Goal: Task Accomplishment & Management: Manage account settings

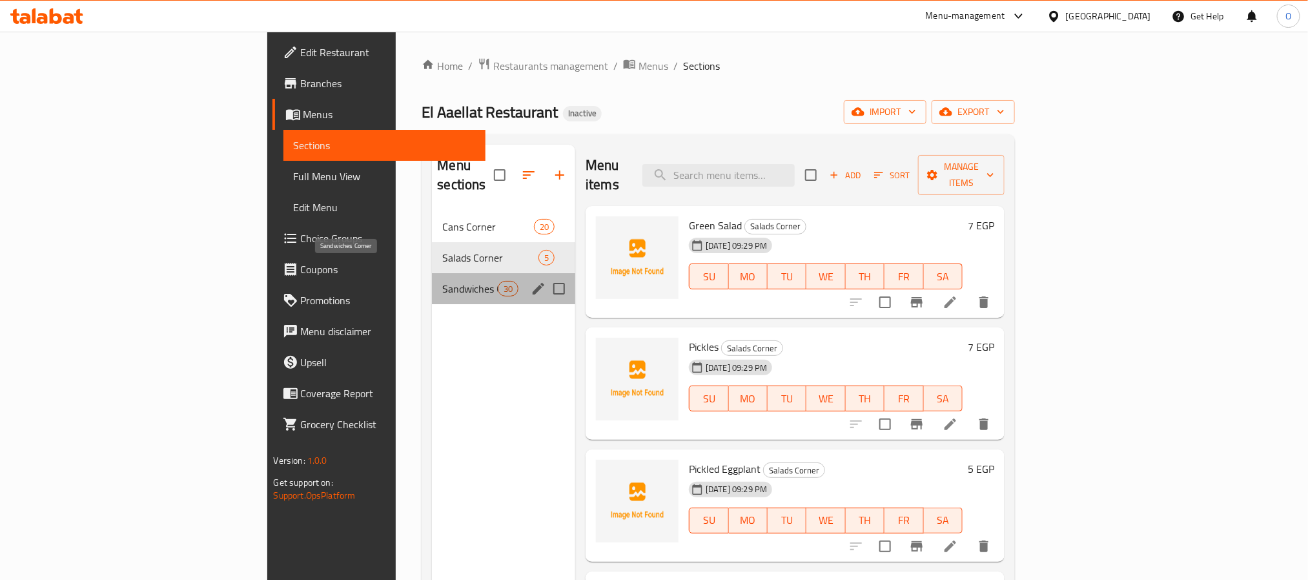
click at [442, 281] on span "Sandwiches Corner" at bounding box center [469, 288] width 55 height 15
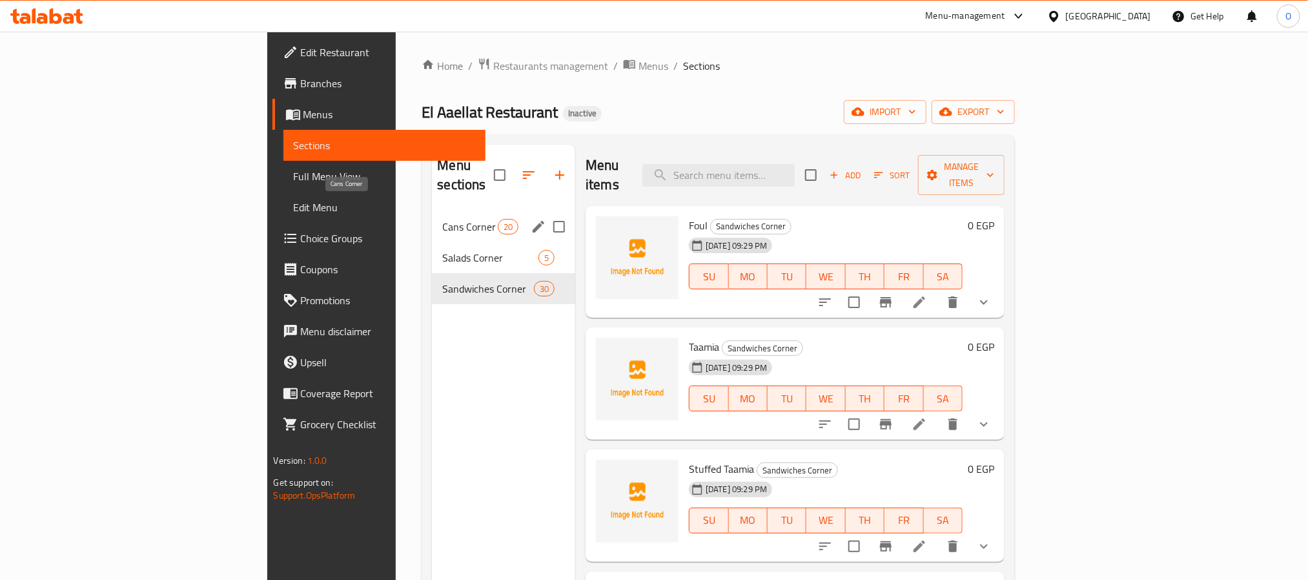
click at [442, 219] on span "Cans Corner" at bounding box center [469, 226] width 55 height 15
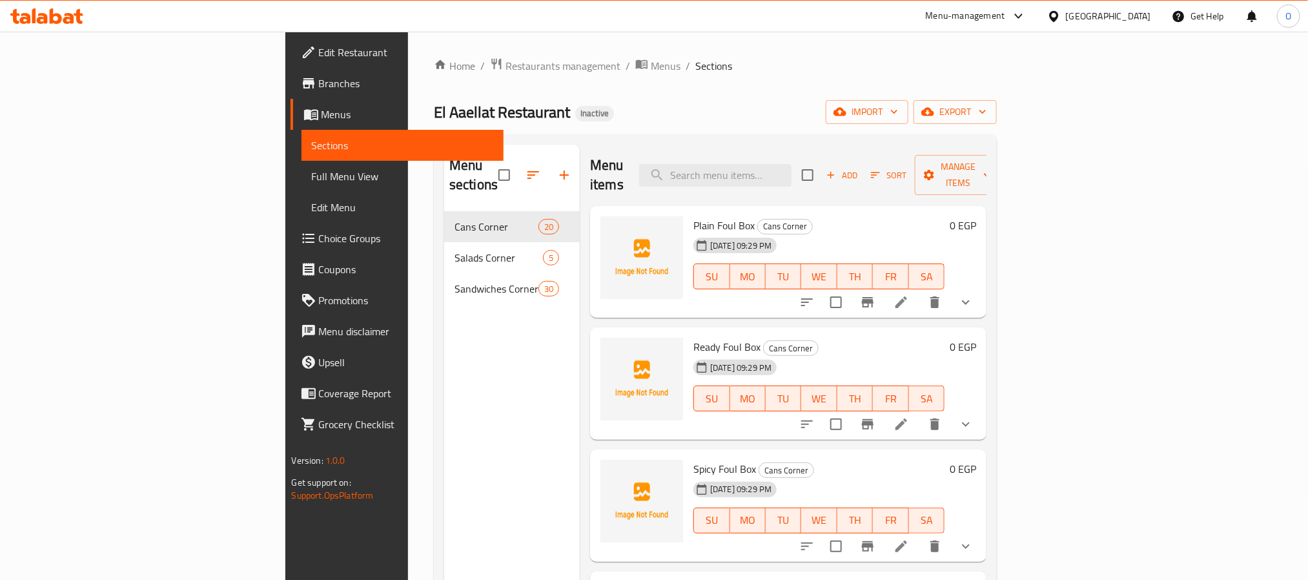
click at [734, 100] on div "El Aaellat Restaurant Inactive import export" at bounding box center [715, 112] width 563 height 24
click at [702, 112] on div "El Aaellat Restaurant Inactive import export" at bounding box center [715, 112] width 563 height 24
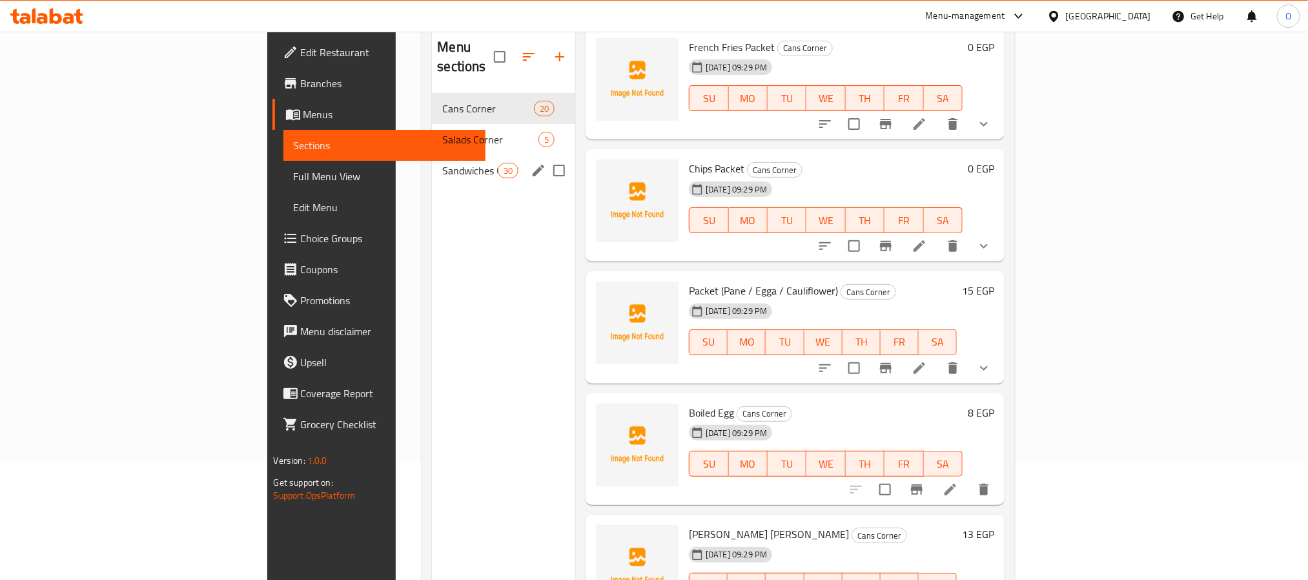
scroll to position [84, 0]
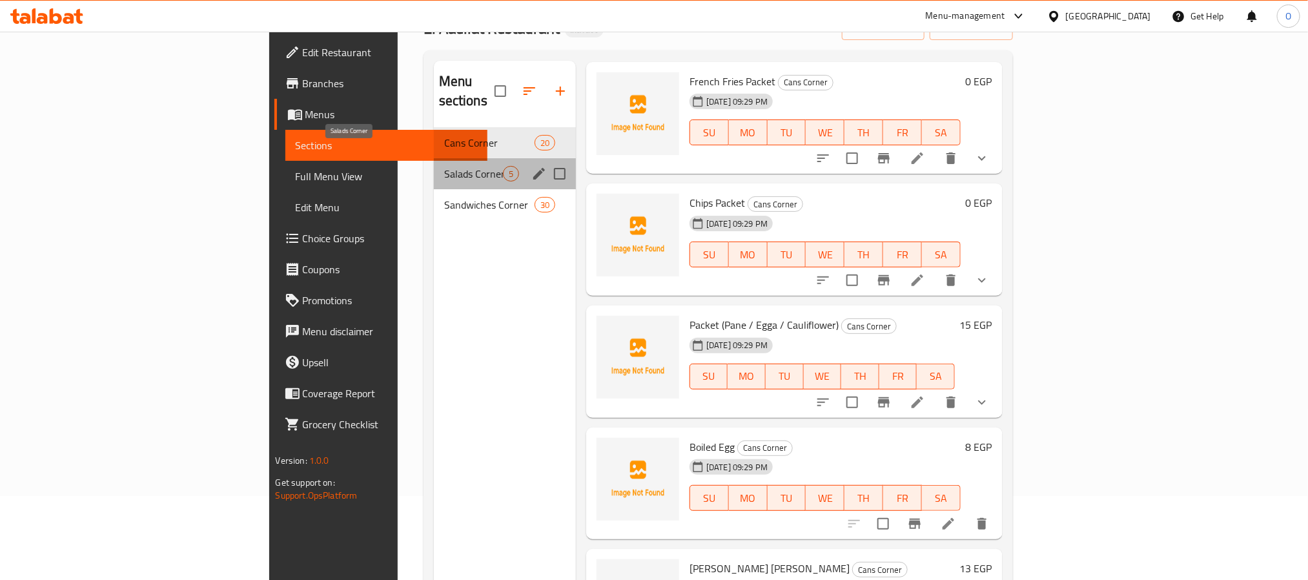
click at [444, 166] on span "Salads Corner" at bounding box center [473, 173] width 59 height 15
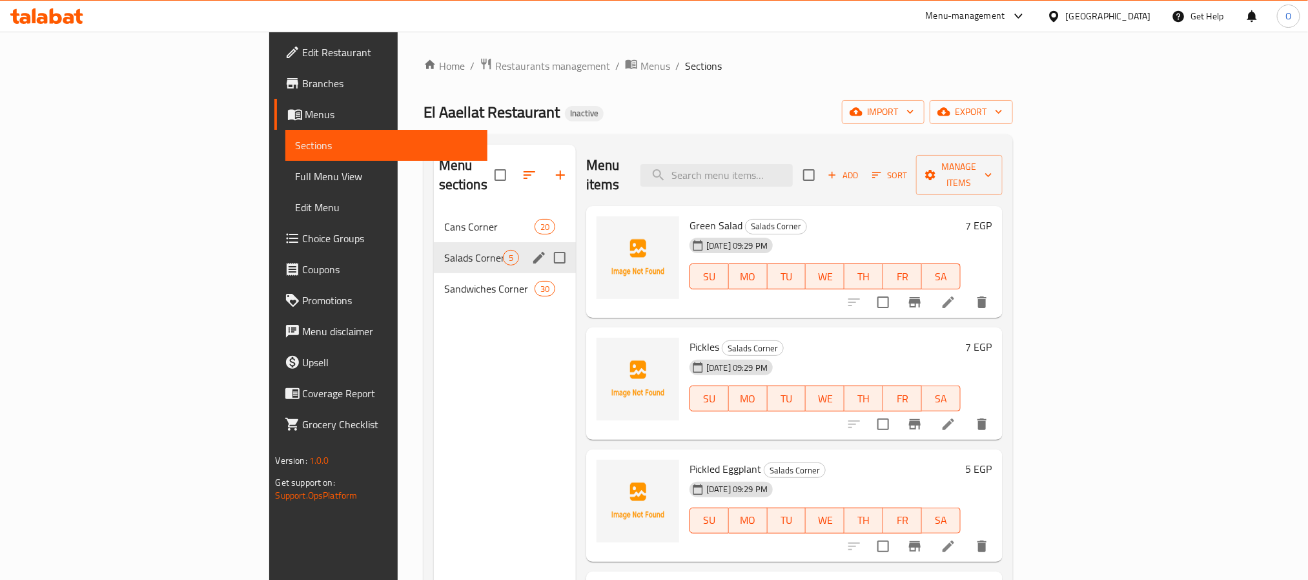
click at [546, 244] on input "Menu sections" at bounding box center [559, 257] width 27 height 27
checkbox input "true"
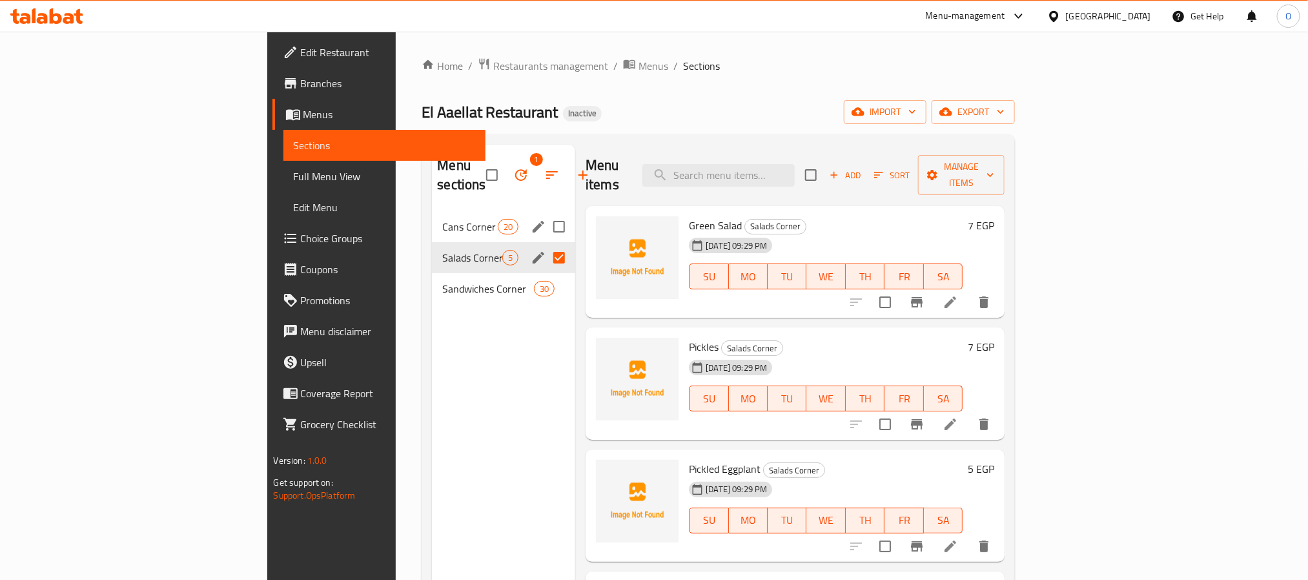
click at [546, 213] on input "Menu sections" at bounding box center [559, 226] width 27 height 27
checkbox input "true"
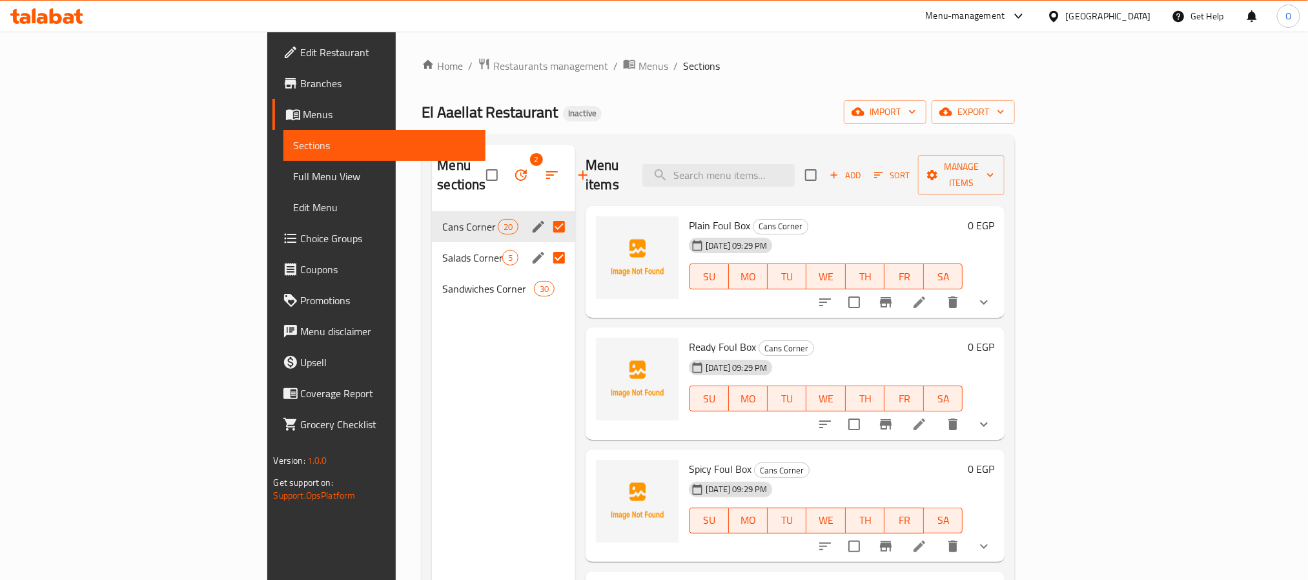
click at [513, 167] on icon "button" at bounding box center [520, 174] width 15 height 15
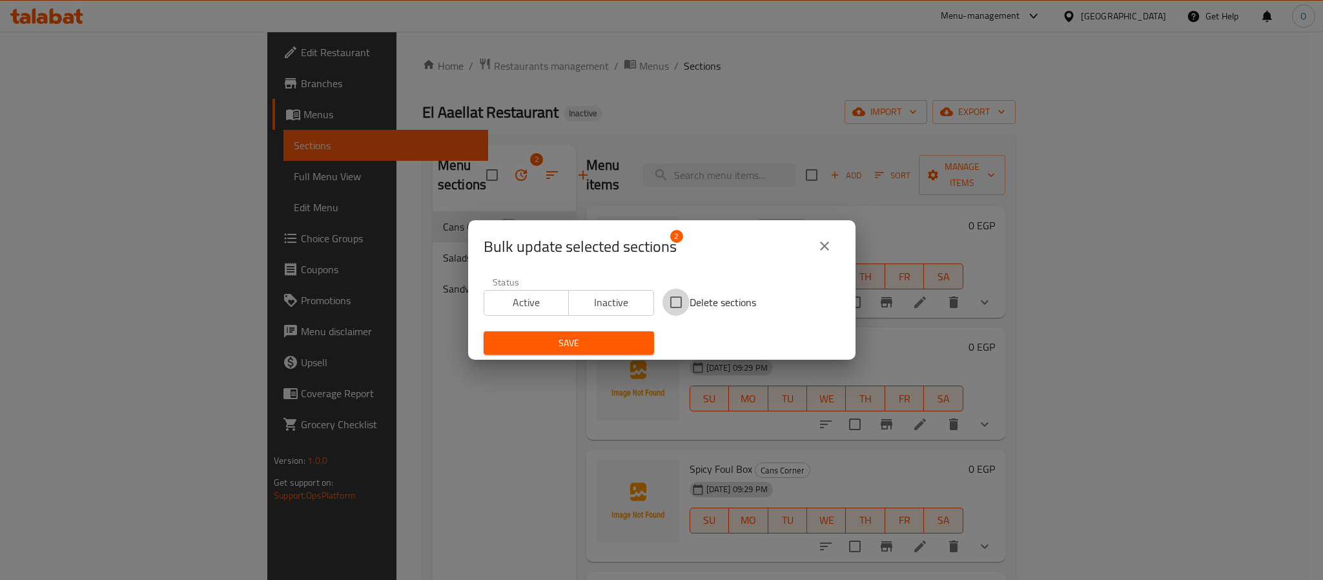
click at [663, 299] on input "Delete sections" at bounding box center [676, 302] width 27 height 27
checkbox input "true"
click at [609, 340] on span "Save" at bounding box center [569, 343] width 150 height 16
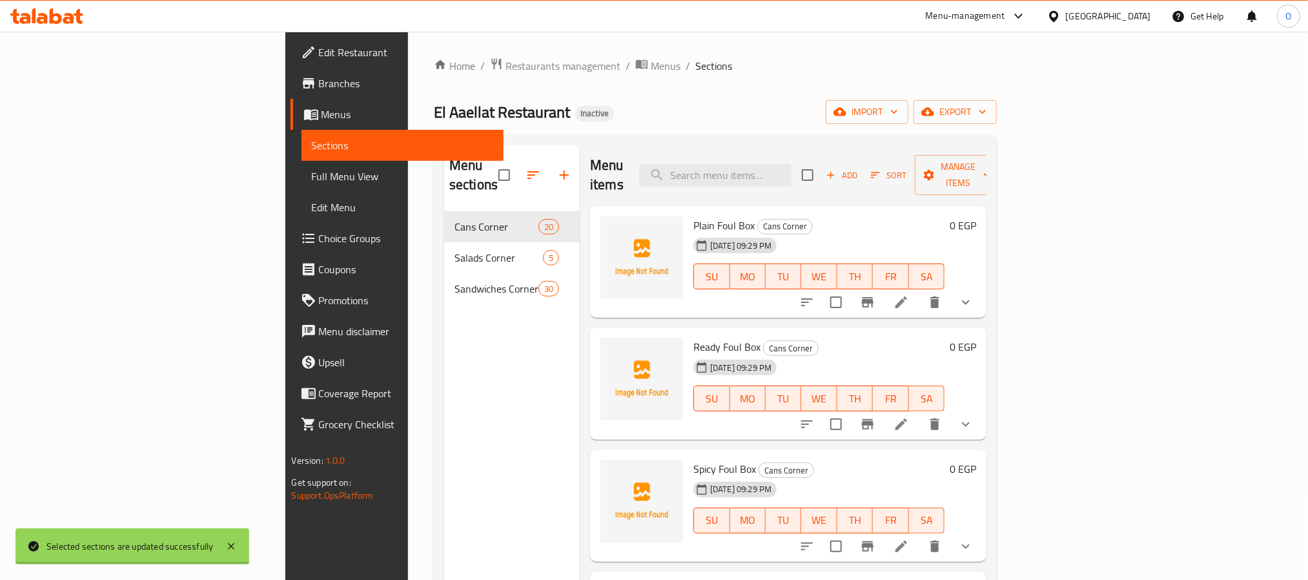
click at [779, 130] on div "Home / Restaurants management / Menus / Sections El Aaellat Restaurant Inactive…" at bounding box center [715, 395] width 563 height 677
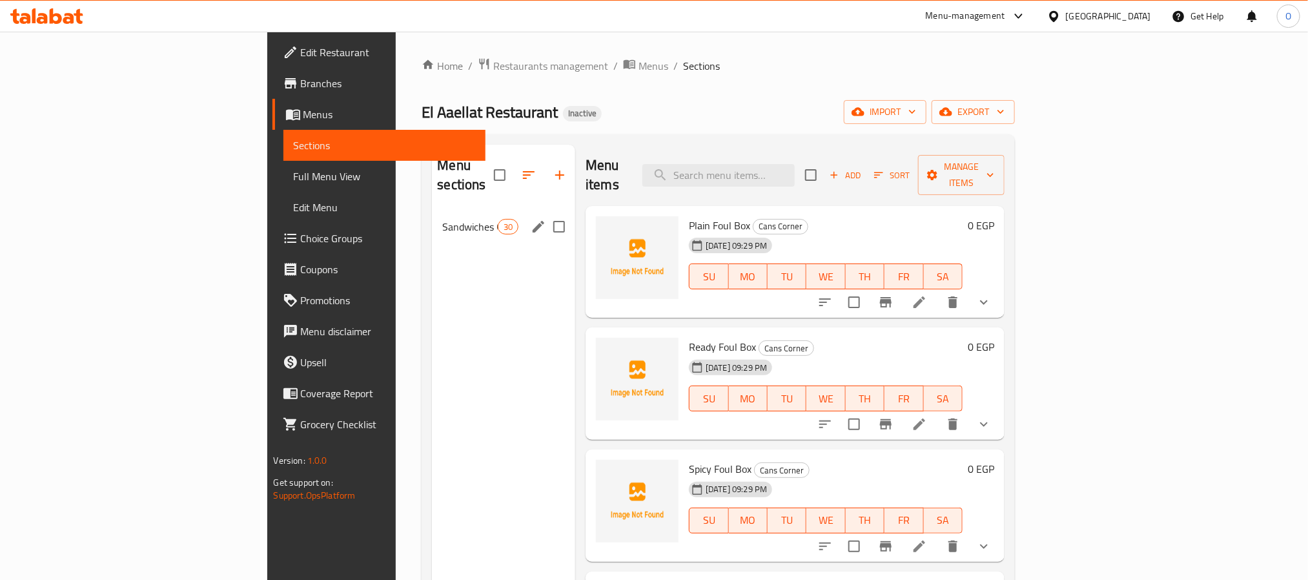
click at [442, 219] on span "Sandwiches Corner" at bounding box center [469, 226] width 55 height 15
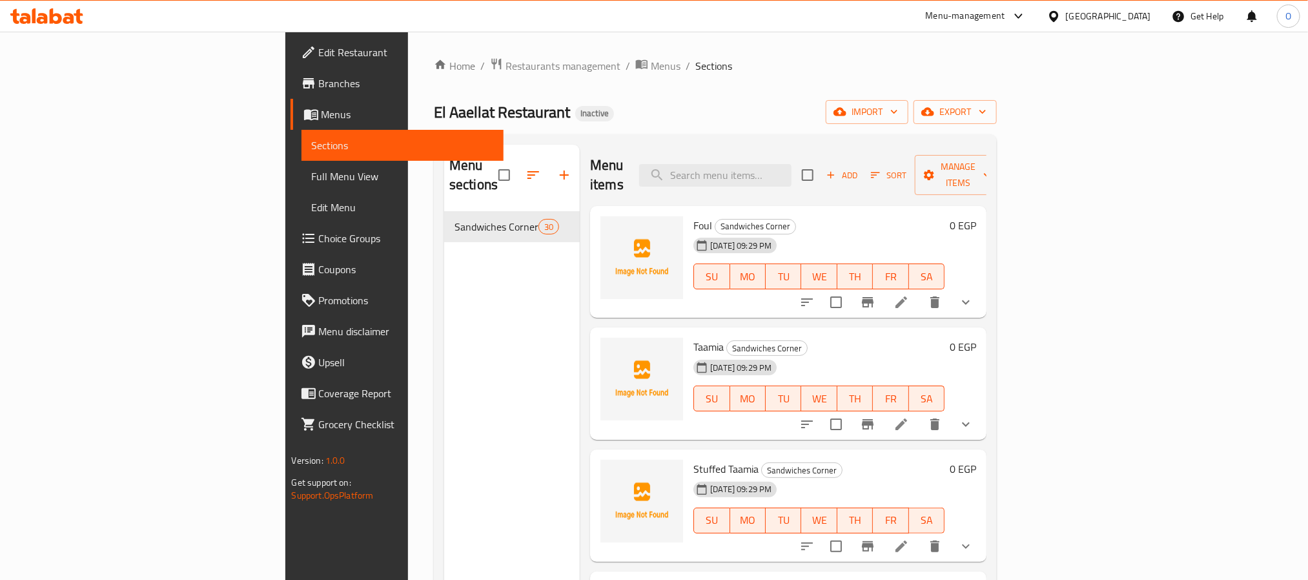
click at [699, 76] on div "Home / Restaurants management / Menus / Sections El Aaellat Restaurant Inactive…" at bounding box center [715, 395] width 563 height 677
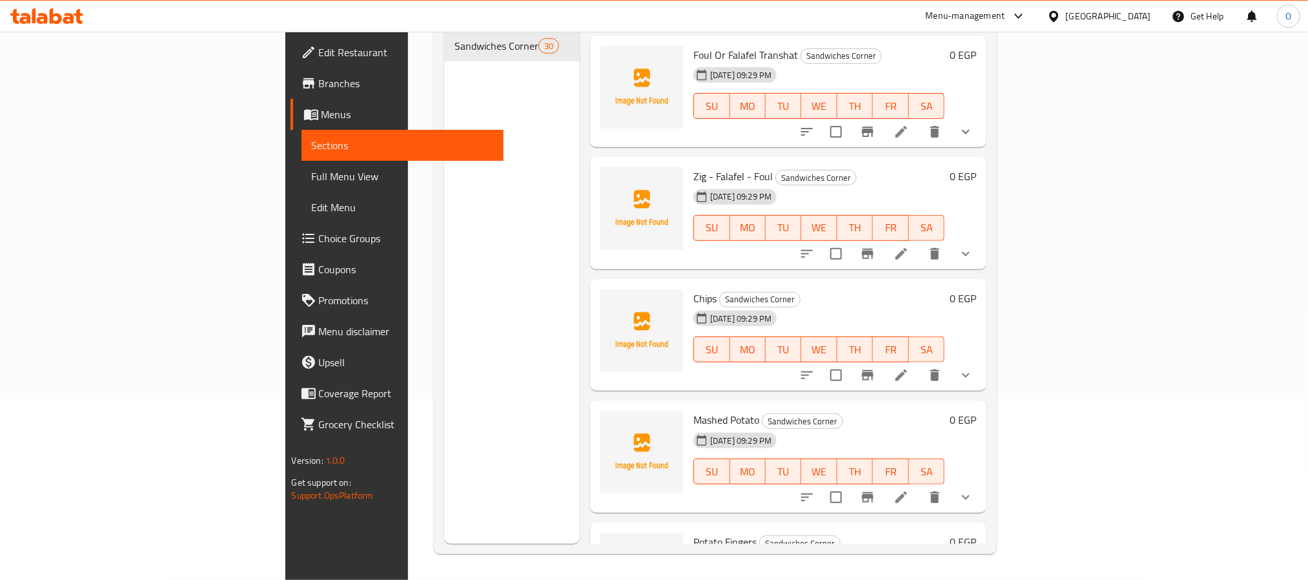
scroll to position [1476, 0]
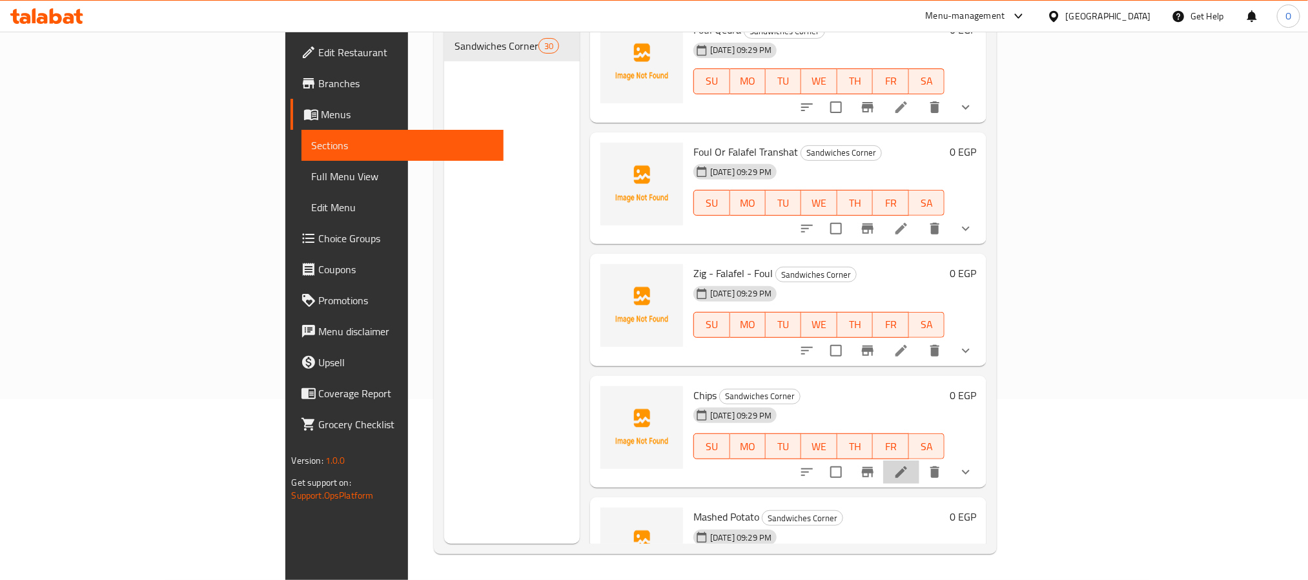
click at [920, 460] on li at bounding box center [901, 471] width 36 height 23
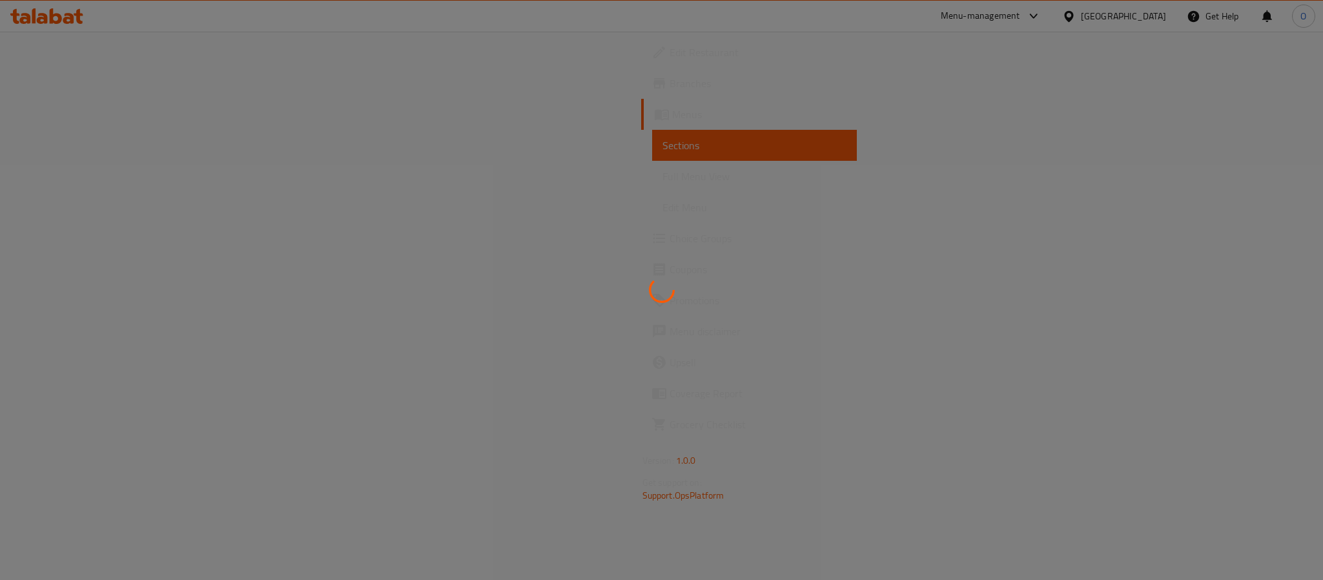
click at [597, 101] on div at bounding box center [661, 290] width 1323 height 580
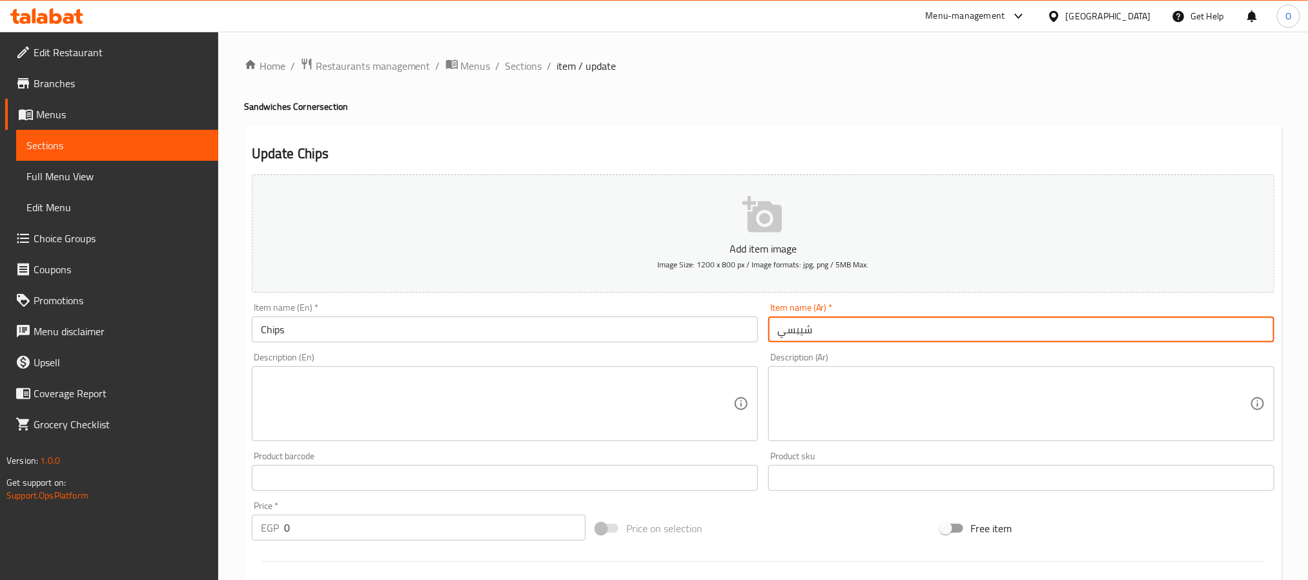
click at [798, 336] on input "شيبسي" at bounding box center [1021, 329] width 506 height 26
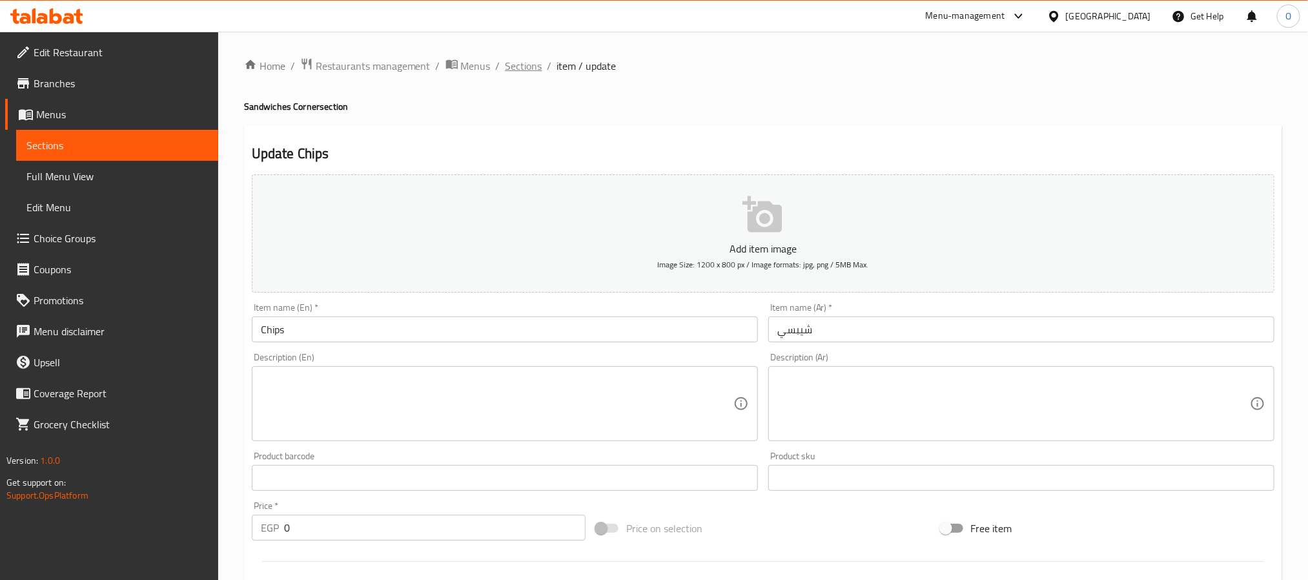
click at [529, 72] on span "Sections" at bounding box center [524, 65] width 37 height 15
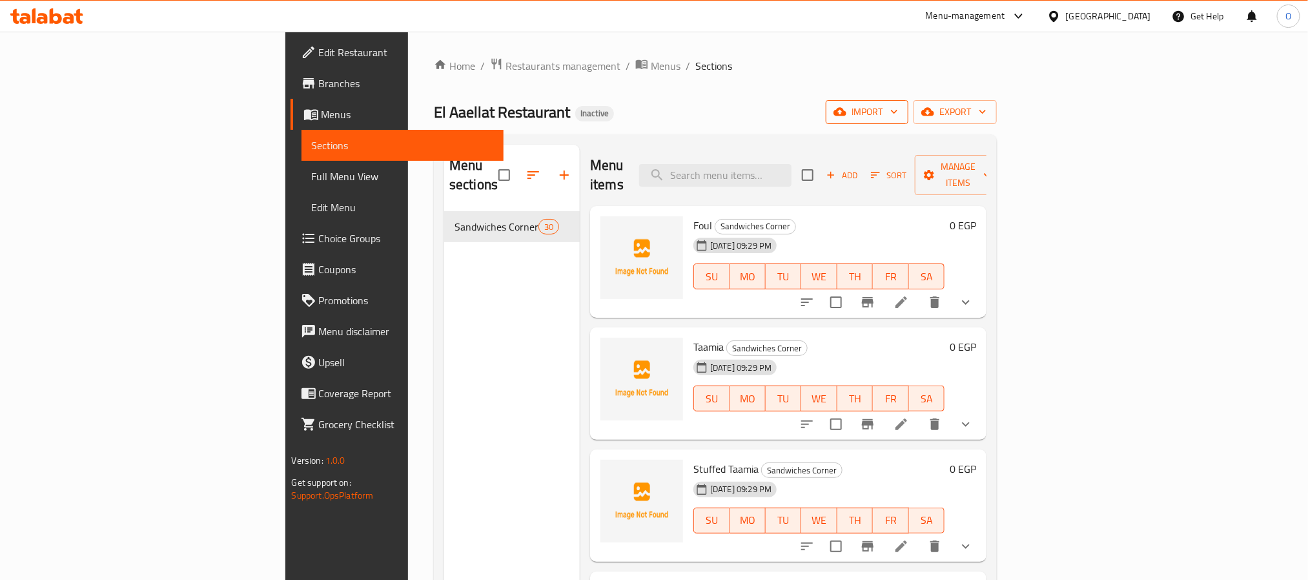
click at [909, 121] on button "import" at bounding box center [867, 112] width 83 height 24
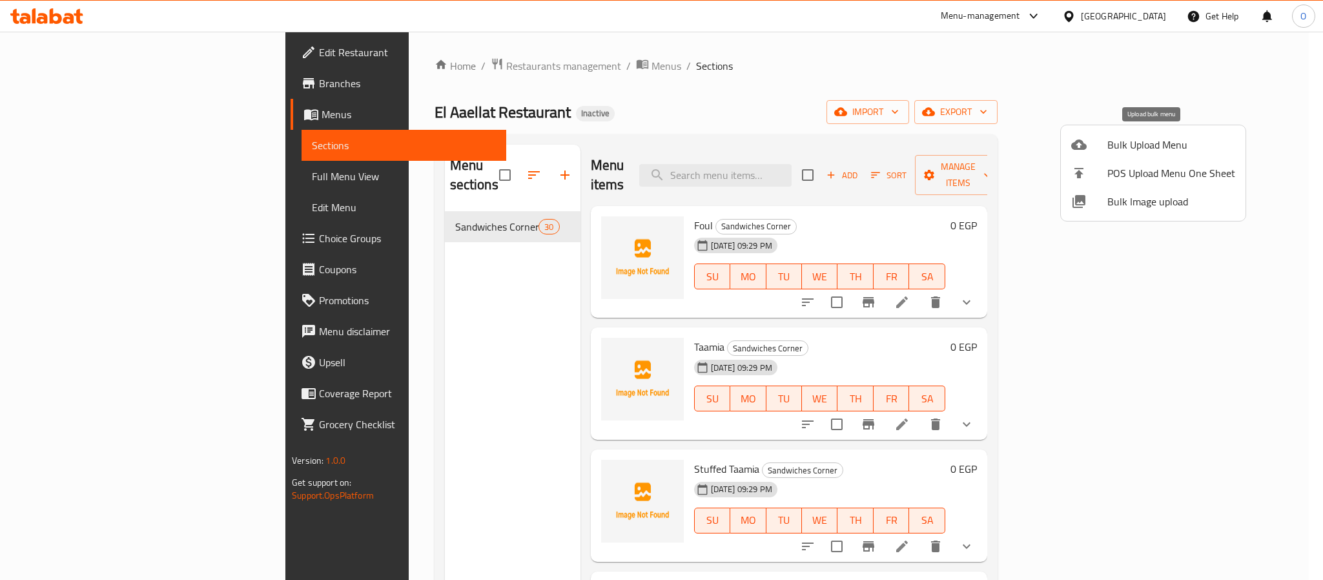
click at [1124, 137] on span "Bulk Upload Menu" at bounding box center [1171, 144] width 128 height 15
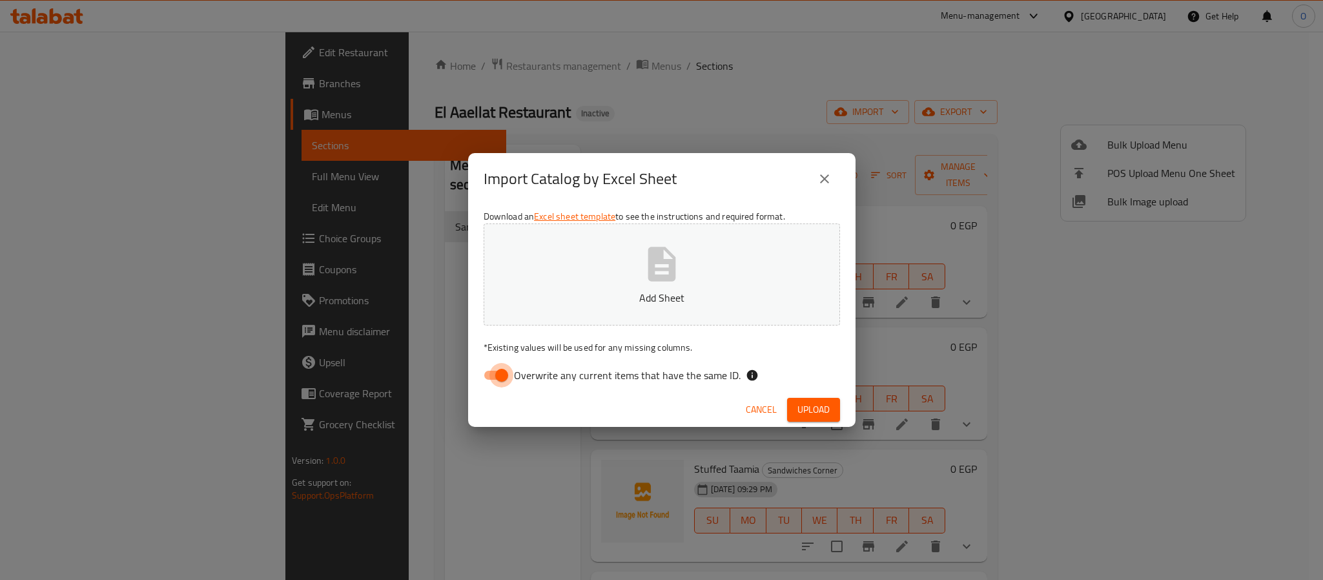
click at [497, 368] on input "Overwrite any current items that have the same ID." at bounding box center [502, 375] width 74 height 25
checkbox input "false"
click at [674, 285] on button "Add Sheet" at bounding box center [662, 274] width 356 height 102
click at [830, 407] on button "Upload" at bounding box center [813, 410] width 53 height 24
click at [684, 101] on div "Import Catalog by Excel Sheet Download an Excel sheet template to see the instr…" at bounding box center [661, 290] width 1323 height 580
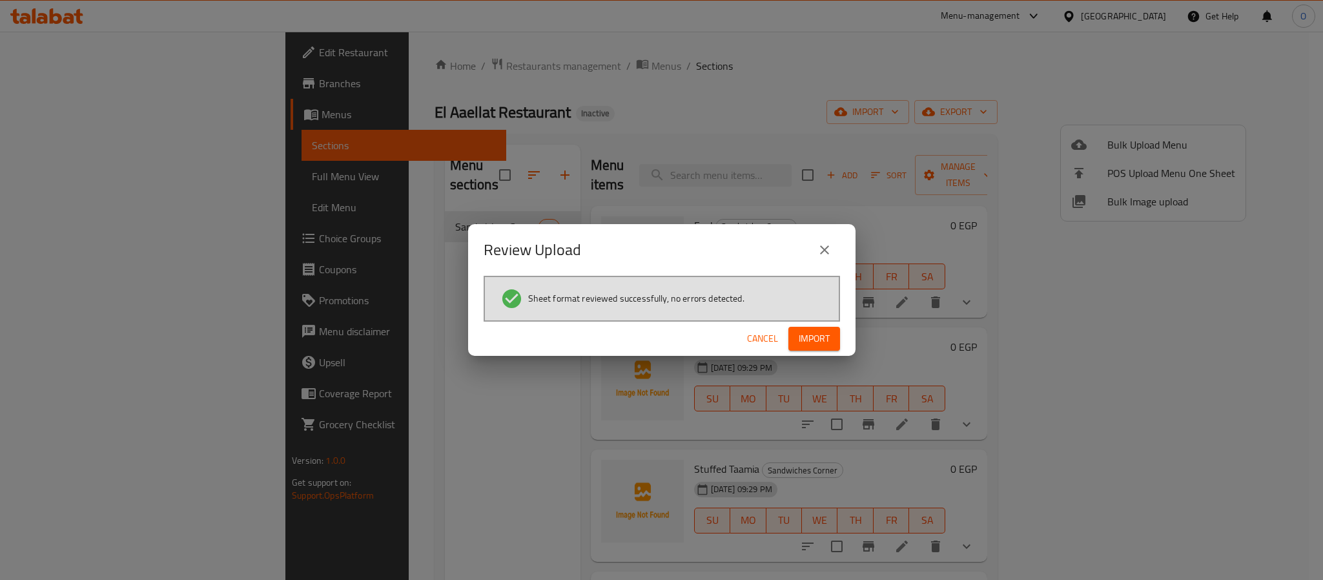
click at [810, 345] on span "Import" at bounding box center [814, 339] width 31 height 16
click at [692, 98] on div "Review Upload Sheet format reviewed successfully, no errors detected. Cancel" at bounding box center [661, 290] width 1323 height 580
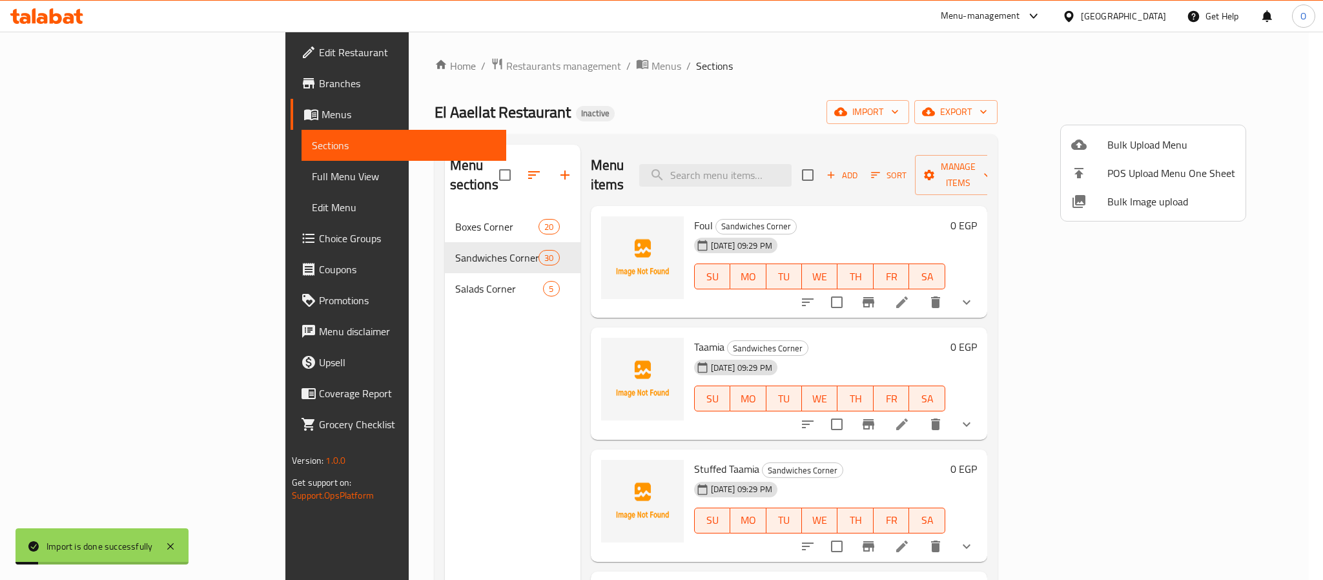
click at [692, 98] on div at bounding box center [661, 290] width 1323 height 580
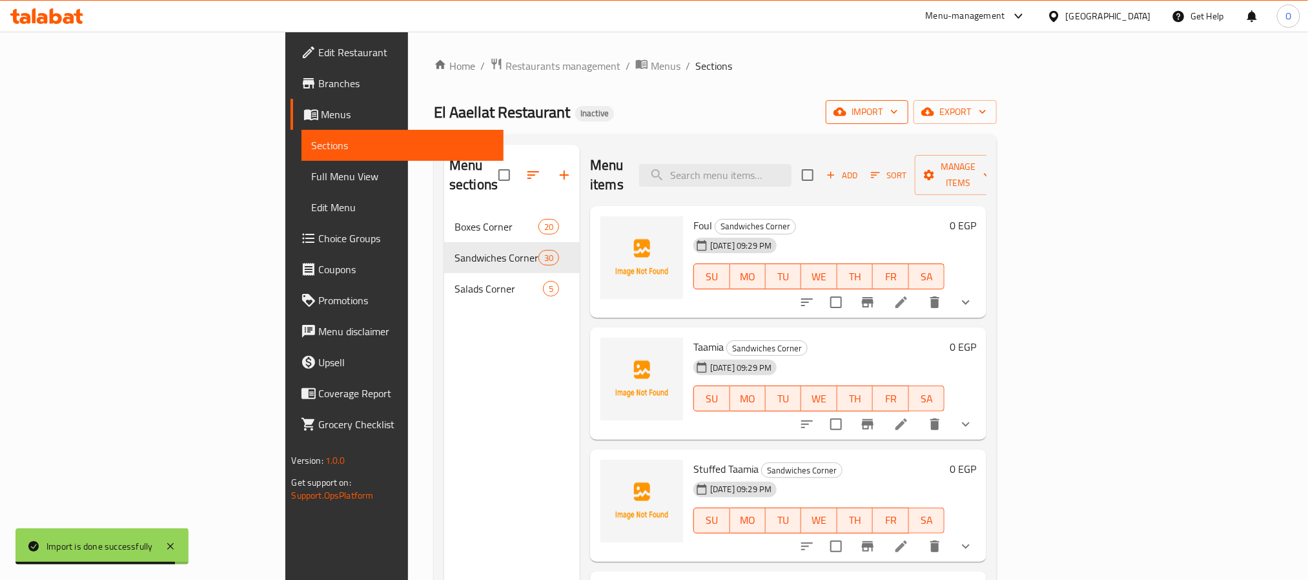
click at [909, 118] on button "import" at bounding box center [867, 112] width 83 height 24
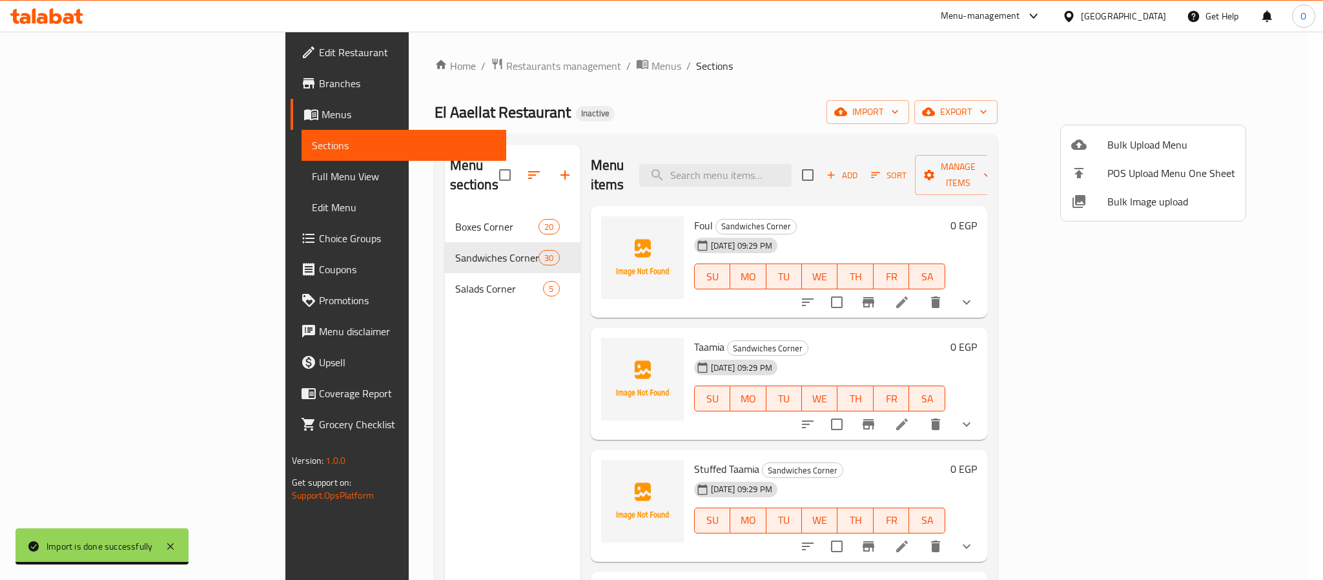
click at [1102, 140] on div at bounding box center [1089, 144] width 36 height 15
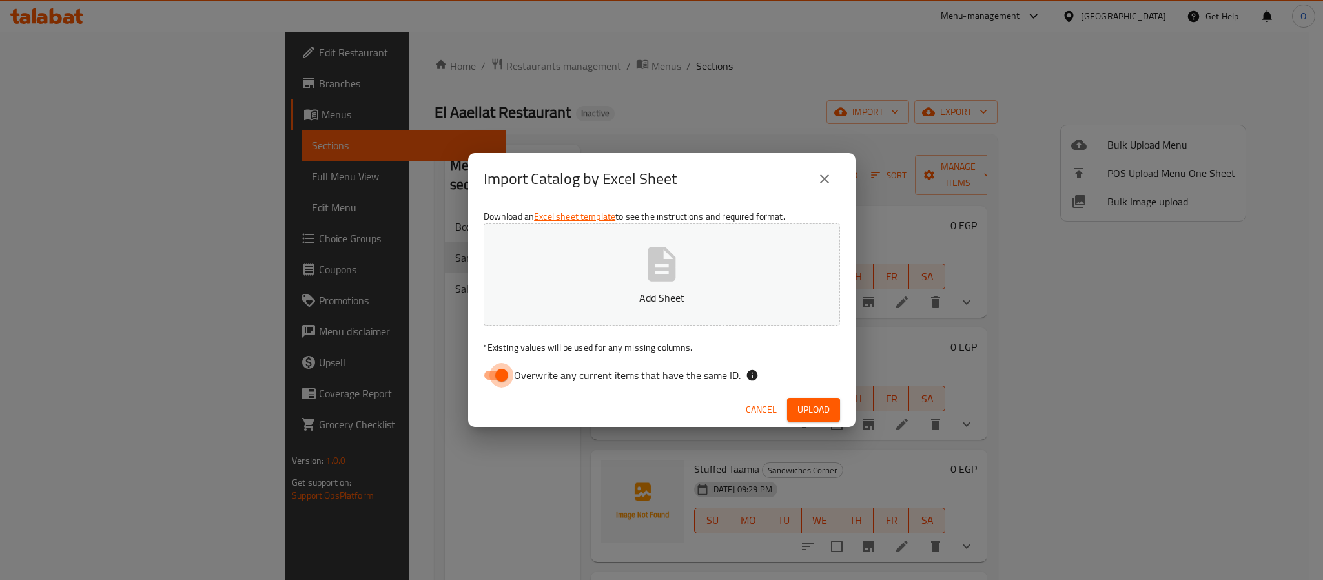
click at [497, 372] on input "Overwrite any current items that have the same ID." at bounding box center [502, 375] width 74 height 25
checkbox input "false"
click at [803, 399] on button "Upload" at bounding box center [813, 410] width 53 height 24
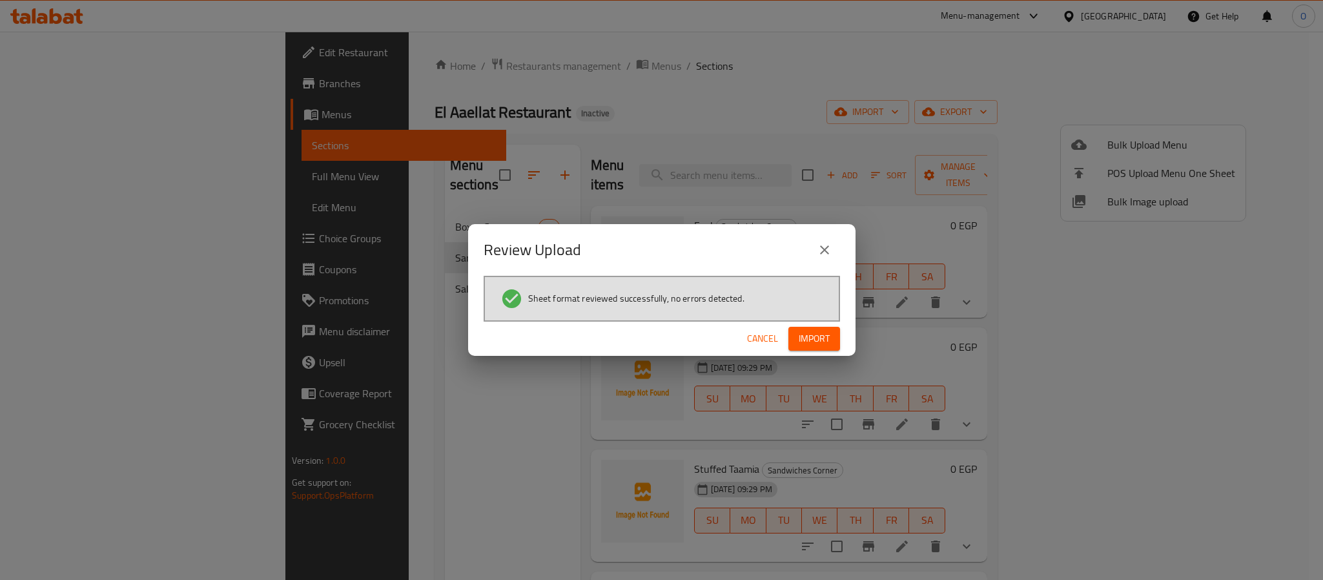
click at [800, 339] on span "Import" at bounding box center [814, 339] width 31 height 16
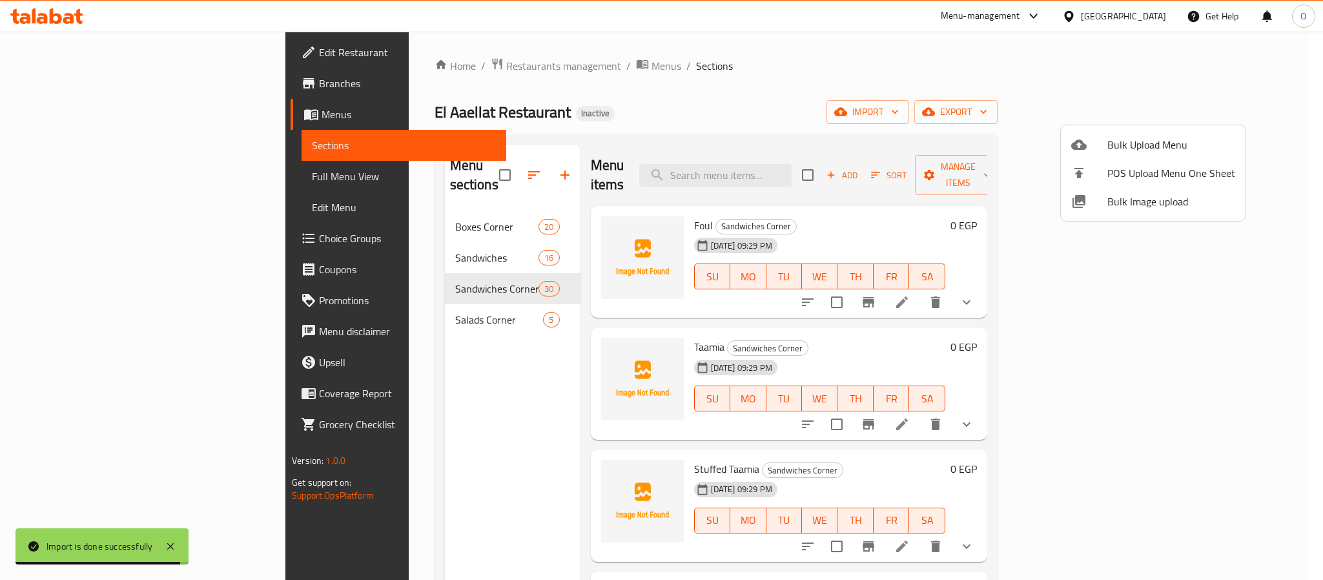
click at [378, 362] on div at bounding box center [661, 290] width 1323 height 580
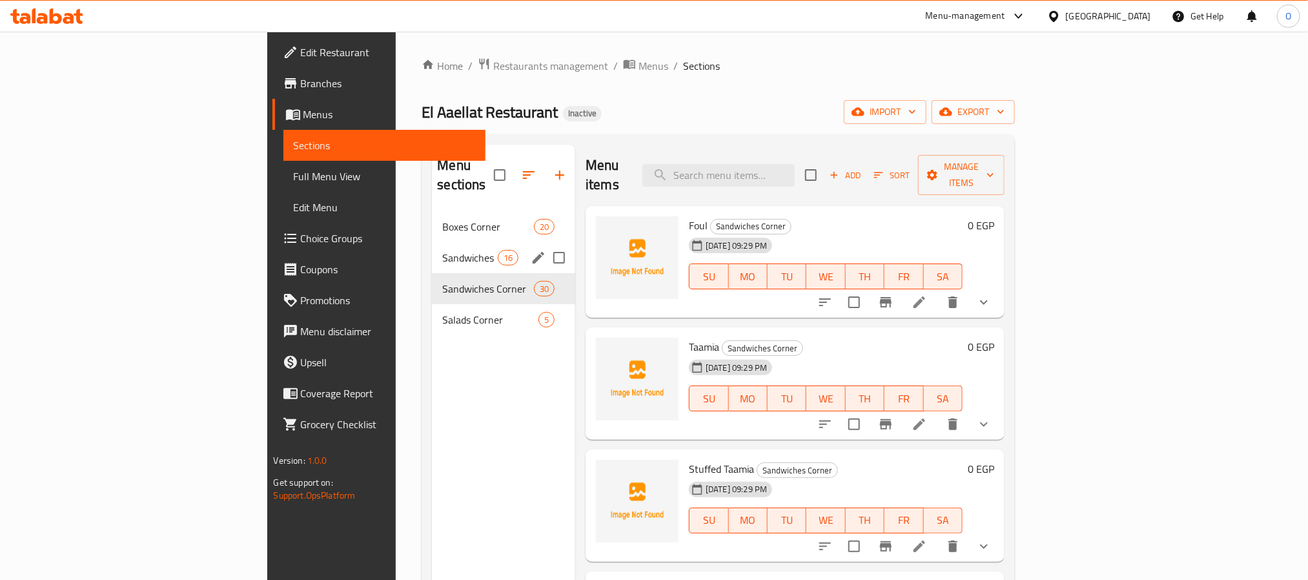
click at [442, 250] on span "Sandwiches" at bounding box center [469, 257] width 55 height 15
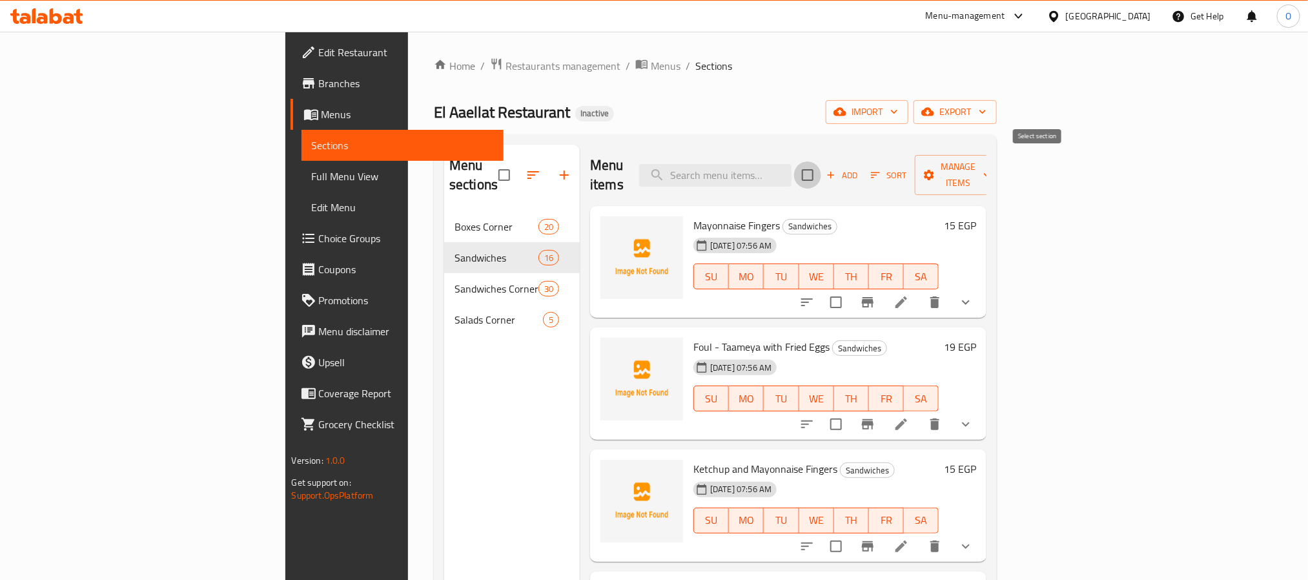
click at [821, 167] on input "checkbox" at bounding box center [807, 174] width 27 height 27
checkbox input "true"
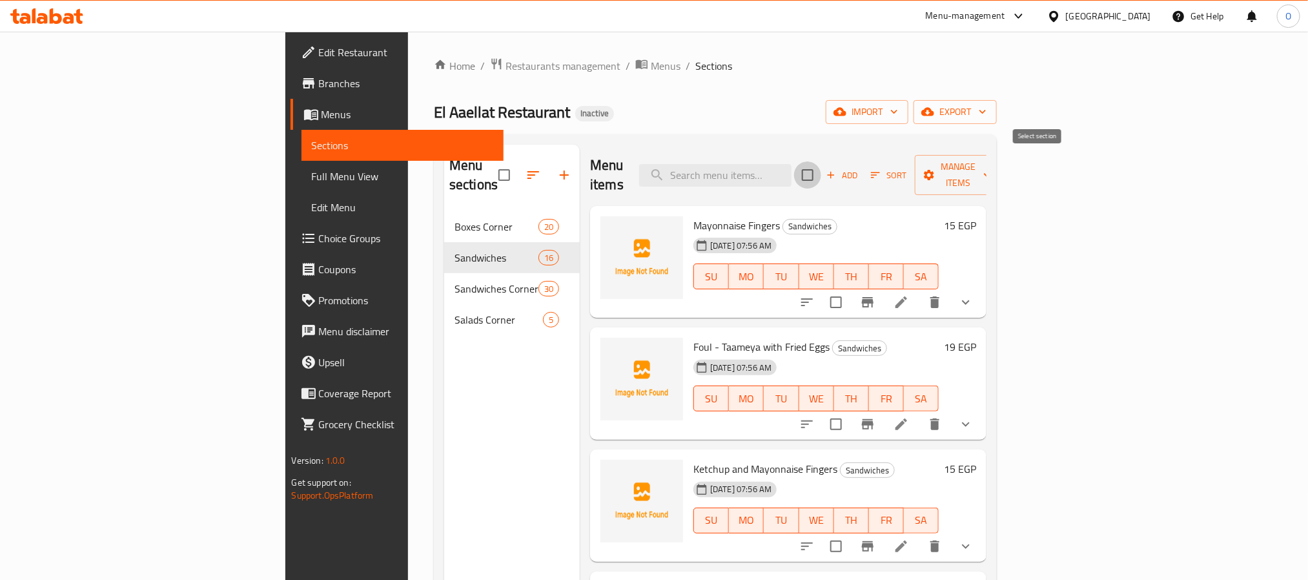
checkbox input "true"
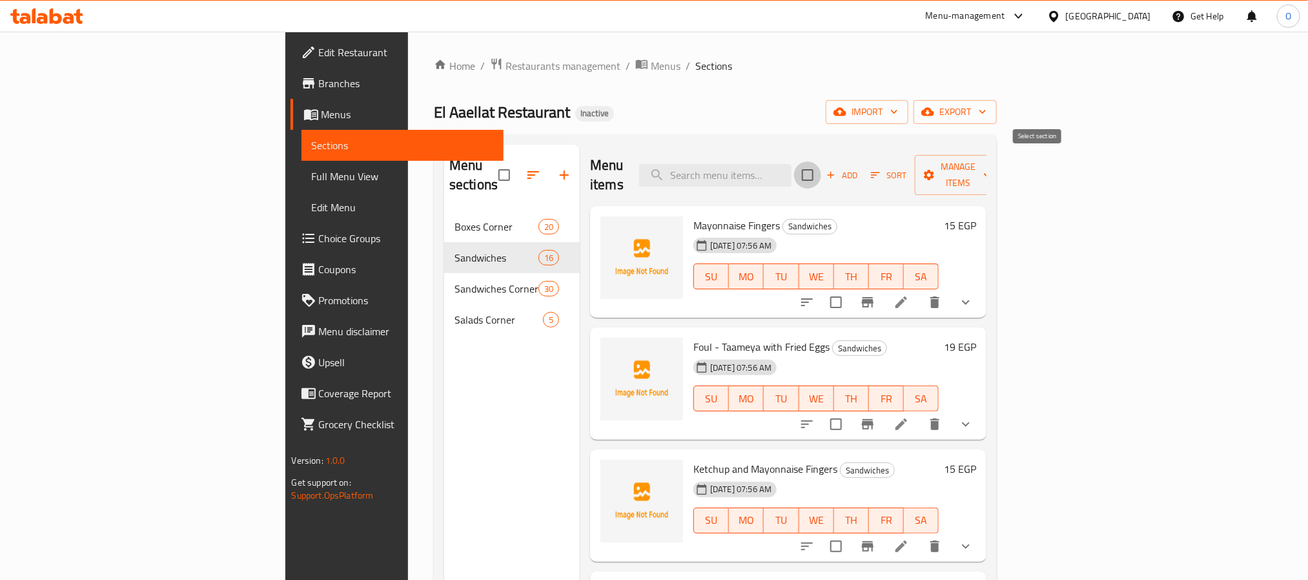
checkbox input "true"
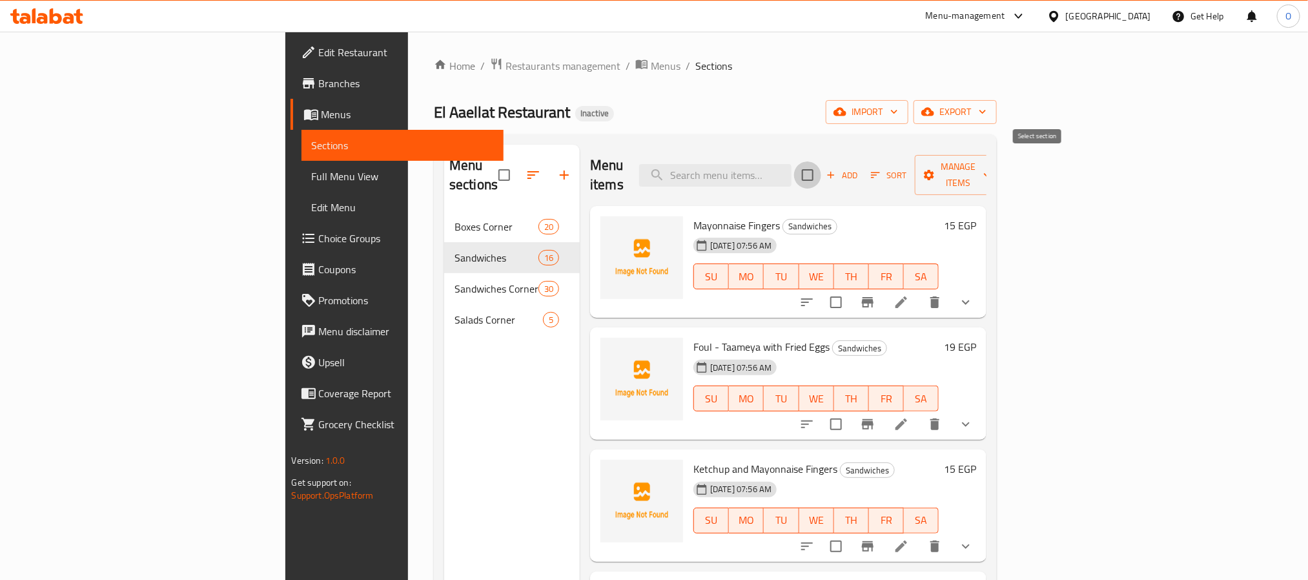
checkbox input "true"
click at [991, 171] on span "Manage items" at bounding box center [958, 175] width 66 height 32
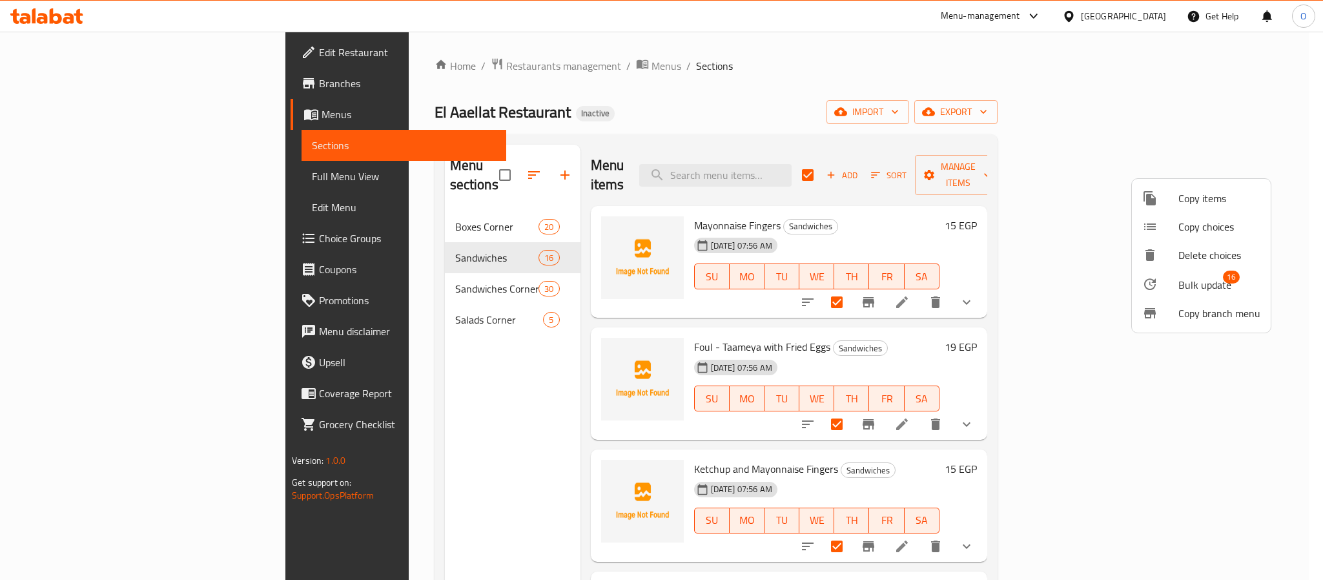
click at [1197, 291] on span "Bulk update" at bounding box center [1204, 284] width 53 height 15
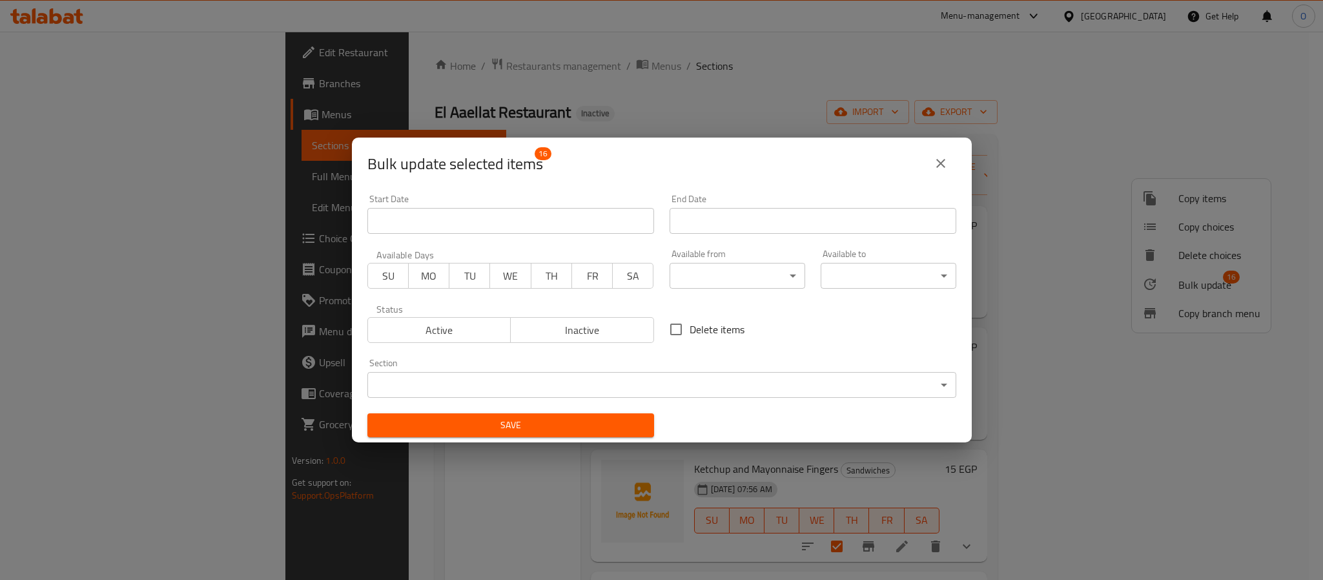
click at [663, 380] on body "​ Menu-management [GEOGRAPHIC_DATA] Get Help O Edit Restaurant Branches Menus S…" at bounding box center [661, 306] width 1323 height 548
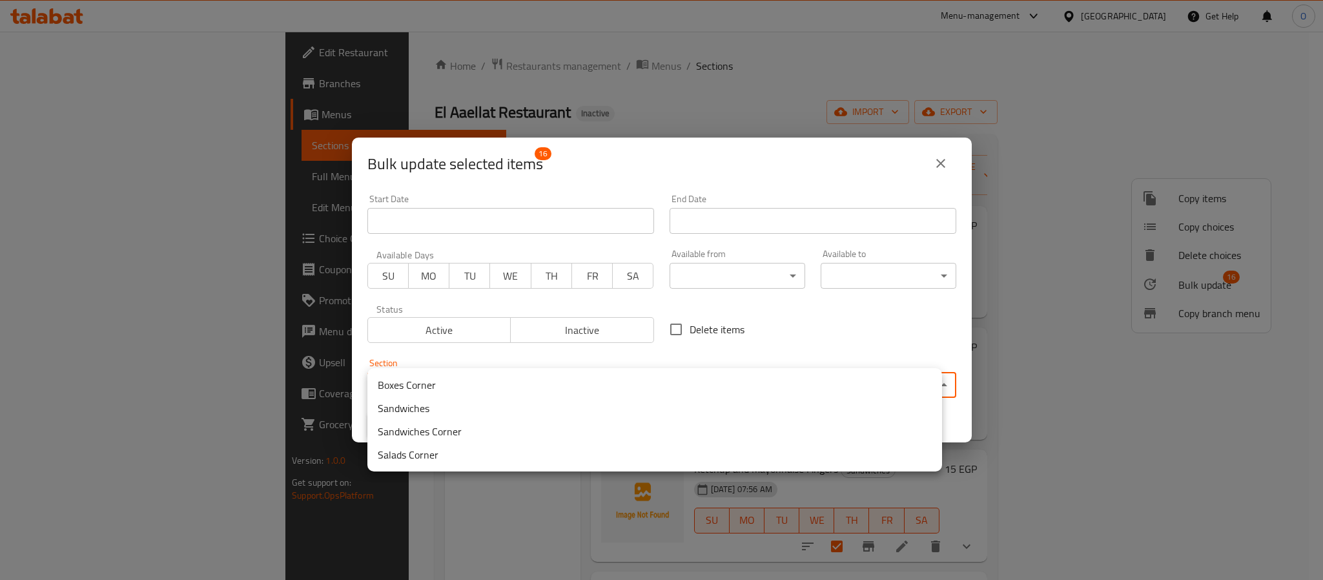
click at [479, 407] on li "Sandwiches" at bounding box center [654, 407] width 575 height 23
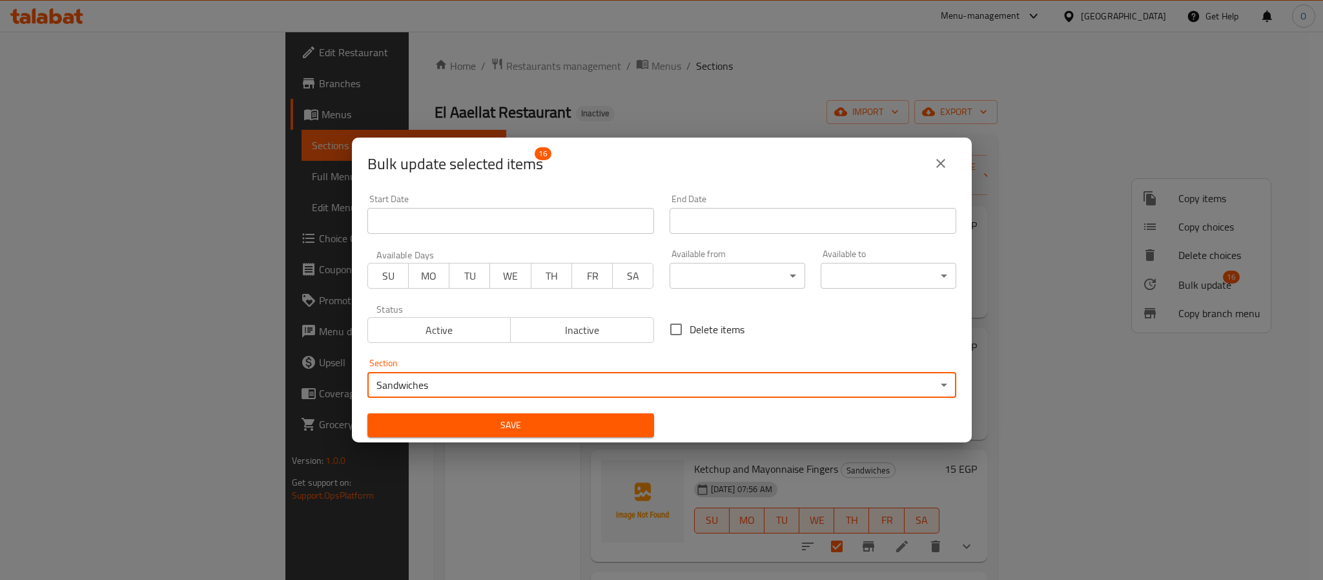
click at [599, 428] on span "Save" at bounding box center [511, 425] width 266 height 16
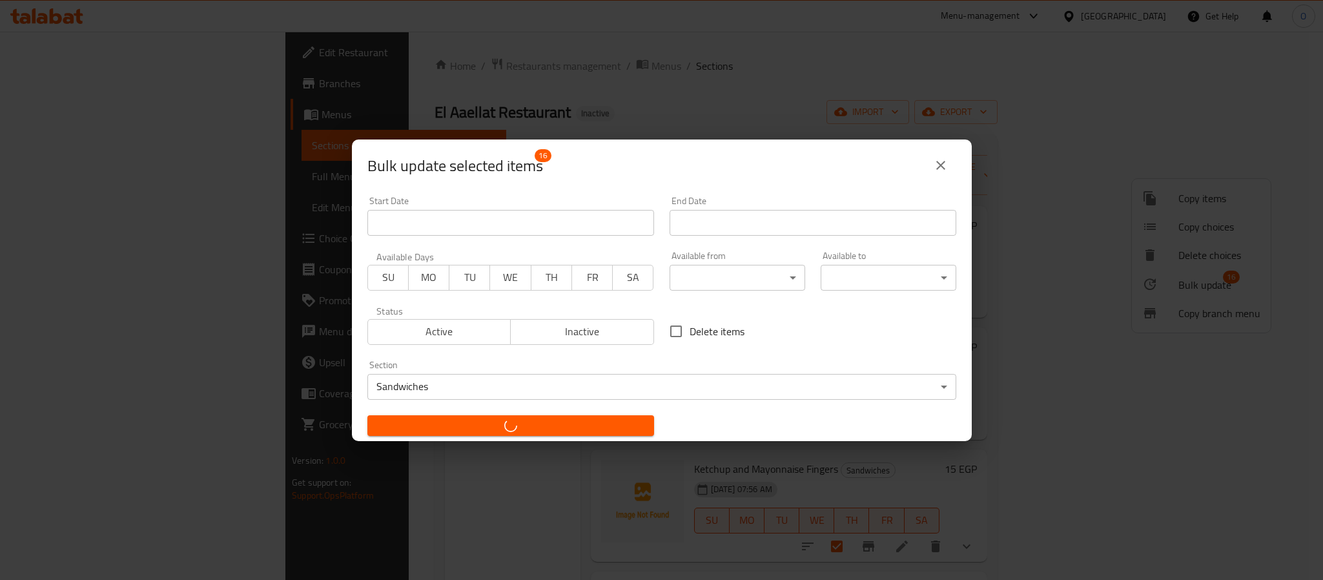
checkbox input "false"
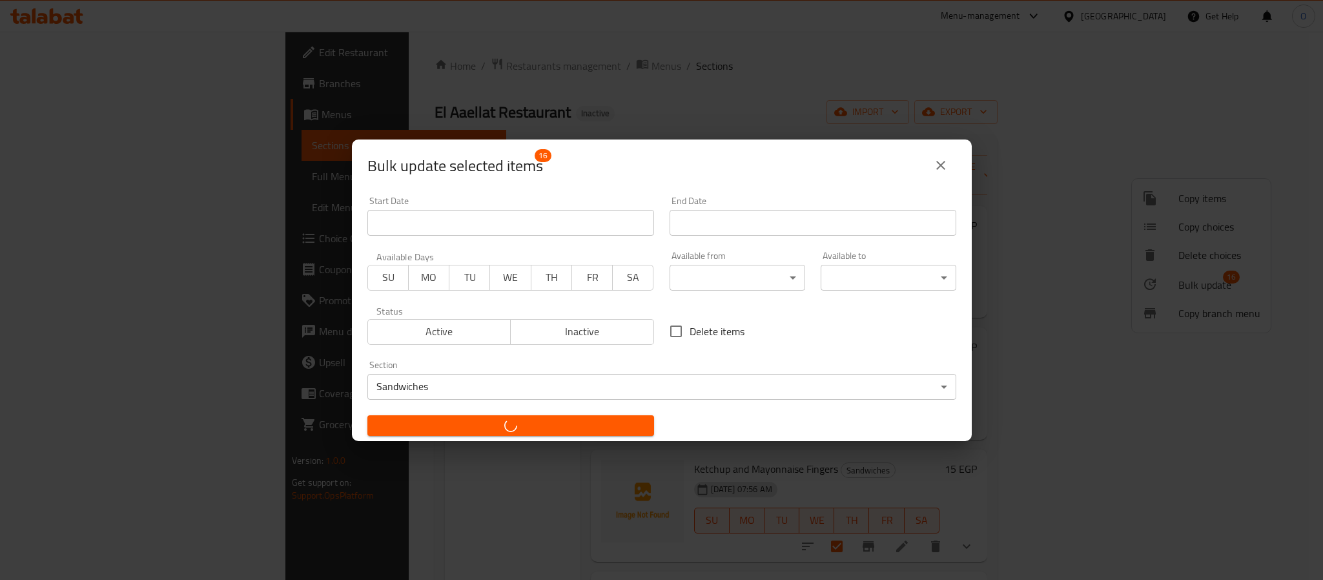
checkbox input "false"
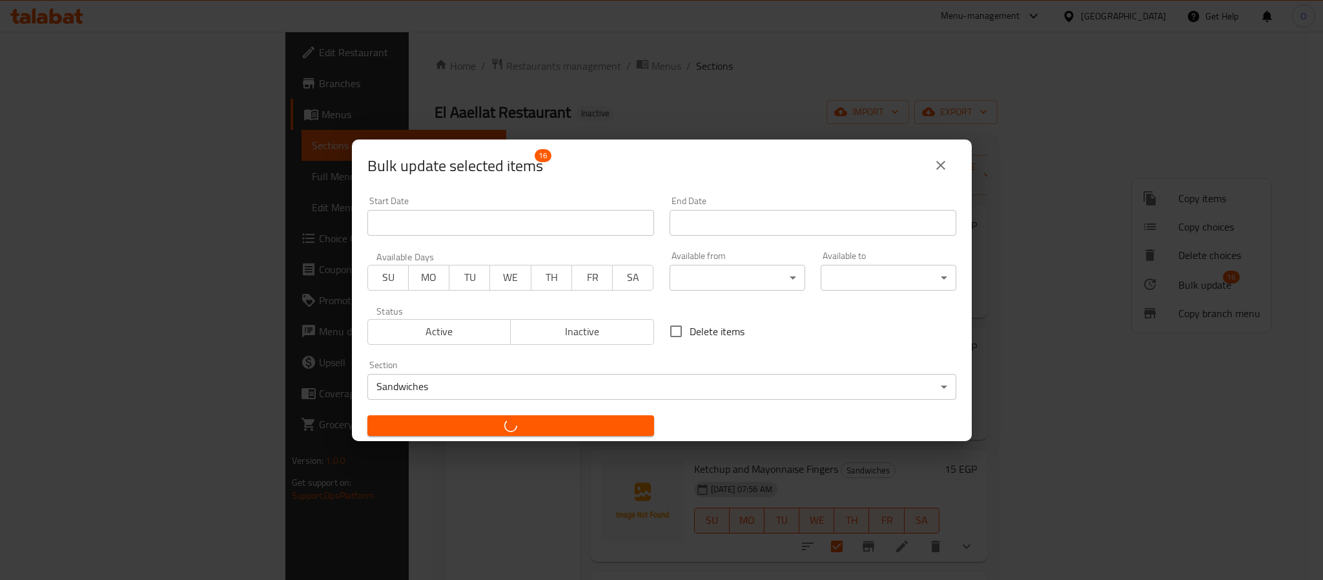
checkbox input "false"
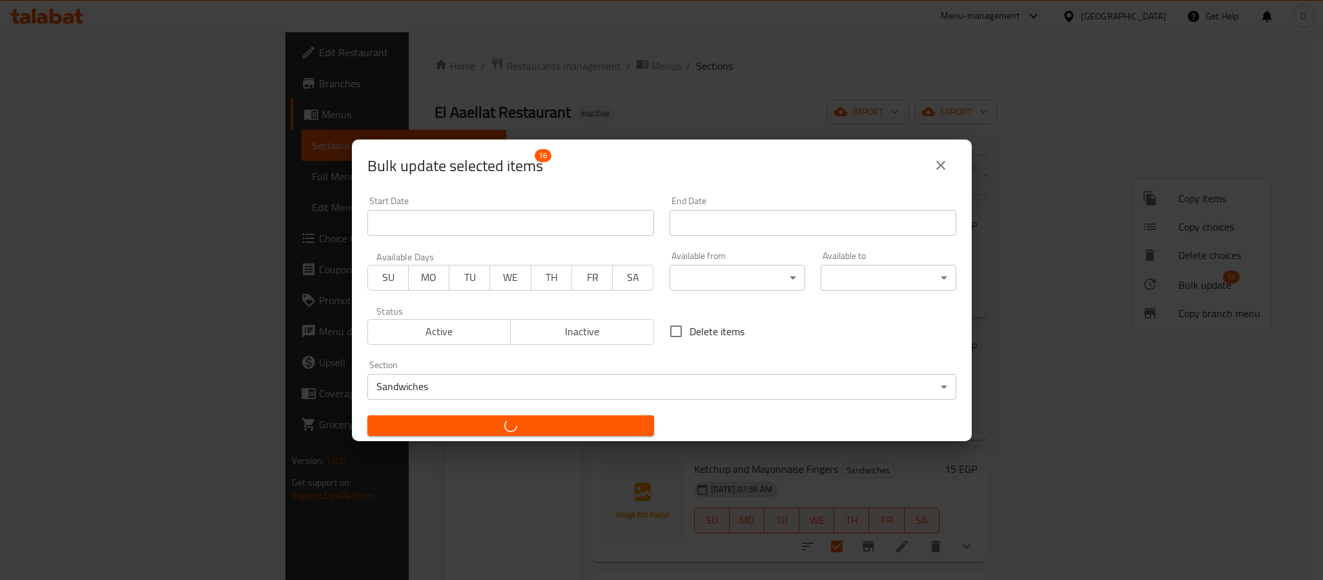
checkbox input "false"
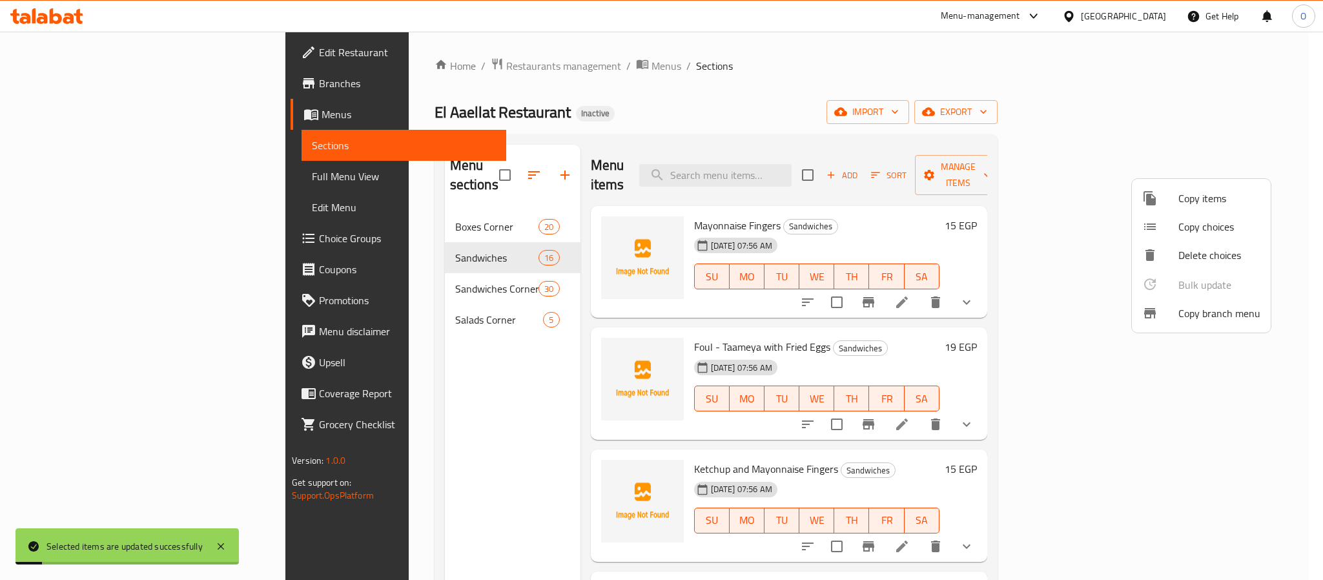
click at [409, 386] on div at bounding box center [661, 290] width 1323 height 580
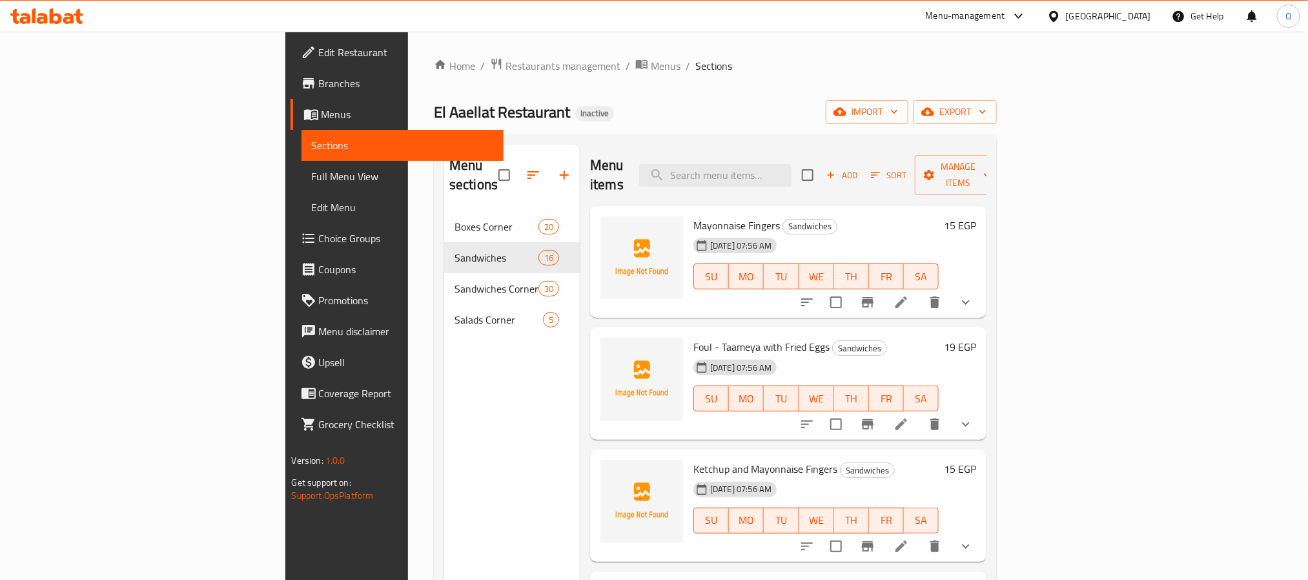
click at [444, 380] on div "Menu sections Boxes Corner 20 Sandwiches 16 Sandwiches Corner 30 Salads Corner 5" at bounding box center [512, 435] width 136 height 580
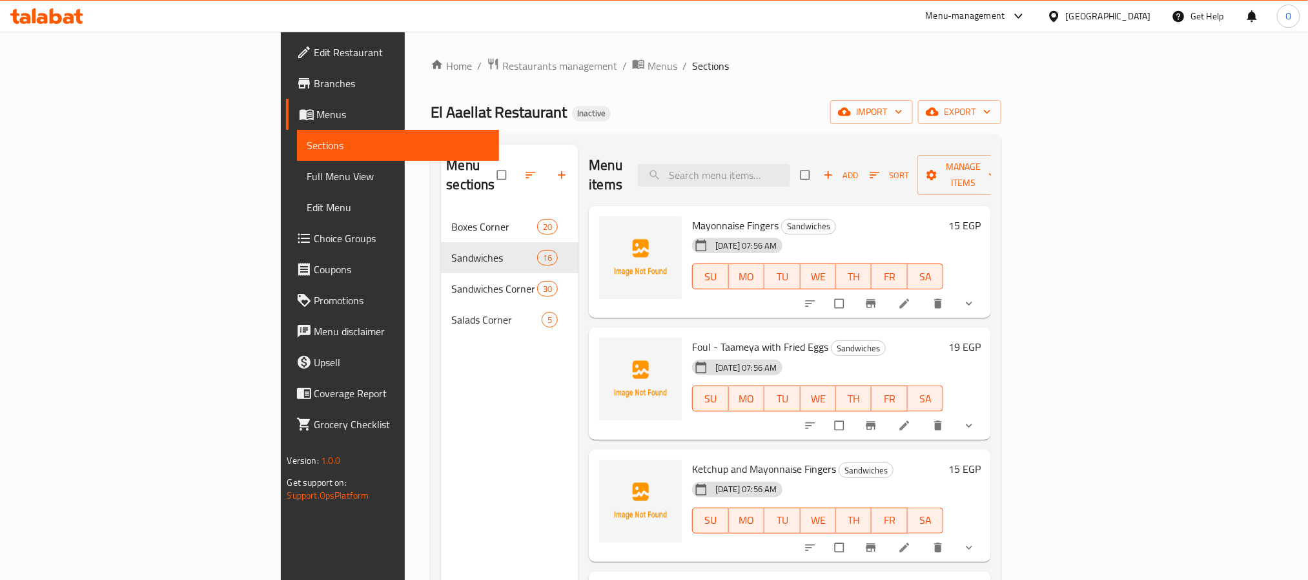
click at [698, 121] on div "El Aaellat Restaurant Inactive import export" at bounding box center [716, 112] width 571 height 24
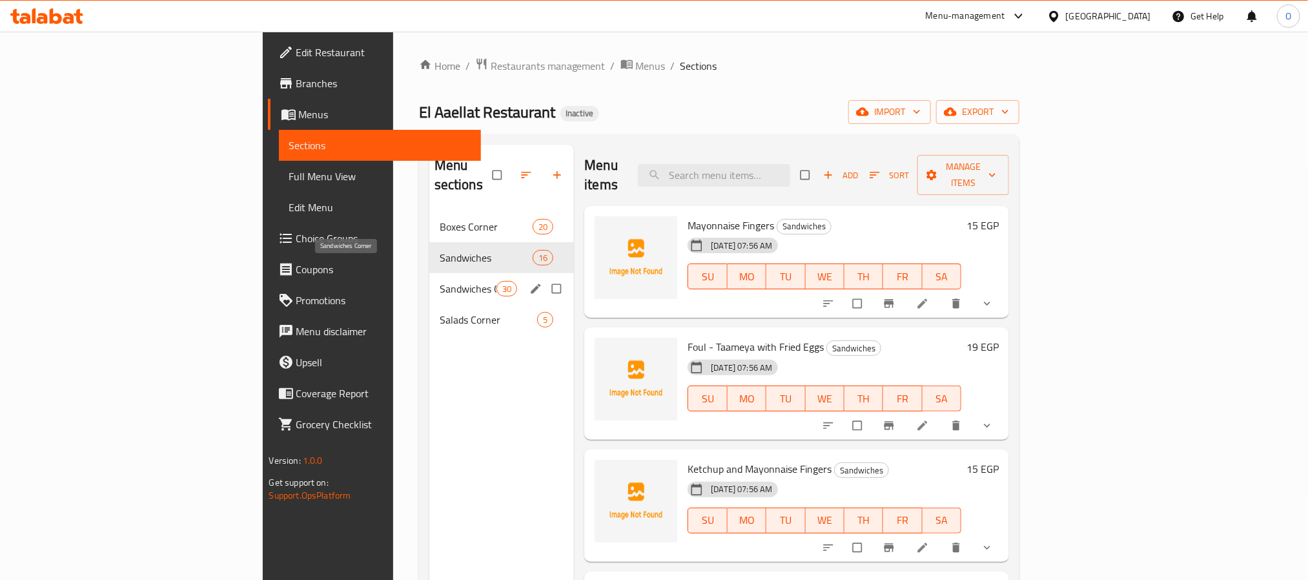
click at [440, 281] on span "Sandwiches Corner" at bounding box center [468, 288] width 57 height 15
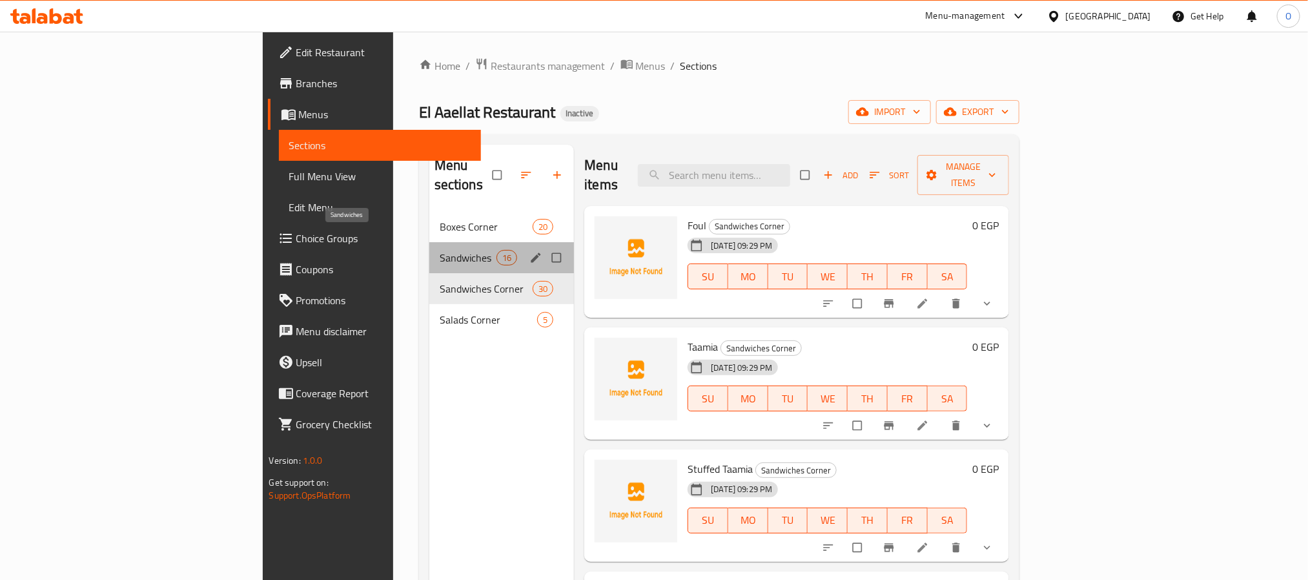
click at [440, 250] on span "Sandwiches" at bounding box center [468, 257] width 57 height 15
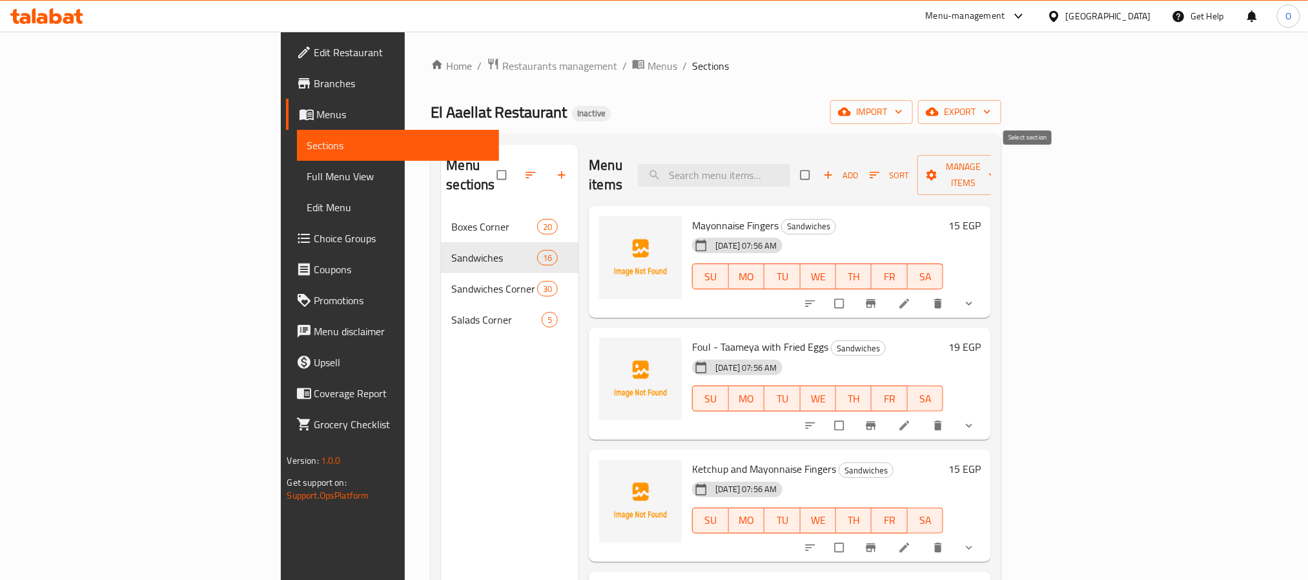
click at [820, 171] on input "checkbox" at bounding box center [806, 175] width 27 height 25
checkbox input "true"
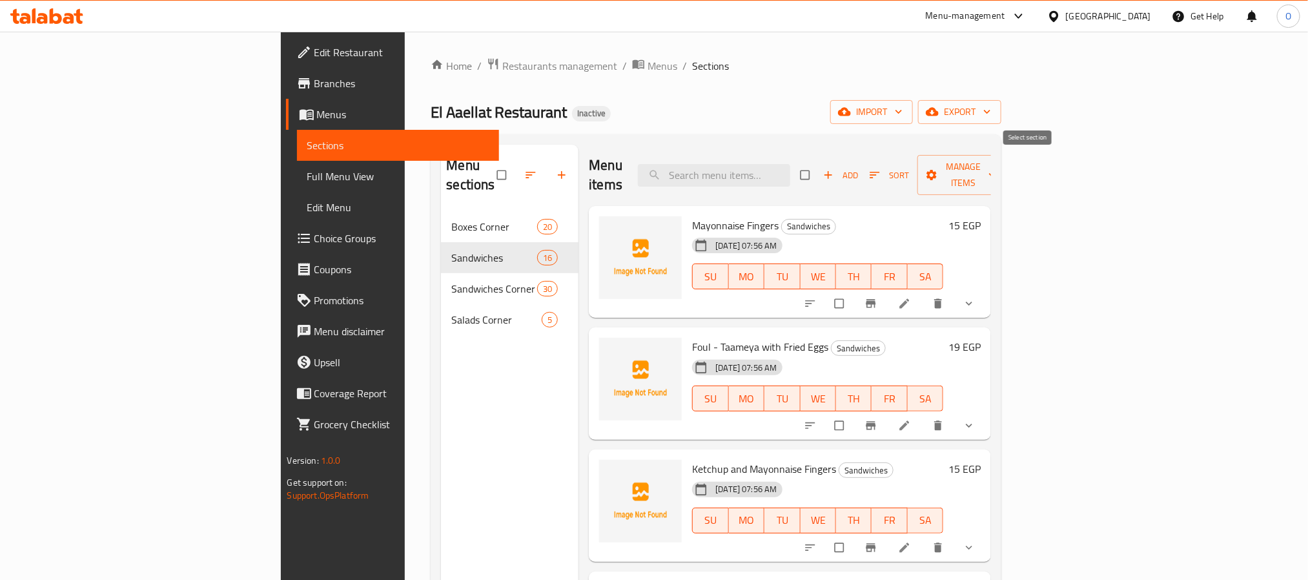
checkbox input "true"
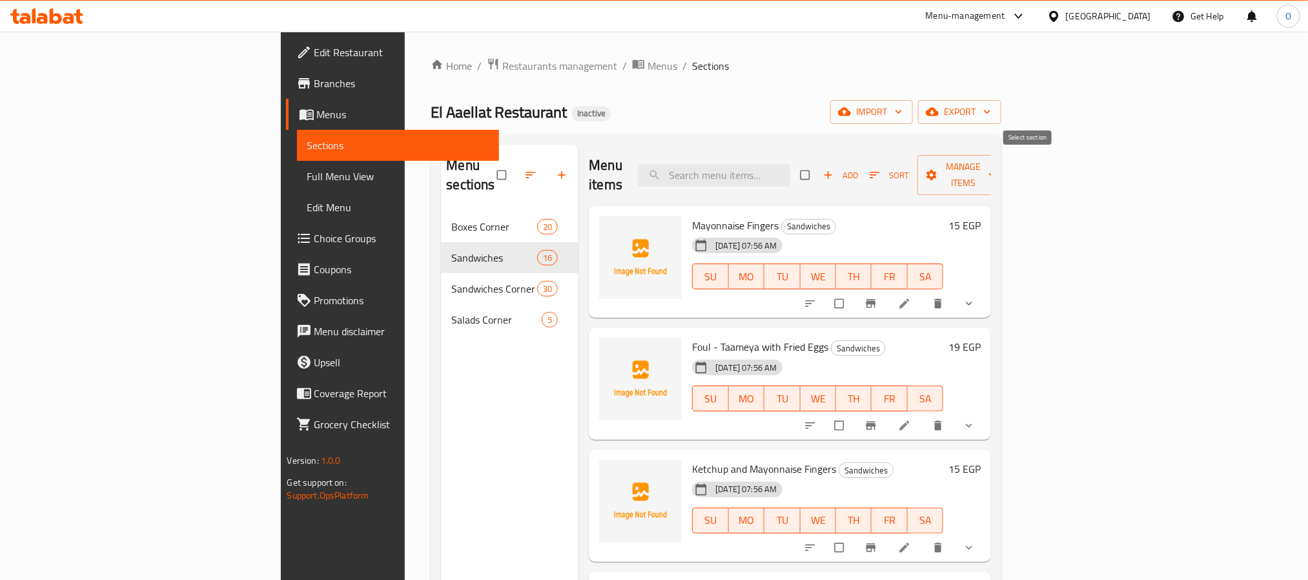
checkbox input "true"
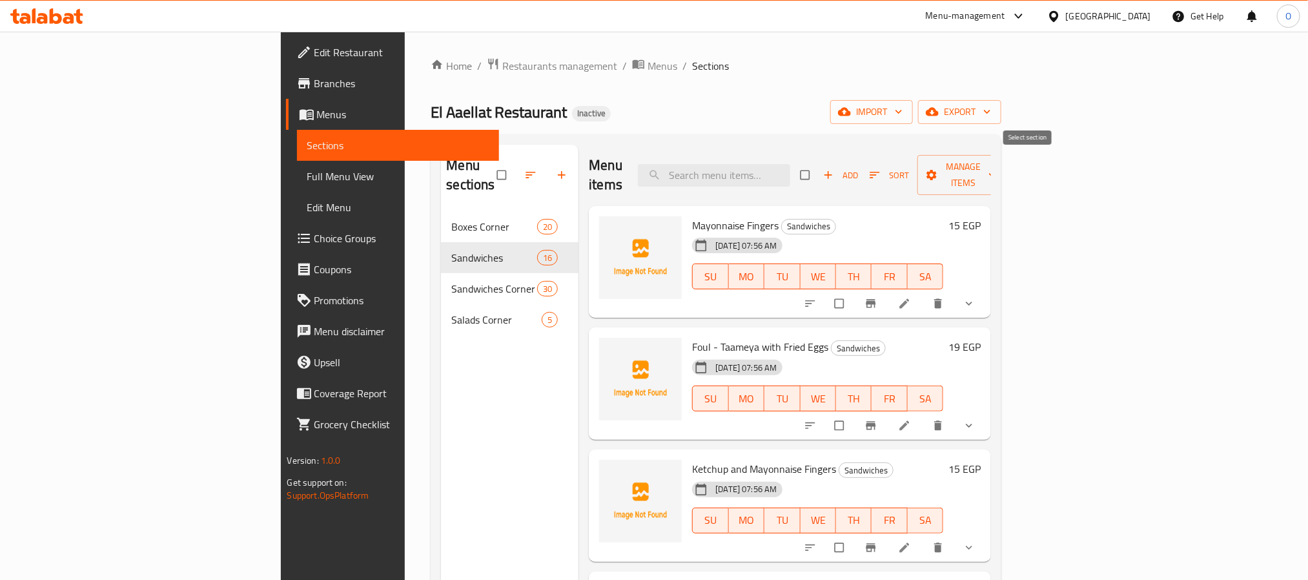
checkbox input "true"
click at [999, 165] on span "Manage items" at bounding box center [963, 175] width 71 height 32
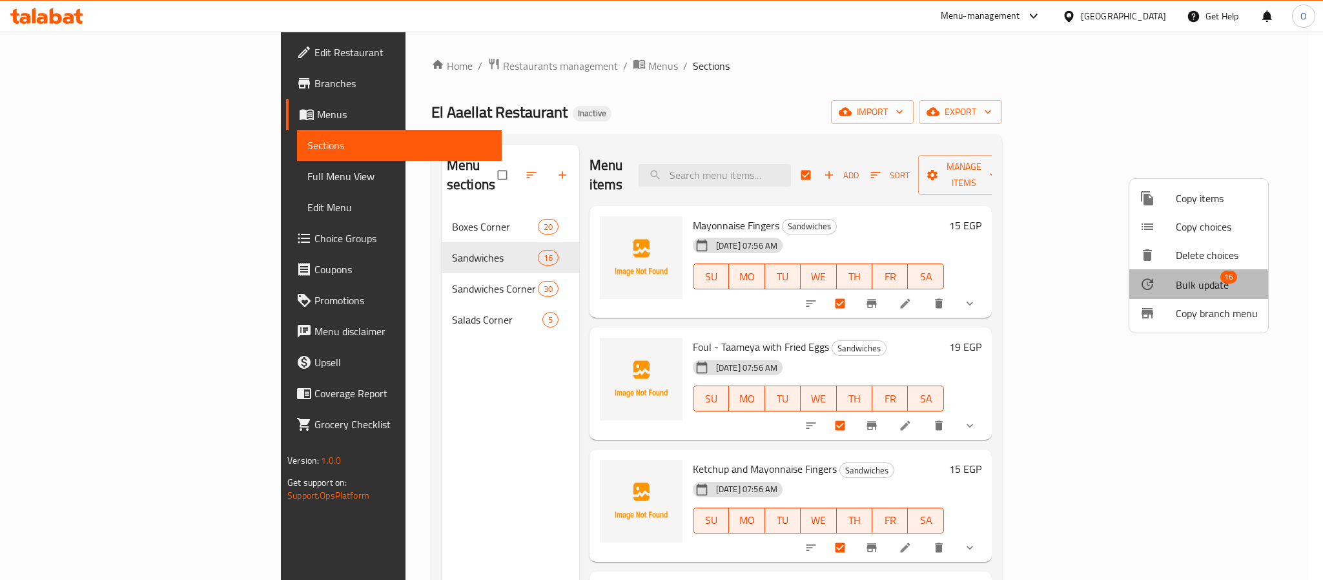
click at [1195, 289] on span "Bulk update" at bounding box center [1202, 284] width 53 height 15
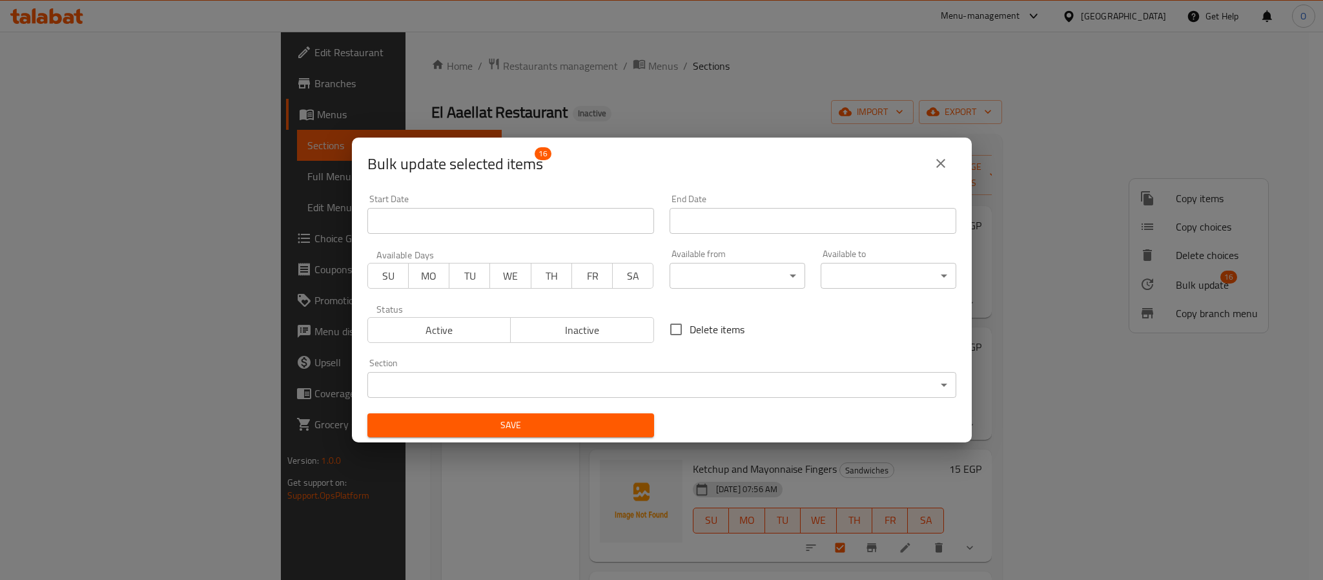
click at [673, 384] on body "​ Menu-management [GEOGRAPHIC_DATA] Get Help O Edit Restaurant Branches Menus S…" at bounding box center [661, 306] width 1323 height 548
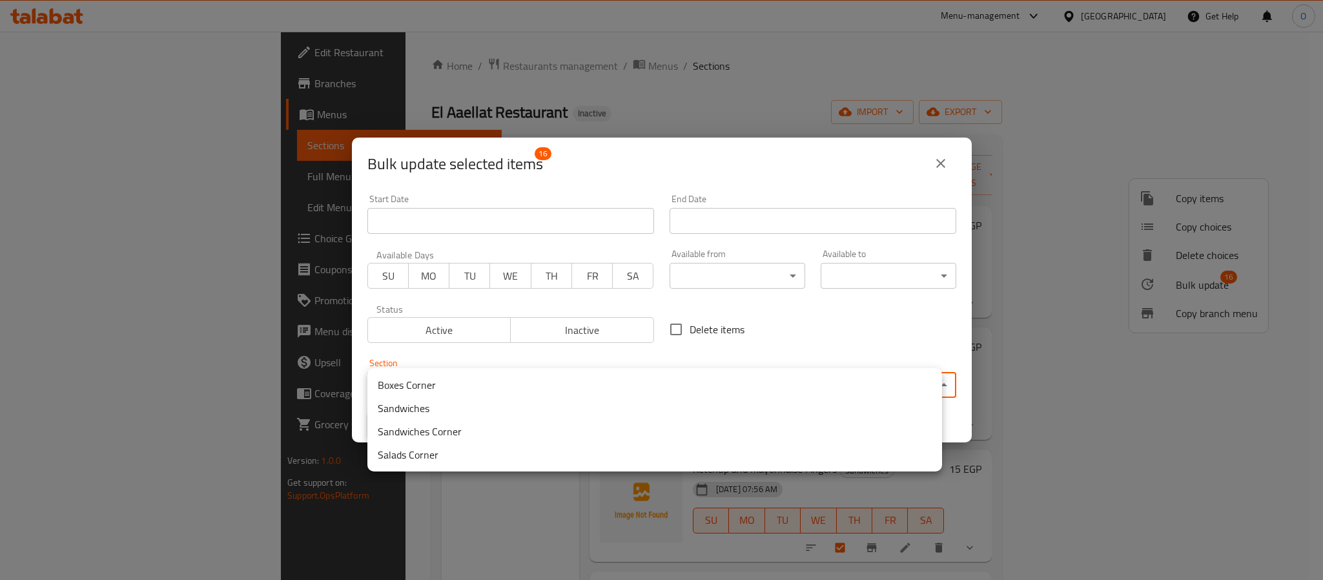
click at [510, 428] on li "Sandwiches Corner" at bounding box center [654, 431] width 575 height 23
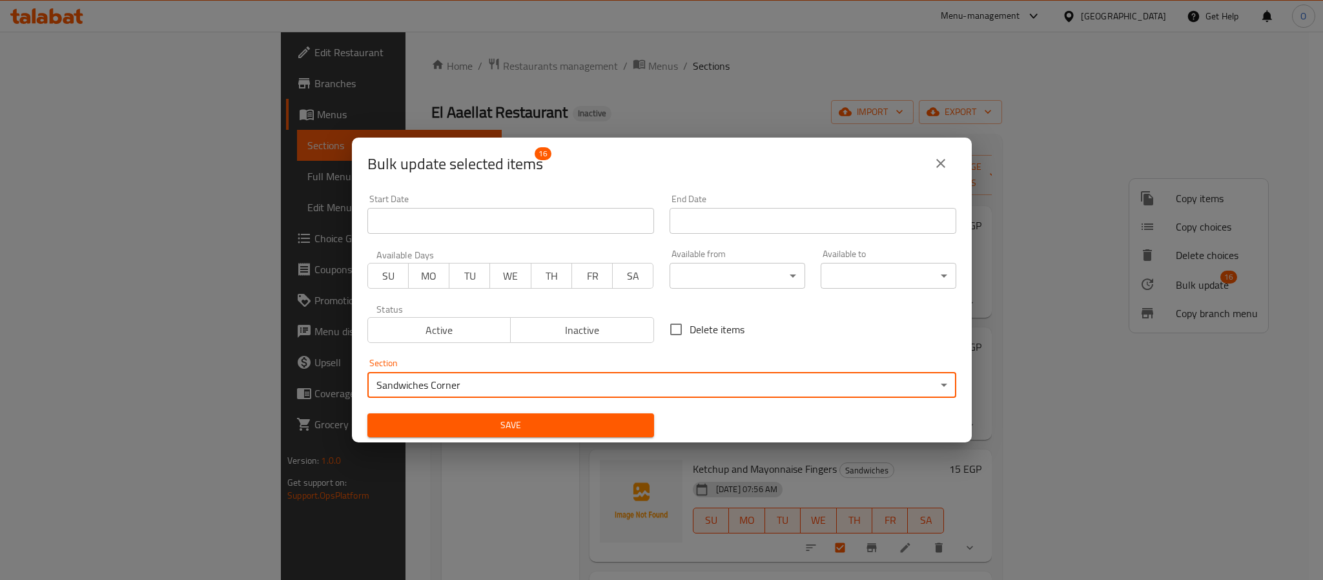
click at [587, 424] on span "Save" at bounding box center [511, 425] width 266 height 16
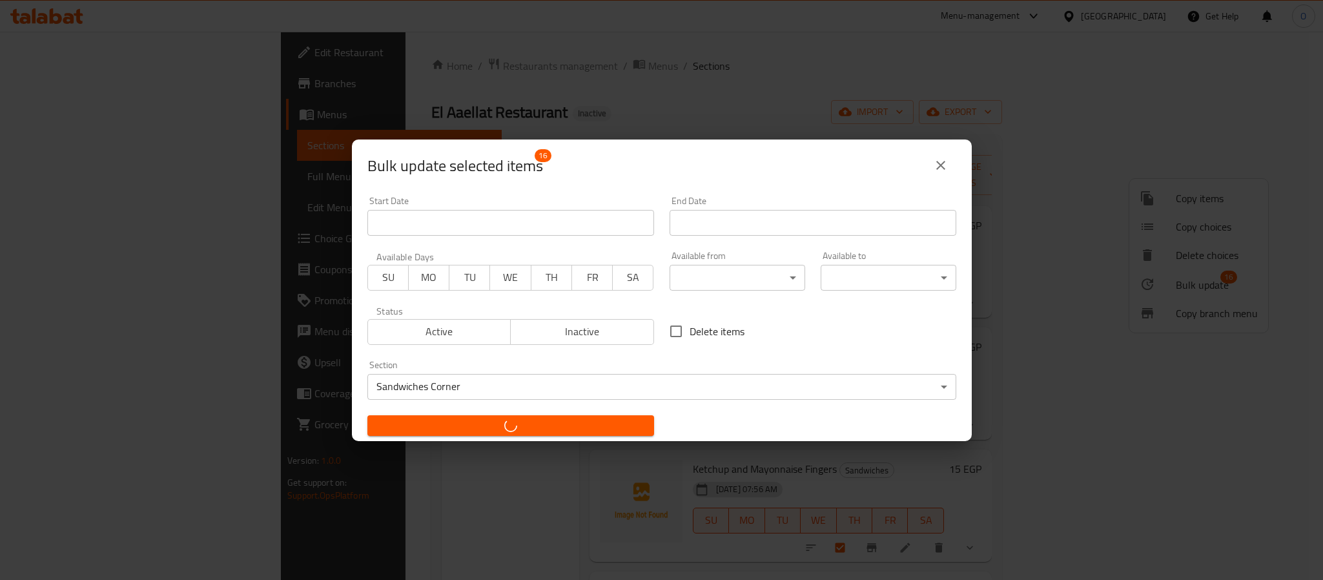
checkbox input "false"
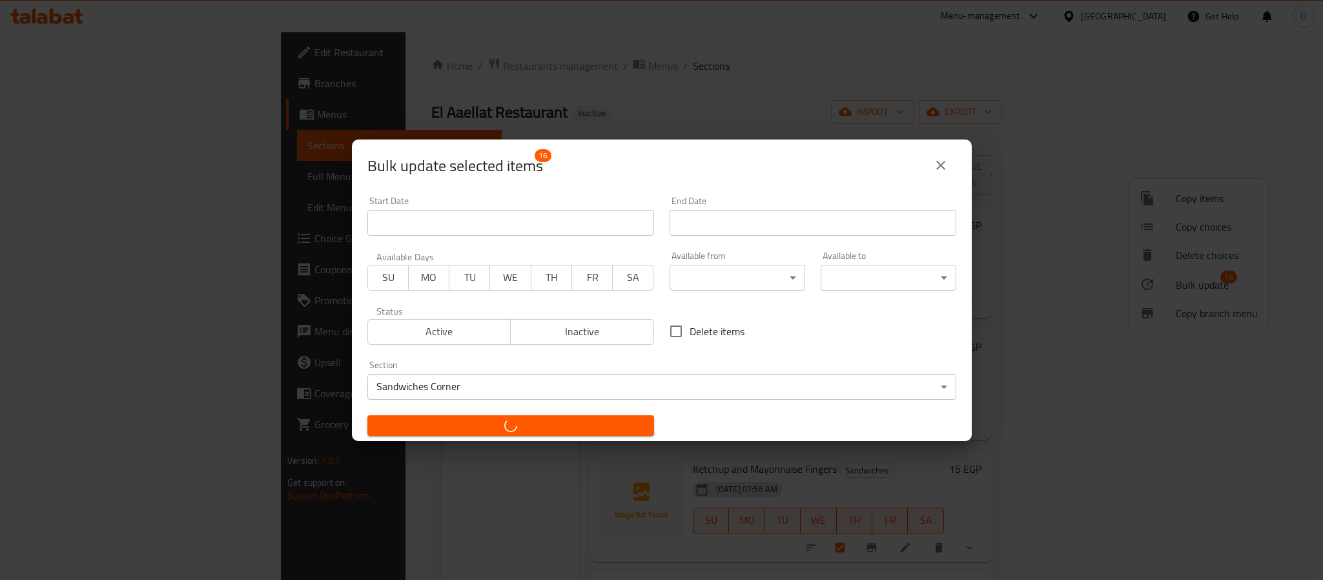
checkbox input "false"
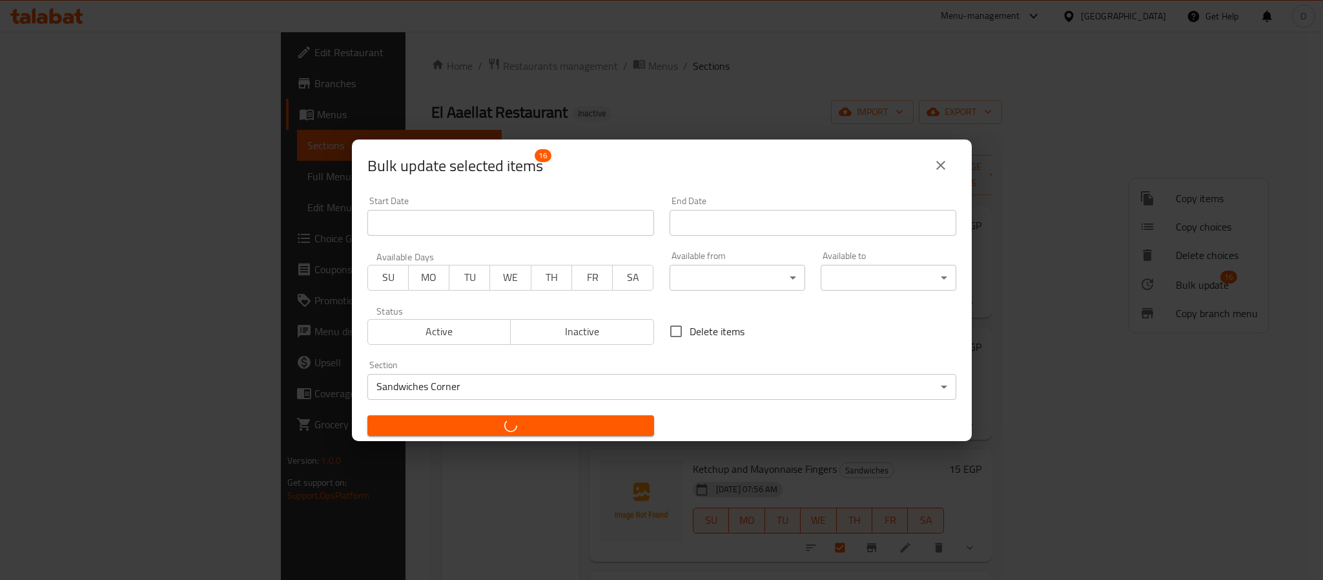
checkbox input "false"
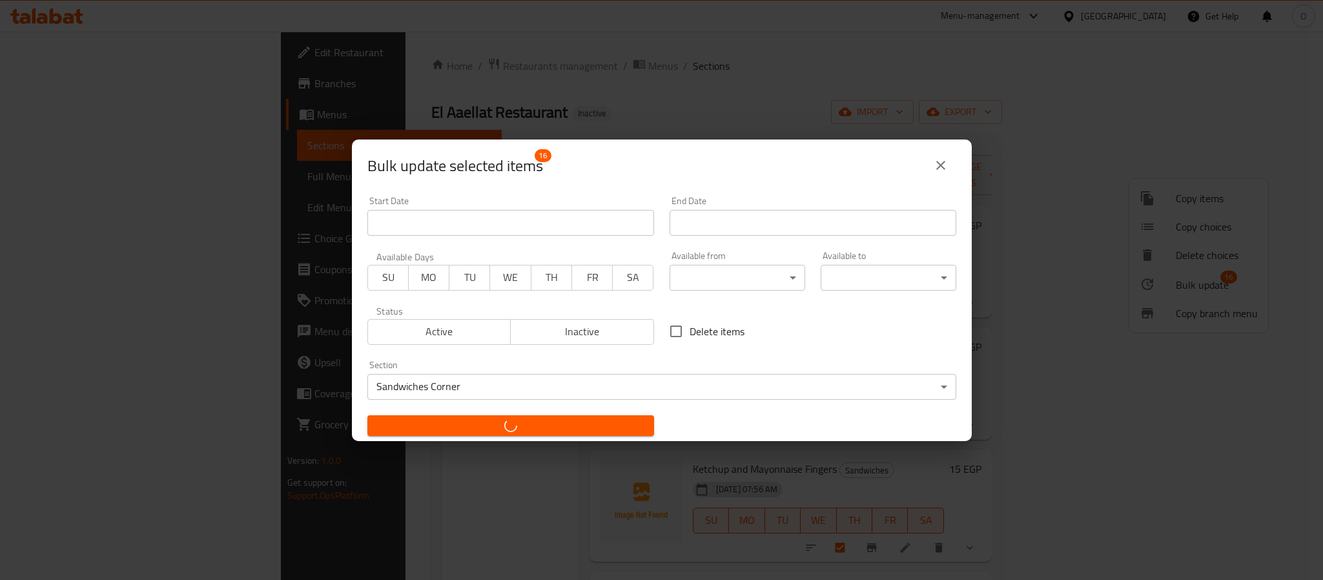
checkbox input "false"
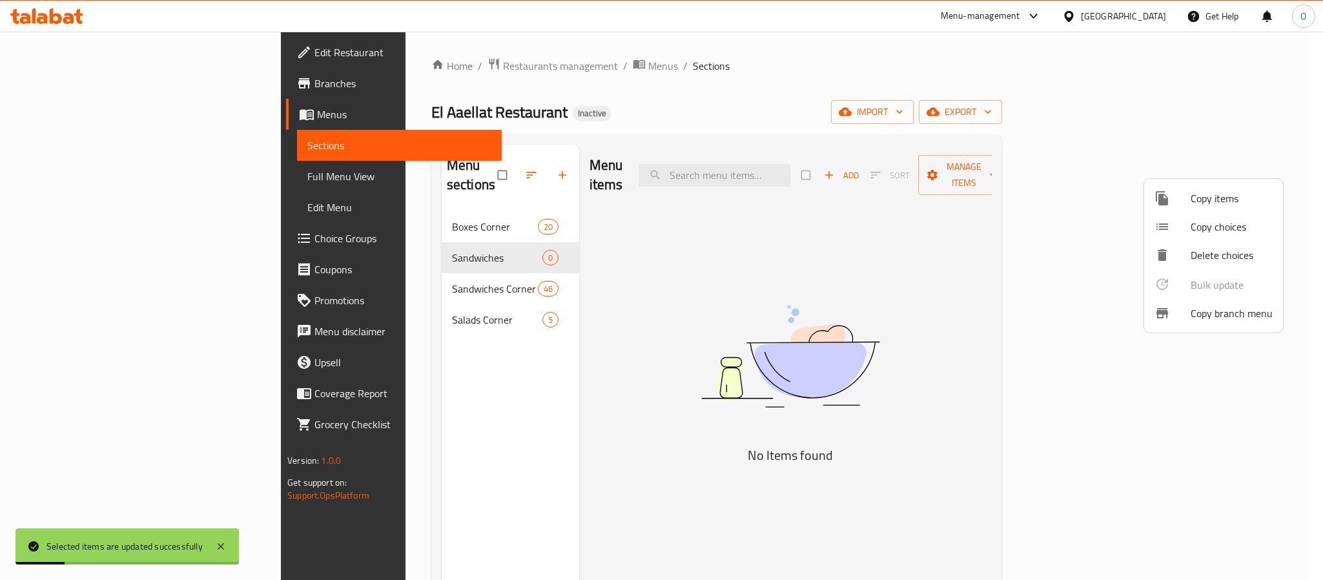
click at [429, 231] on div at bounding box center [661, 290] width 1323 height 580
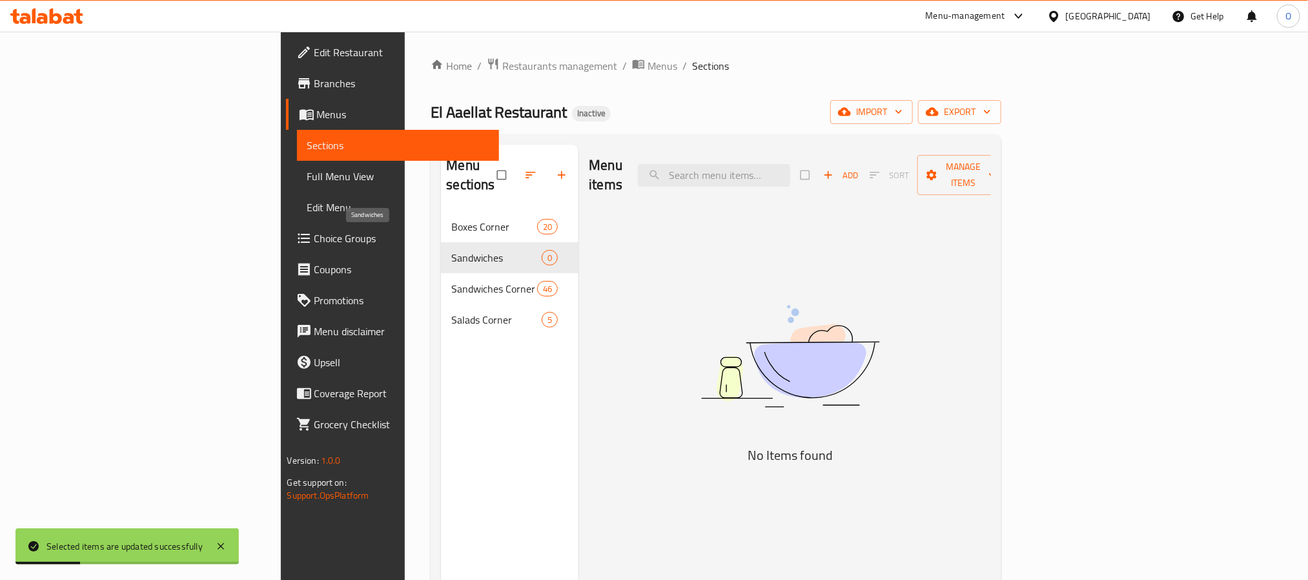
click at [469, 250] on span "Sandwiches" at bounding box center [496, 257] width 90 height 15
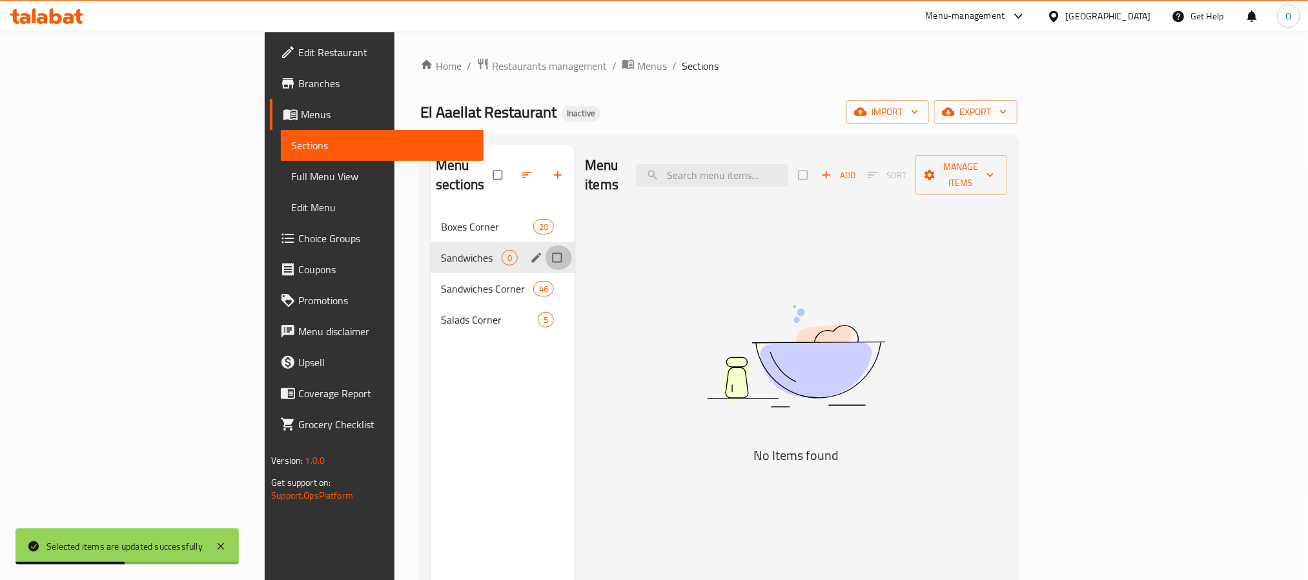
click at [545, 245] on input "Menu sections" at bounding box center [558, 257] width 27 height 25
checkbox input "true"
click at [511, 169] on icon "button" at bounding box center [517, 175] width 13 height 13
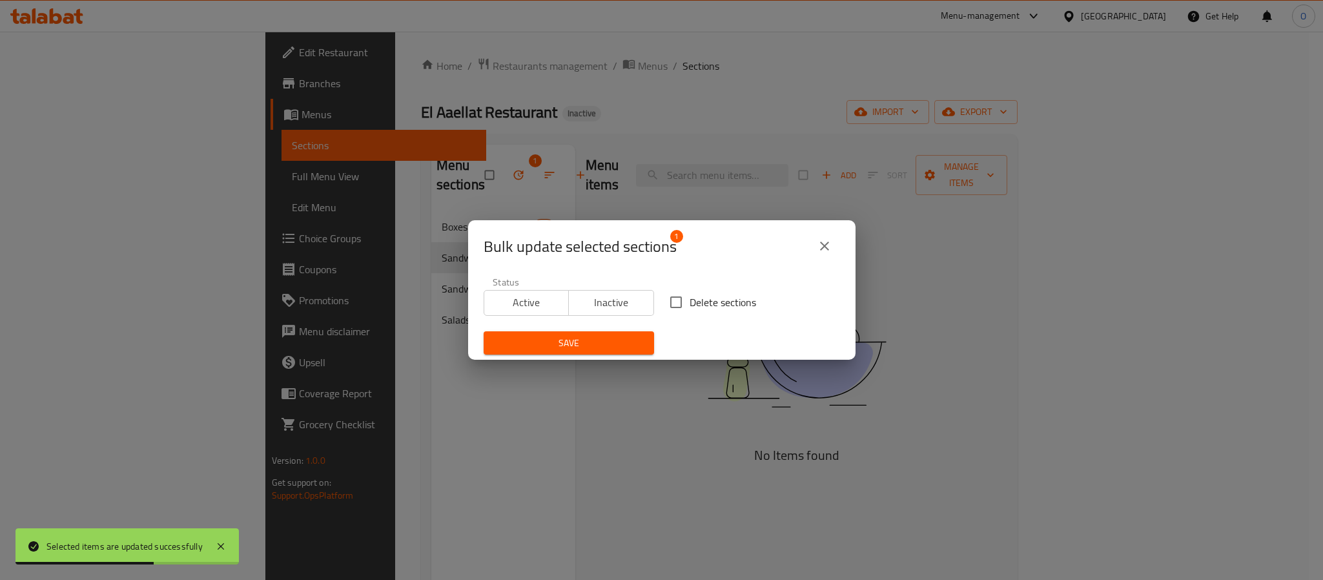
click at [680, 310] on input "Delete sections" at bounding box center [676, 302] width 27 height 27
checkbox input "true"
click at [574, 338] on span "Save" at bounding box center [569, 343] width 150 height 16
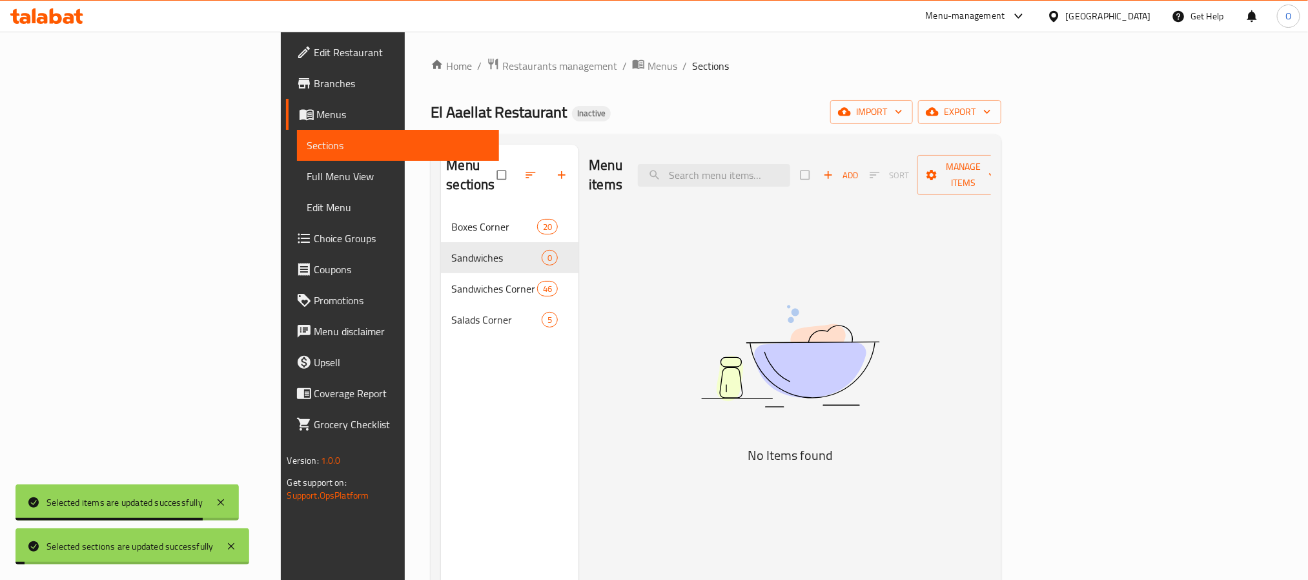
click at [633, 127] on div "Home / Restaurants management / Menus / Sections El Aaellat Restaurant Inactive…" at bounding box center [716, 395] width 571 height 677
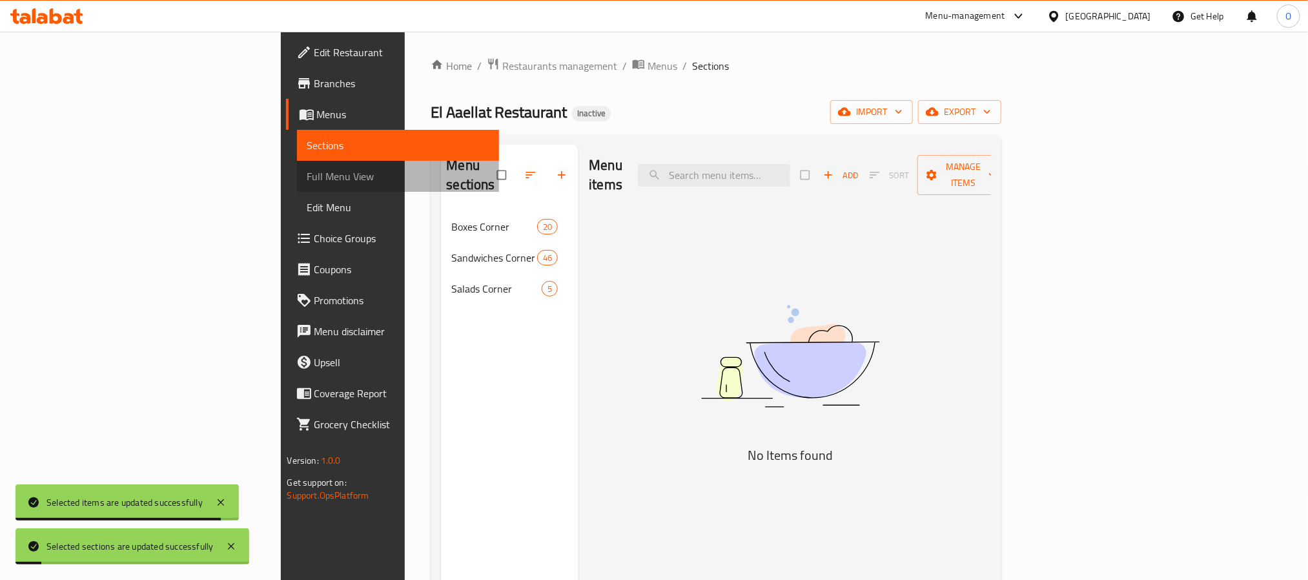
click at [307, 173] on span "Full Menu View" at bounding box center [397, 176] width 181 height 15
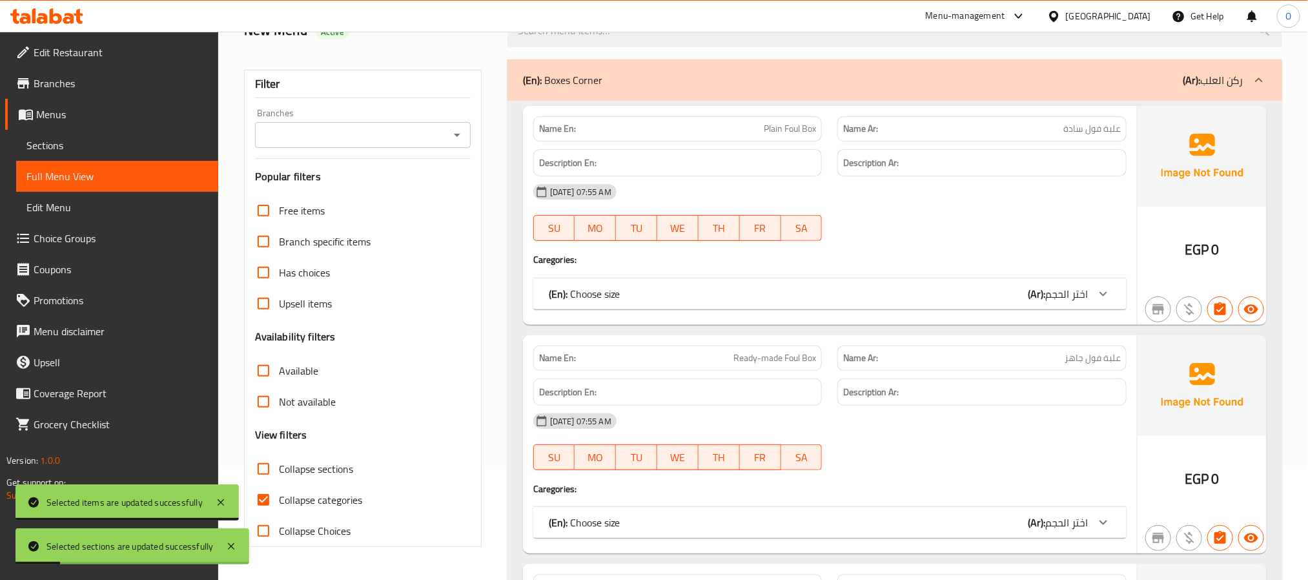
scroll to position [291, 0]
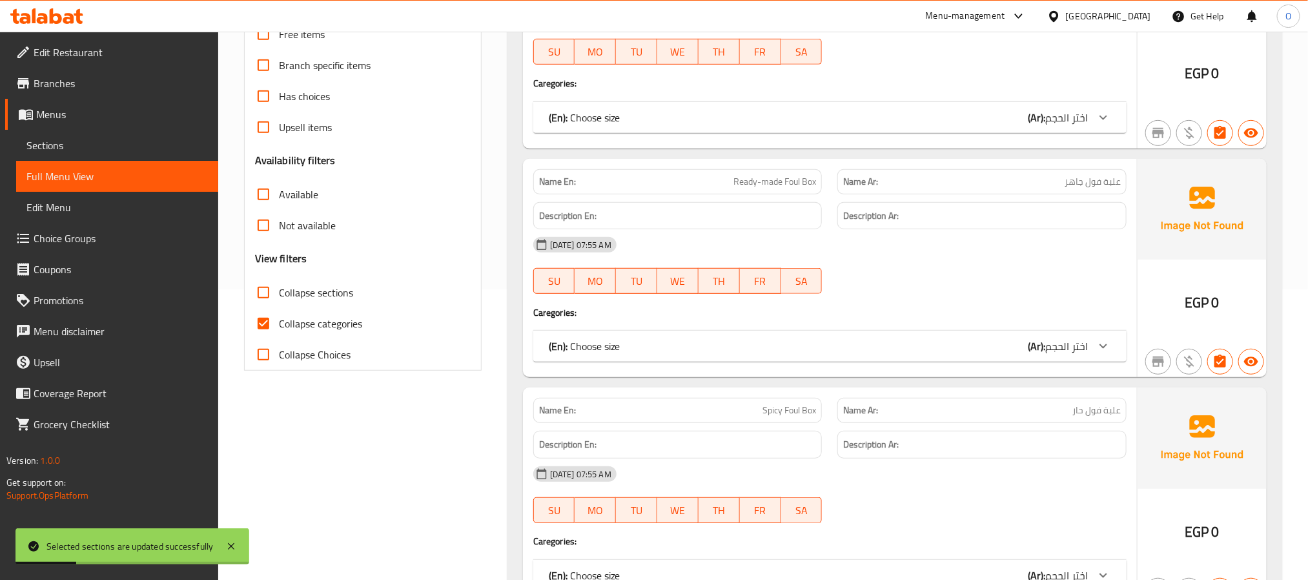
click at [330, 318] on span "Collapse categories" at bounding box center [320, 323] width 83 height 15
click at [279, 318] on input "Collapse categories" at bounding box center [263, 323] width 31 height 31
checkbox input "false"
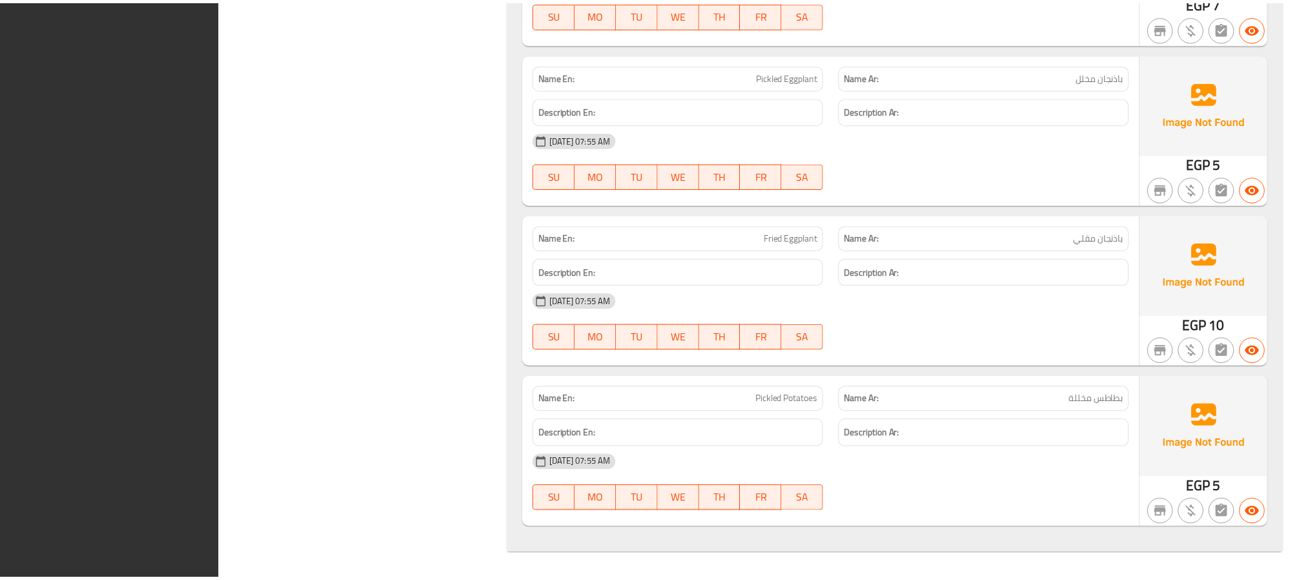
scroll to position [27981, 0]
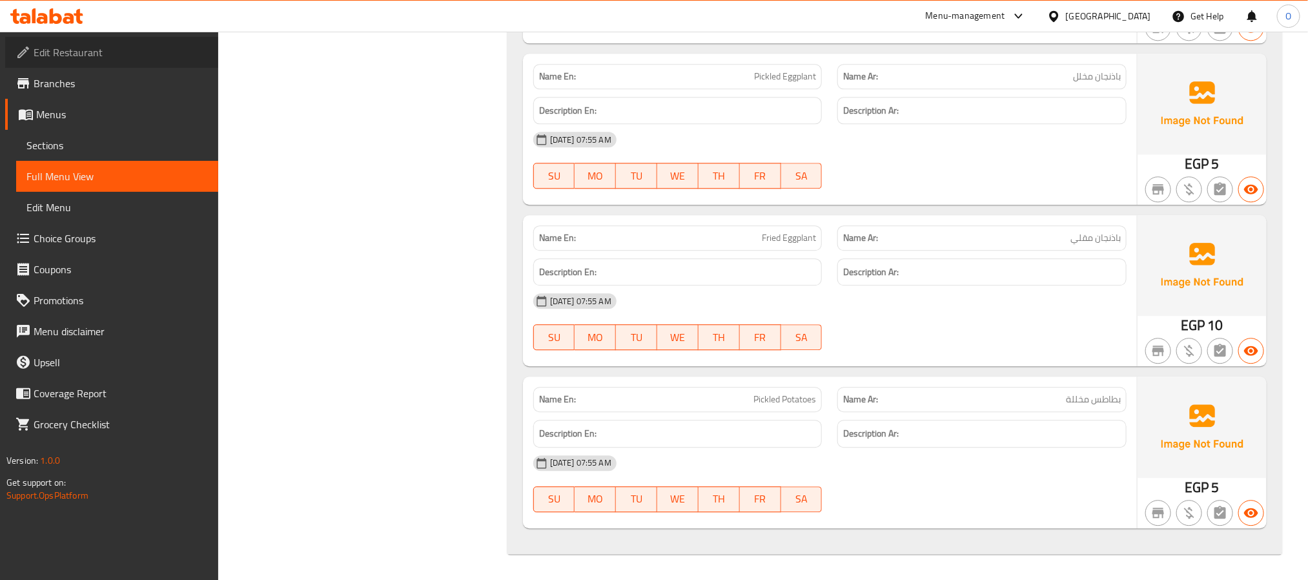
click at [76, 62] on link "Edit Restaurant" at bounding box center [111, 52] width 213 height 31
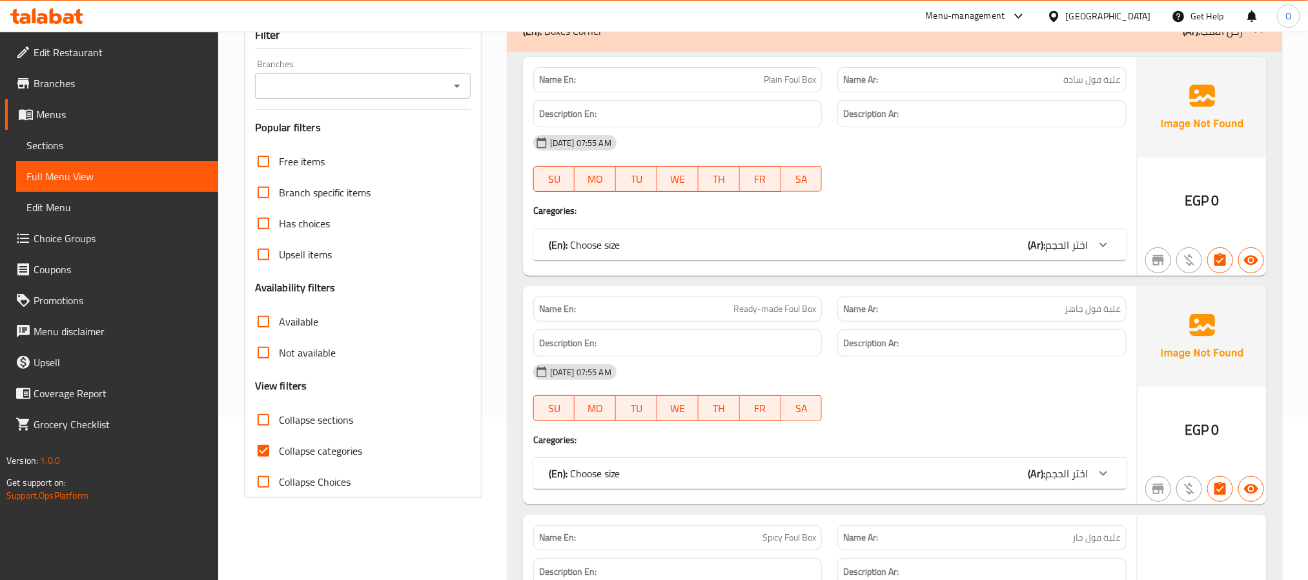
scroll to position [484, 0]
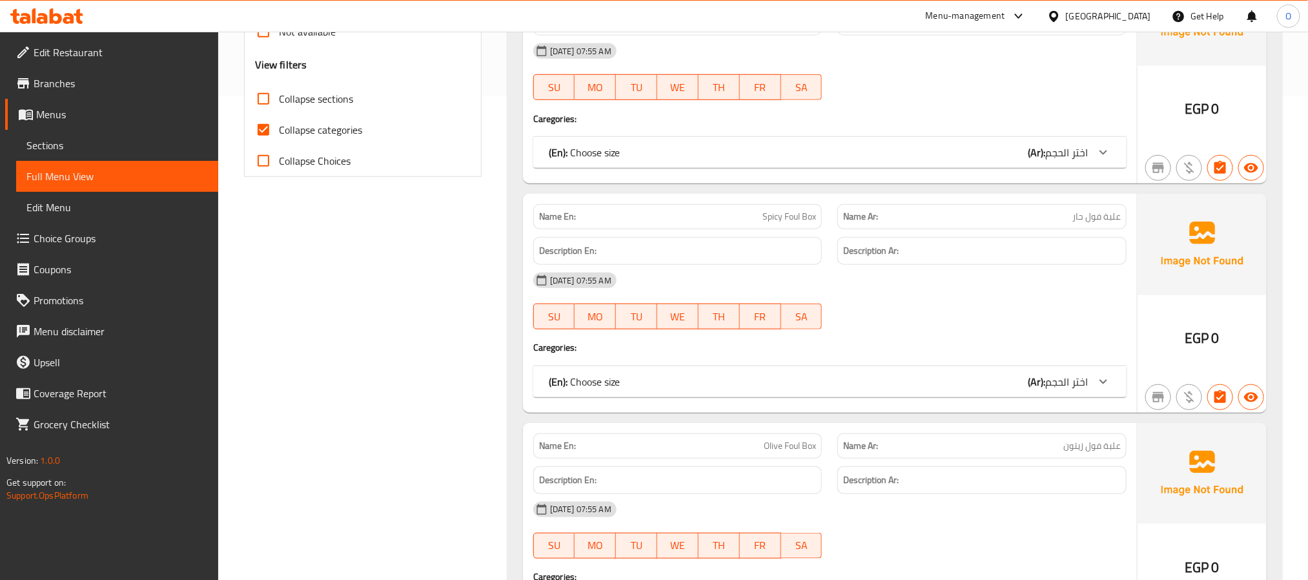
click at [324, 107] on span "Collapse sections" at bounding box center [316, 98] width 74 height 15
click at [279, 108] on input "Collapse sections" at bounding box center [263, 98] width 31 height 31
checkbox input "true"
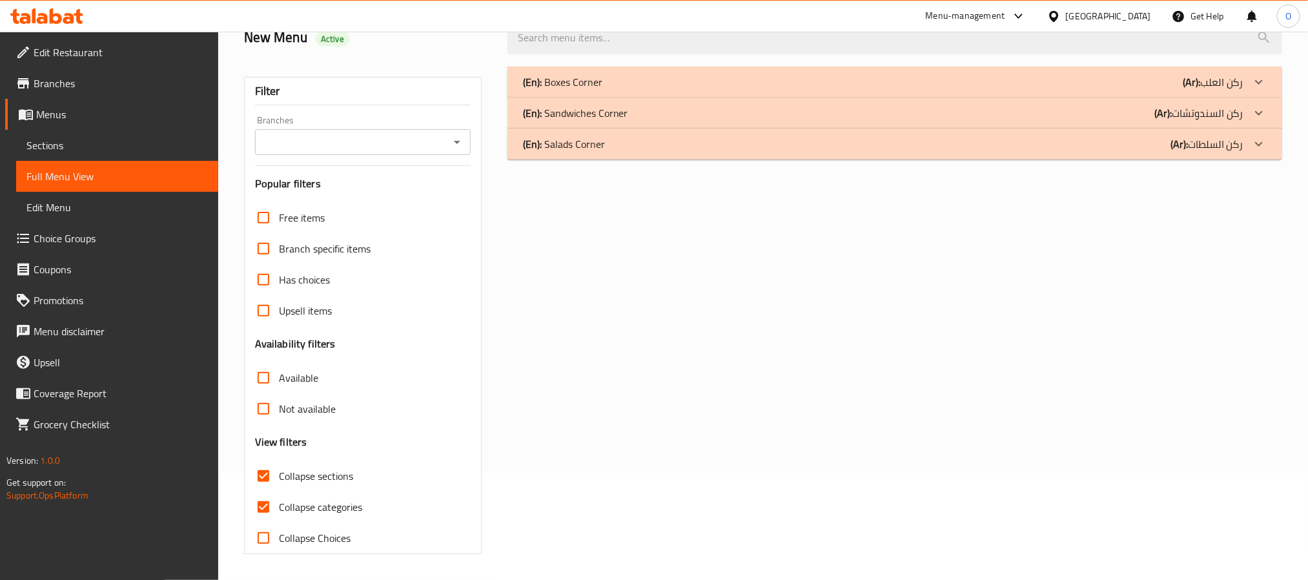
scroll to position [108, 0]
click at [1046, 90] on div "(En): Salads Corner (Ar): ركن السلطات" at bounding box center [883, 81] width 721 height 15
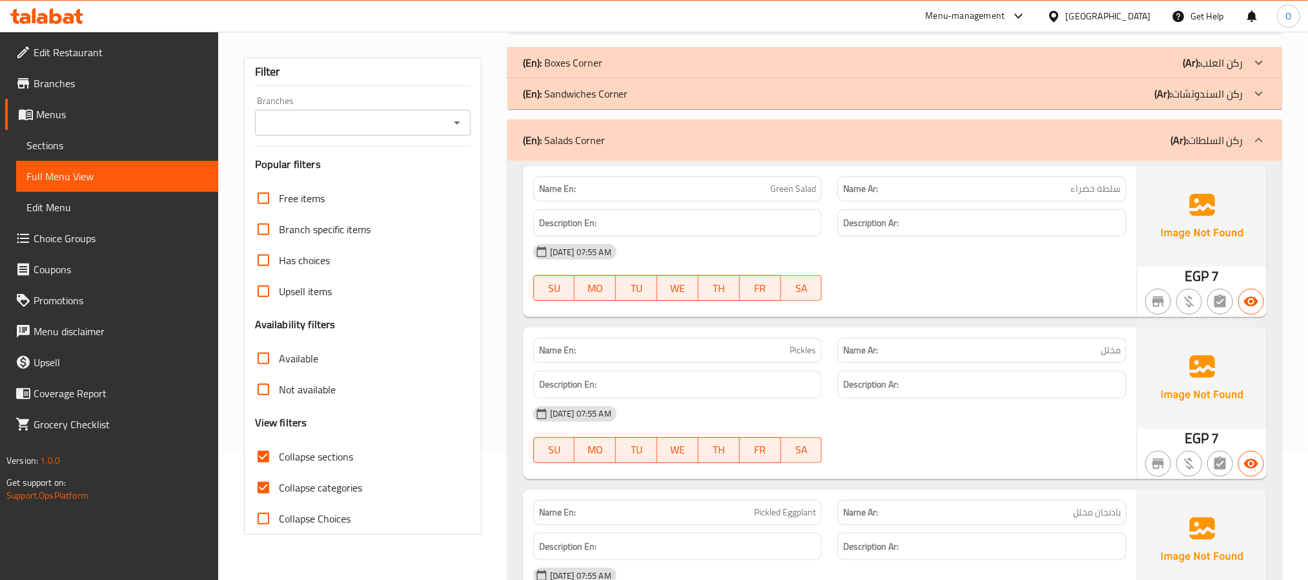
scroll to position [0, 0]
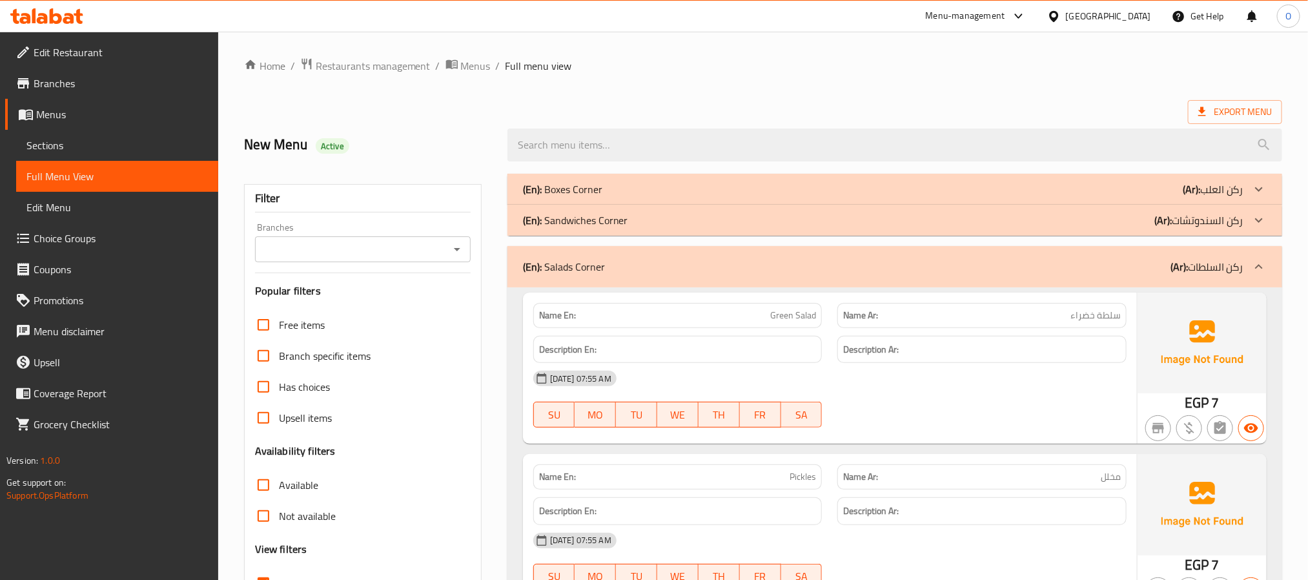
click at [787, 280] on div "(En): Salads Corner (Ar): ركن السلطات" at bounding box center [895, 266] width 775 height 41
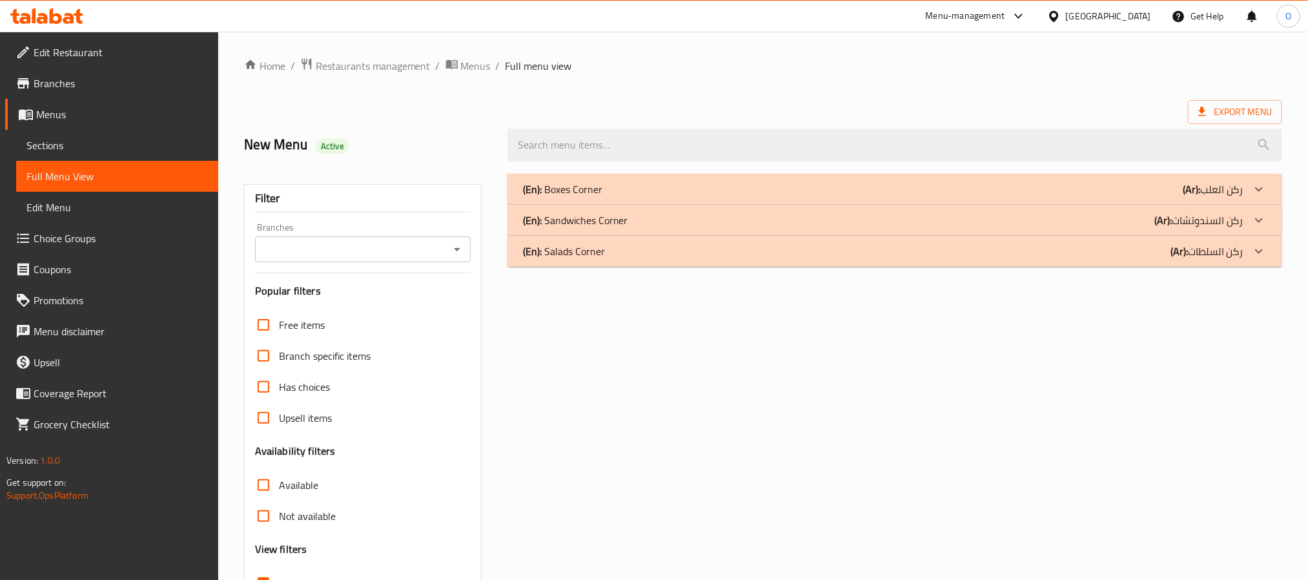
click at [764, 180] on div "(En): Boxes Corner (Ar): ركن العلب" at bounding box center [895, 189] width 775 height 31
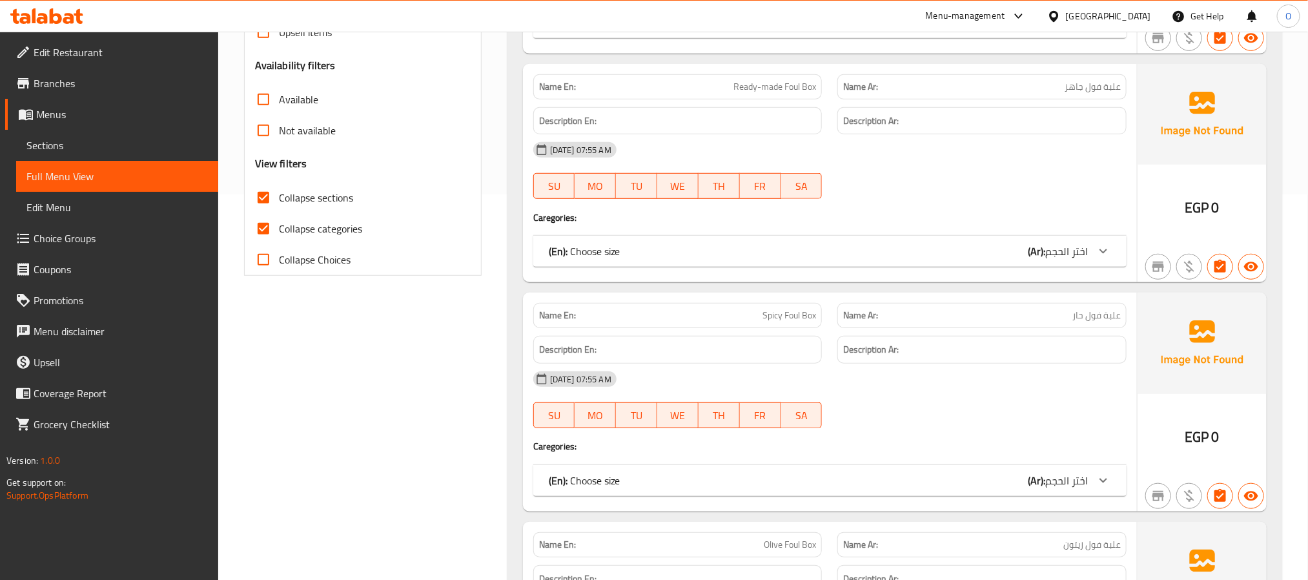
scroll to position [387, 0]
click at [347, 234] on span "Collapse categories" at bounding box center [320, 226] width 83 height 15
click at [279, 236] on input "Collapse categories" at bounding box center [263, 226] width 31 height 31
checkbox input "false"
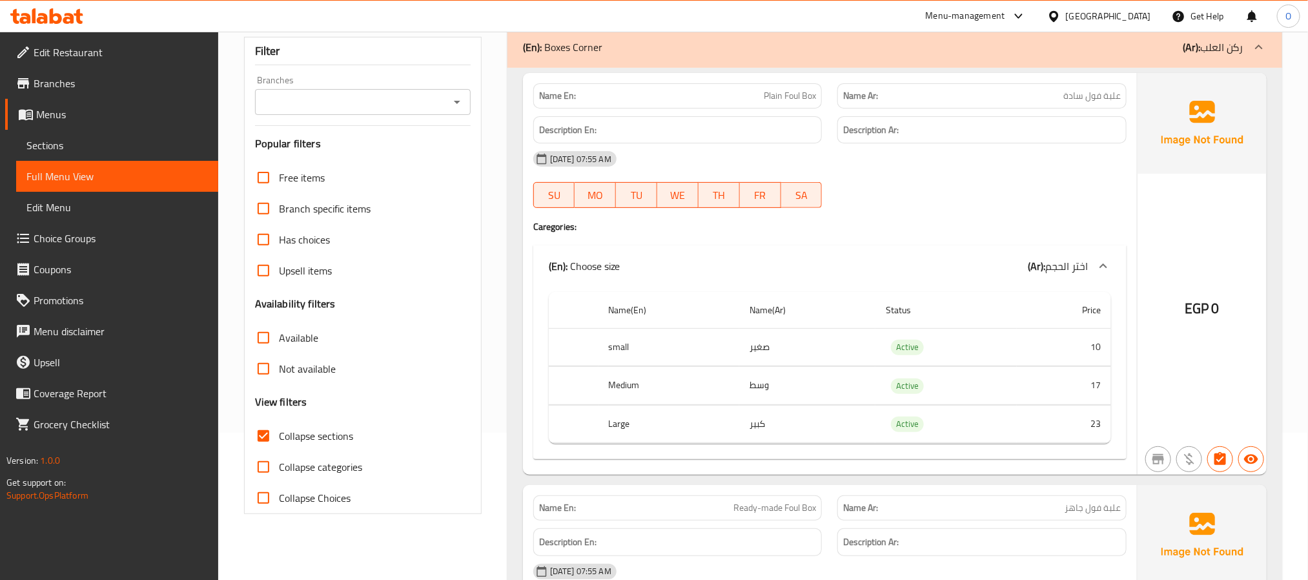
scroll to position [0, 0]
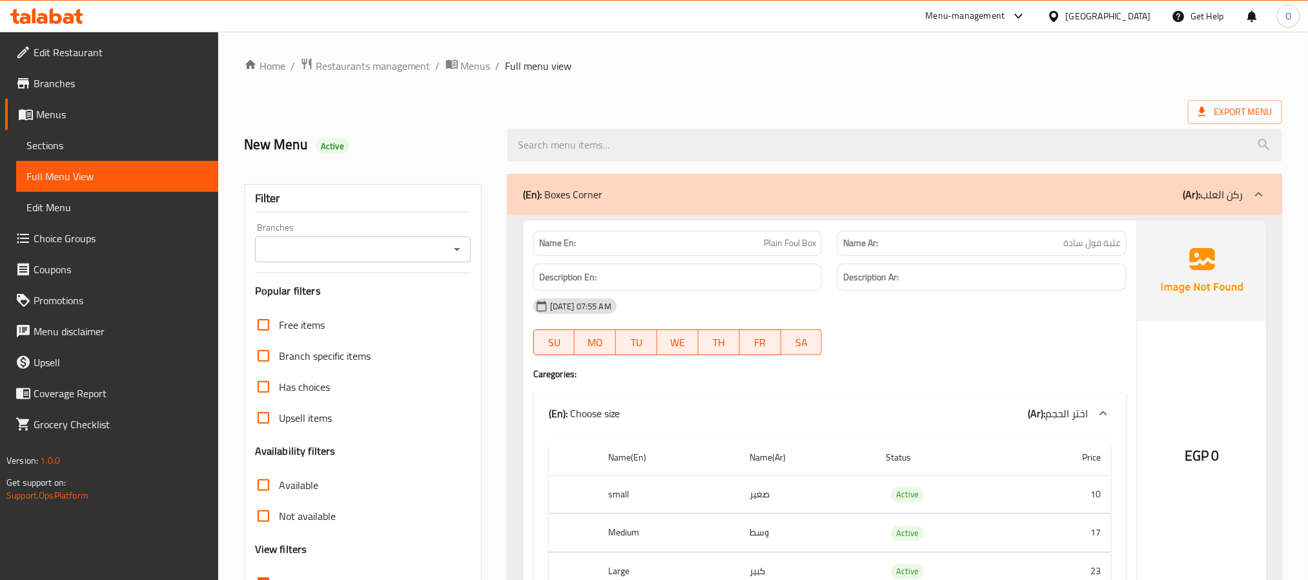
click at [386, 70] on span "Restaurants management" at bounding box center [373, 65] width 115 height 15
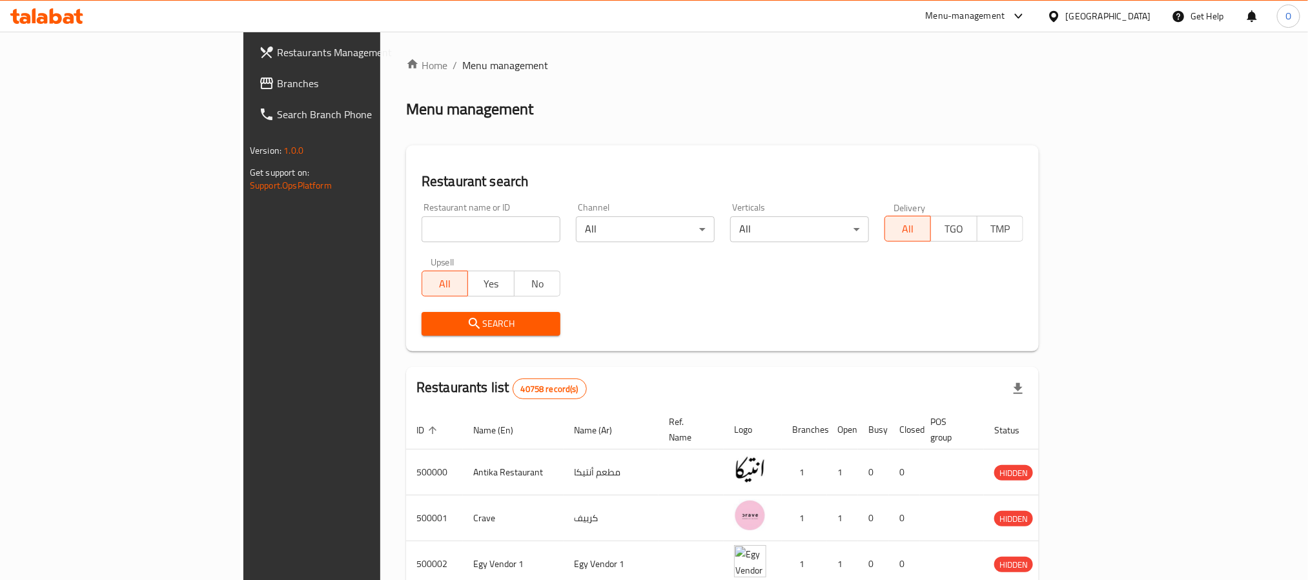
click at [277, 77] on span "Branches" at bounding box center [364, 83] width 174 height 15
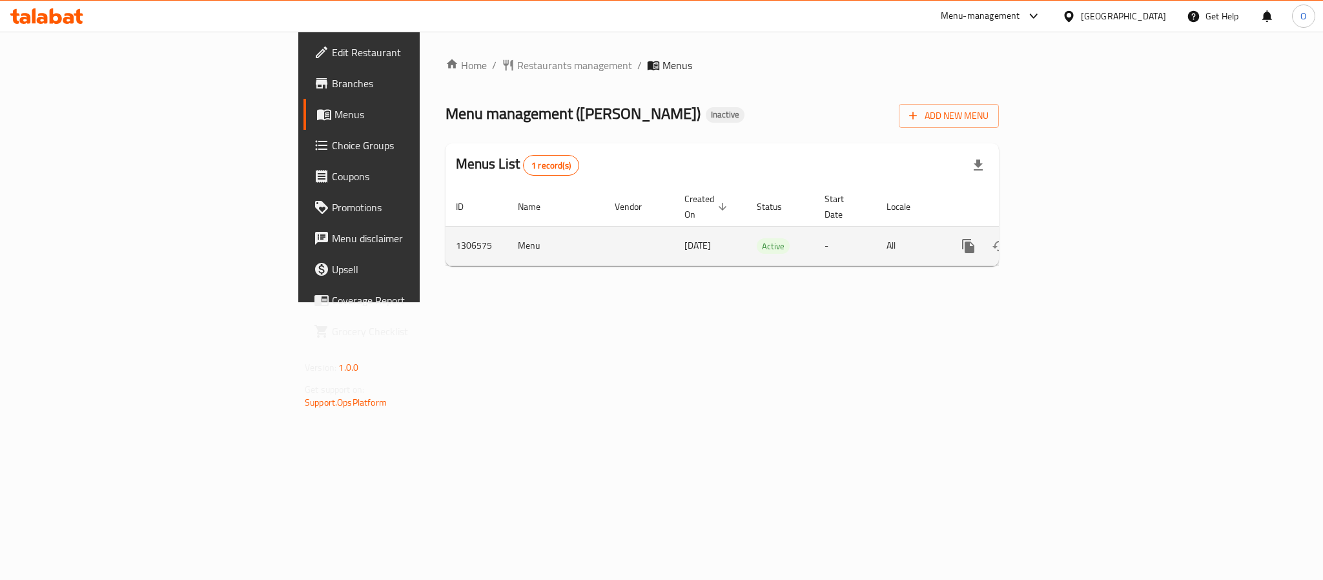
click at [1069, 238] on icon "enhanced table" at bounding box center [1061, 245] width 15 height 15
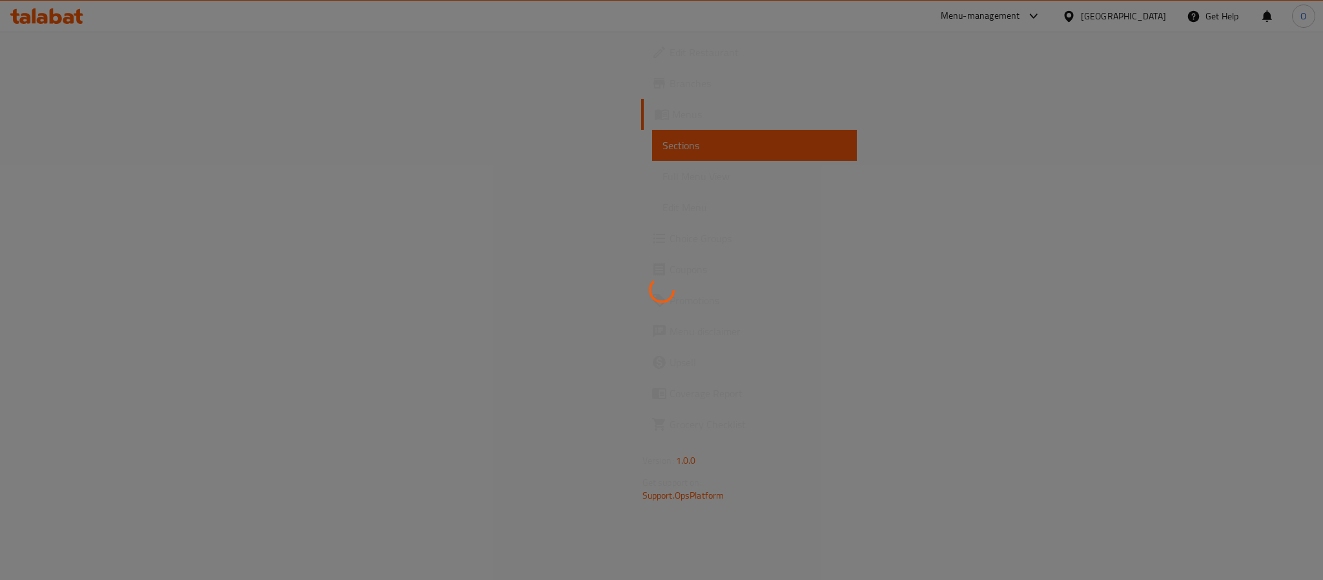
click at [655, 147] on div at bounding box center [661, 290] width 1323 height 580
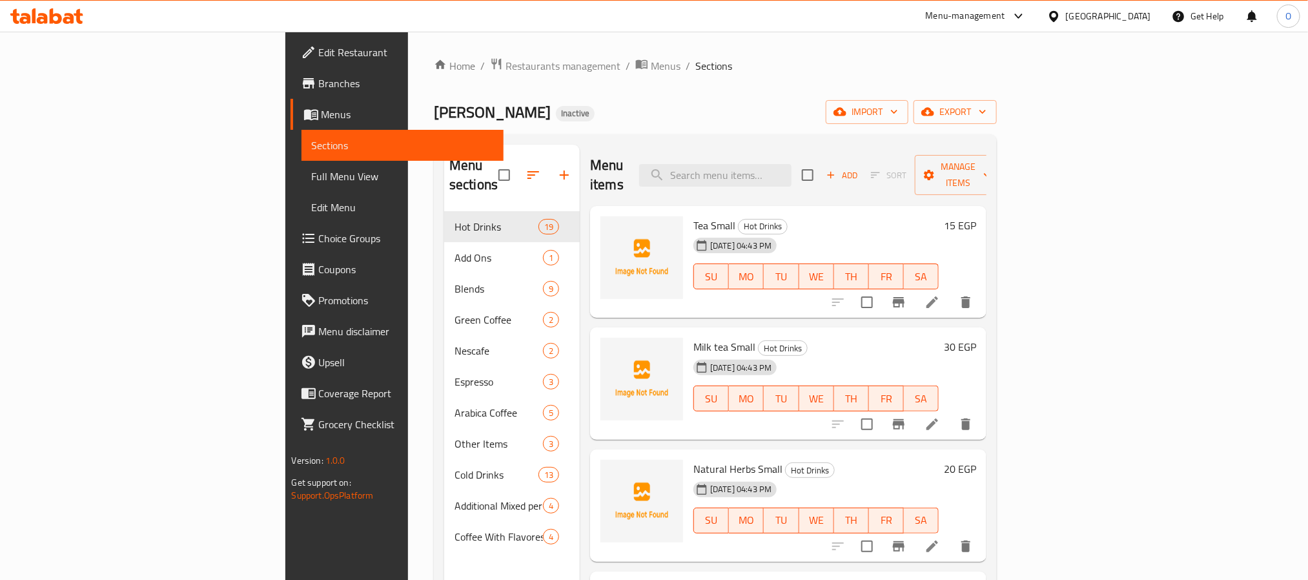
click at [858, 86] on div "Home / Restaurants management / Menus / Sections Omar Coffe Inactive import exp…" at bounding box center [715, 395] width 563 height 677
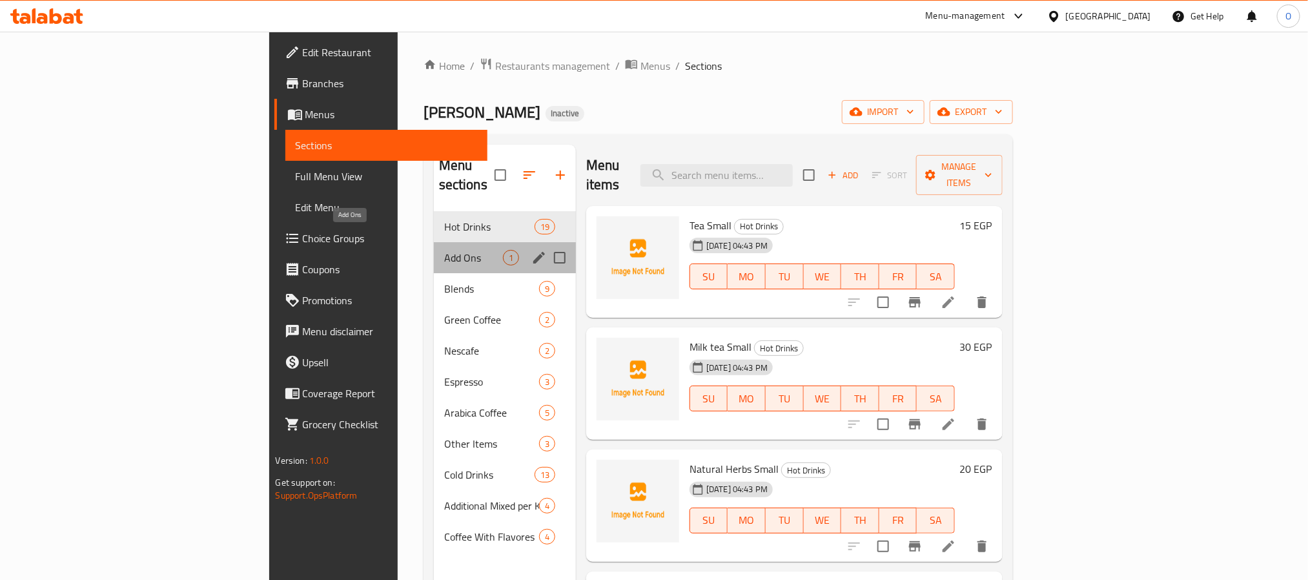
click at [444, 250] on span "Add Ons" at bounding box center [473, 257] width 59 height 15
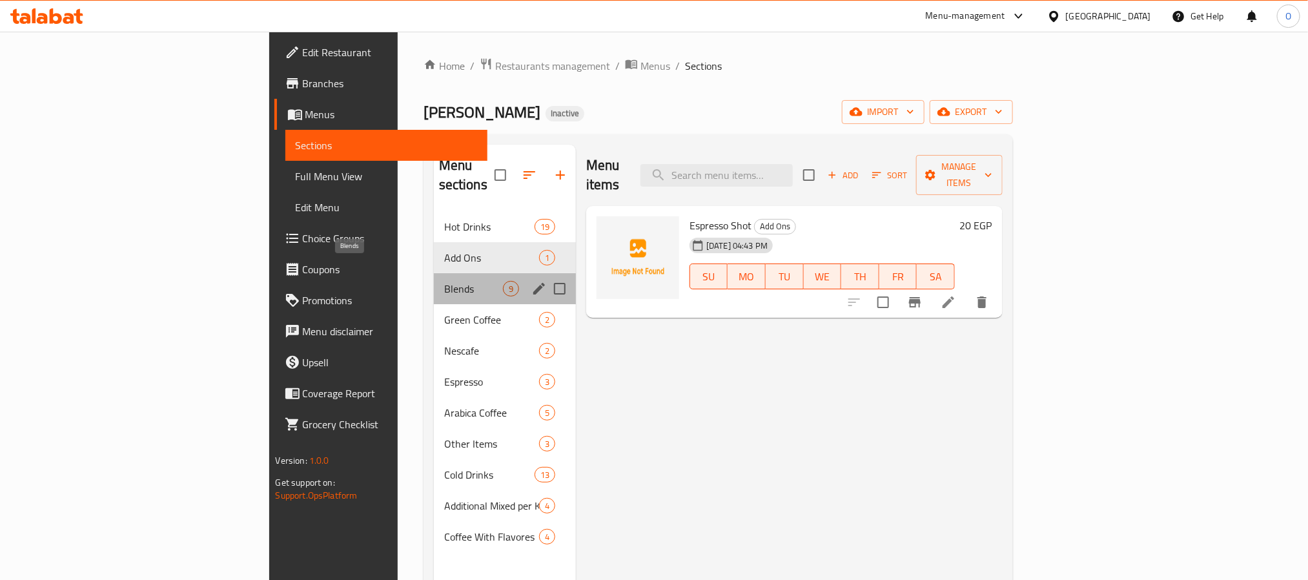
click at [444, 281] on span "Blends" at bounding box center [473, 288] width 59 height 15
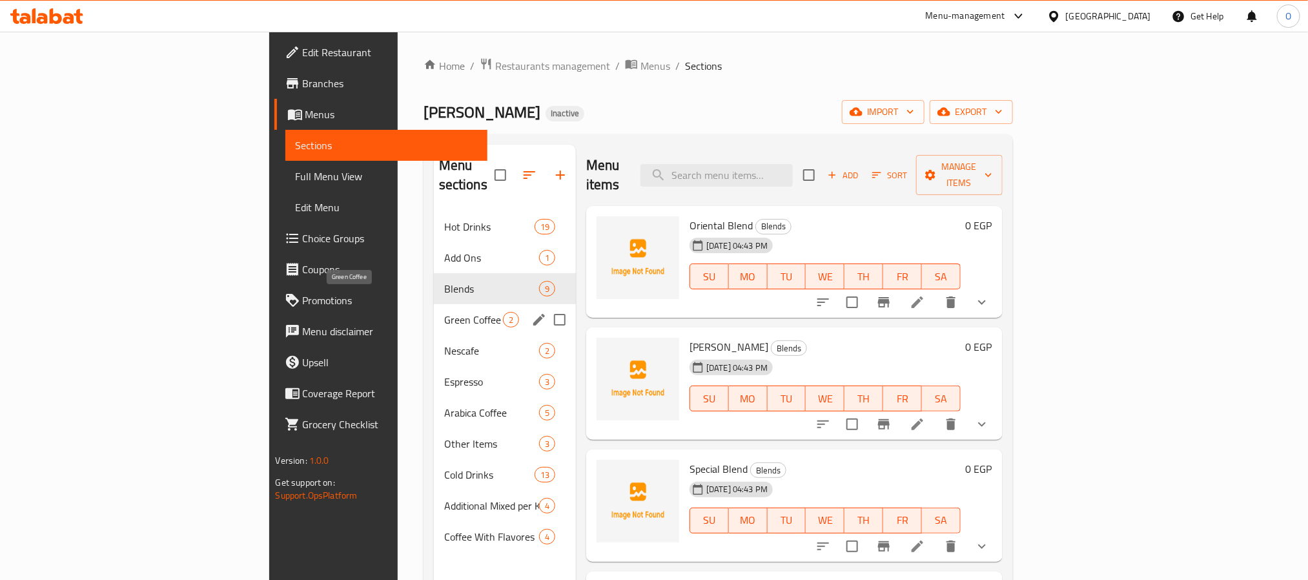
click at [444, 312] on span "Green Coffee" at bounding box center [473, 319] width 59 height 15
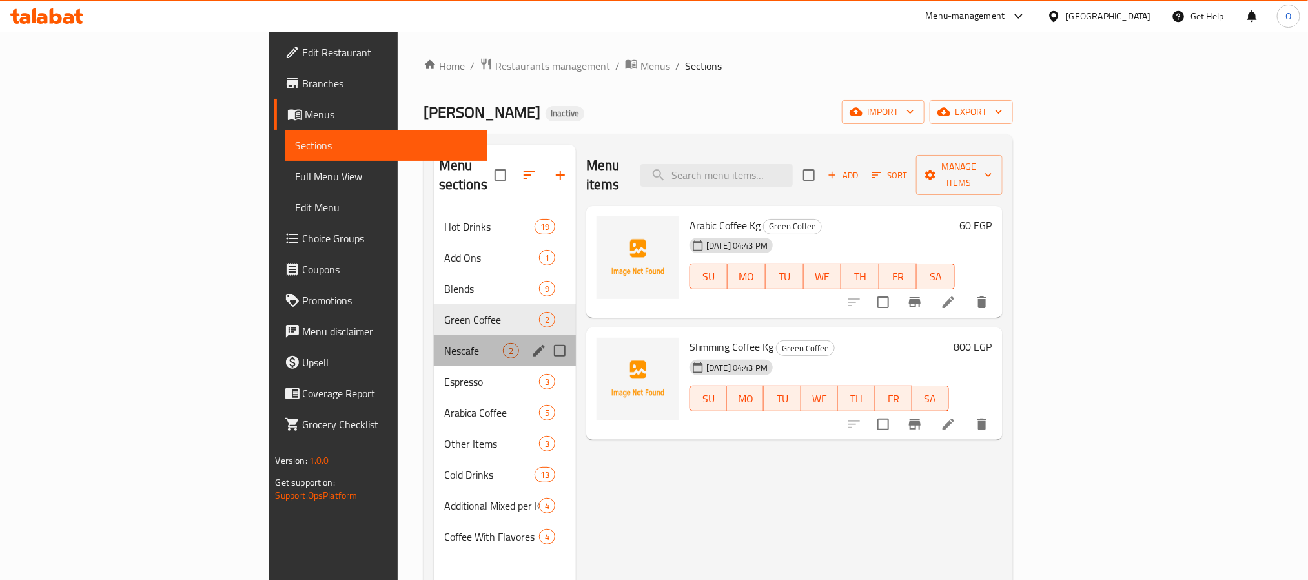
click at [434, 342] on div "Nescafe 2" at bounding box center [505, 350] width 142 height 31
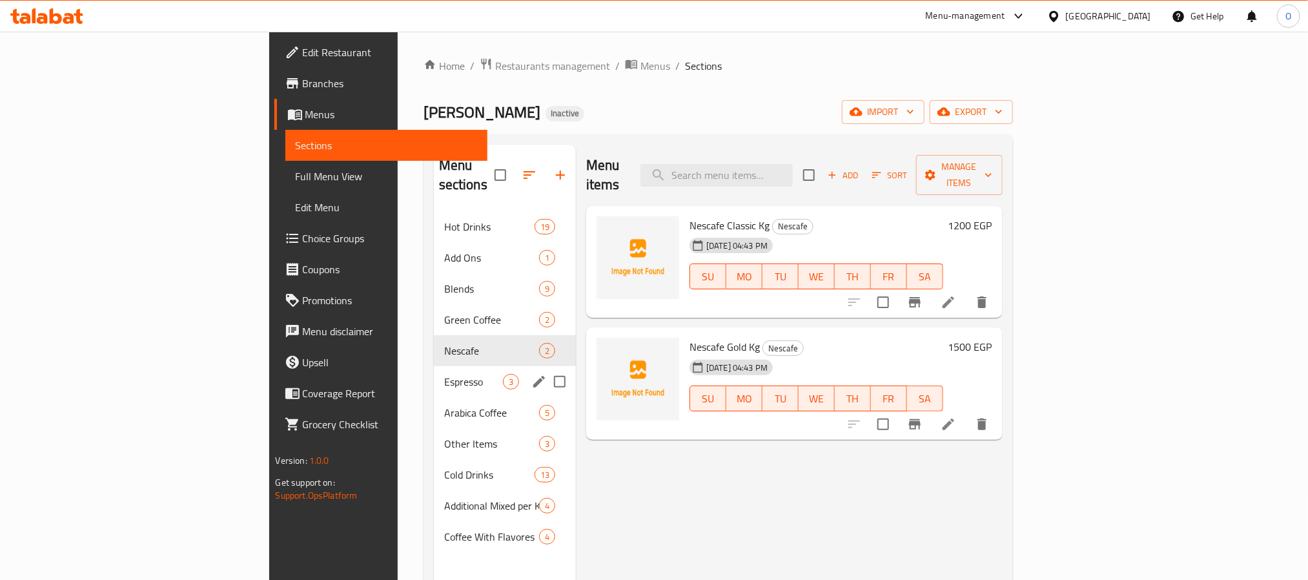
click at [434, 376] on div "Espresso 3" at bounding box center [505, 381] width 142 height 31
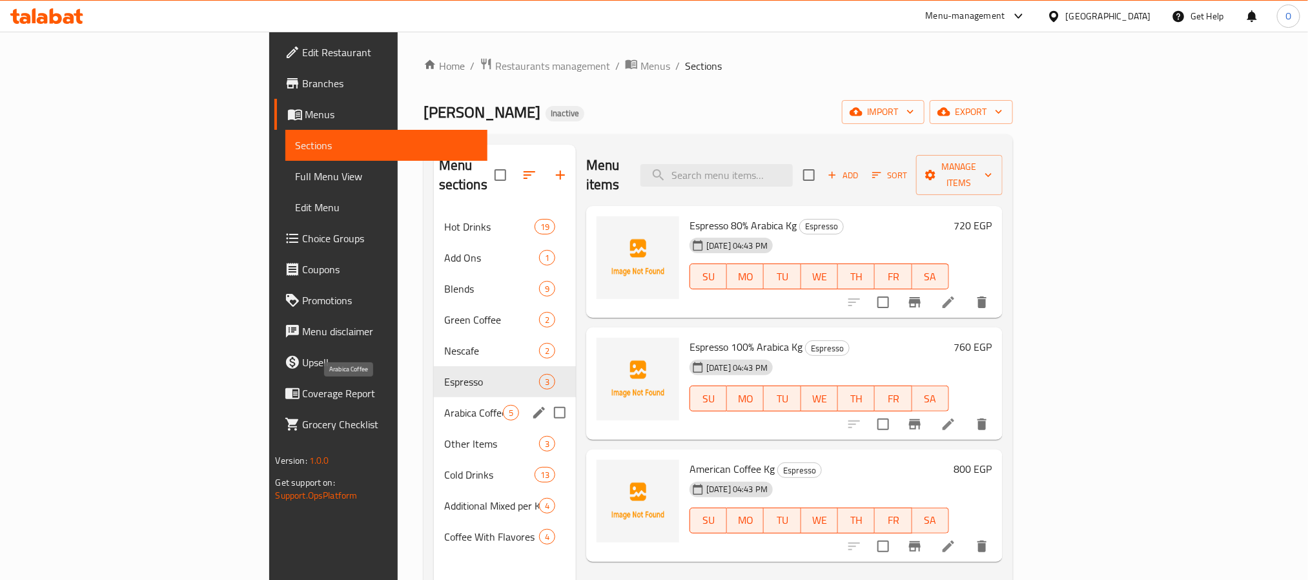
click at [444, 405] on span "Arabica Coffee" at bounding box center [473, 412] width 59 height 15
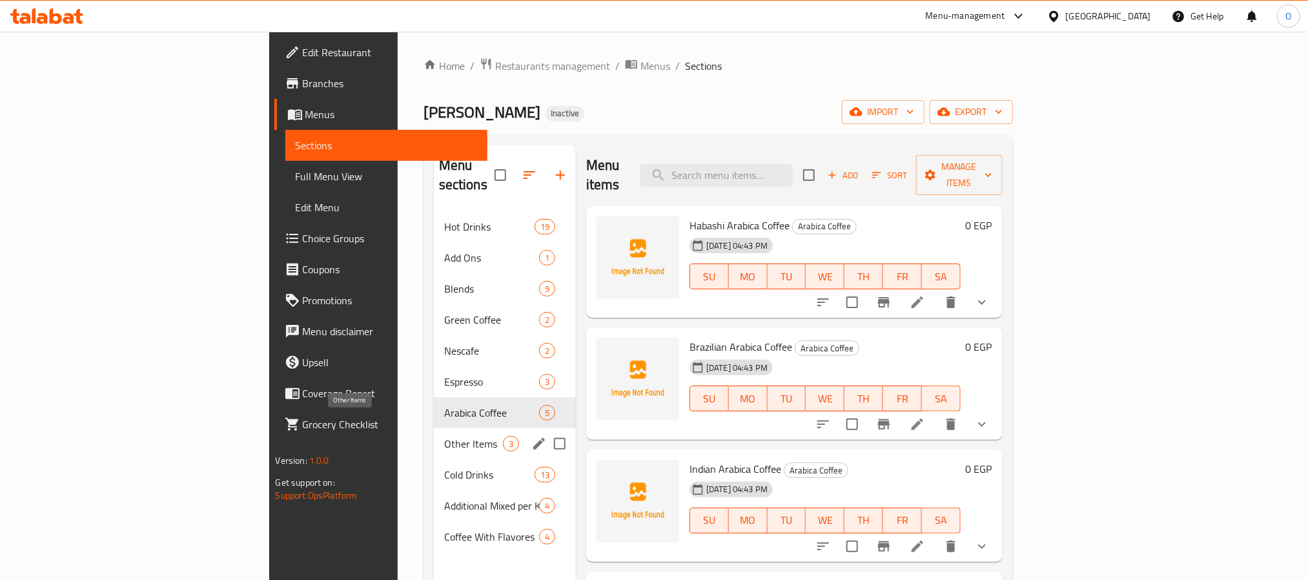
click at [434, 433] on div "Other Items 3" at bounding box center [505, 443] width 142 height 31
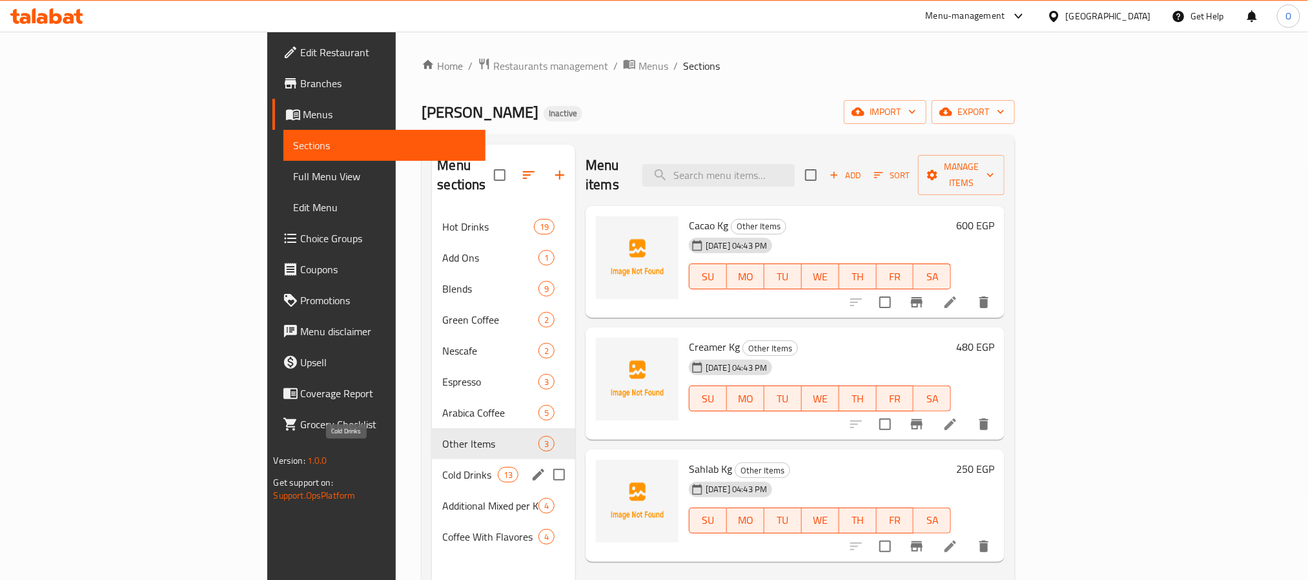
click at [442, 467] on span "Cold Drinks" at bounding box center [469, 474] width 55 height 15
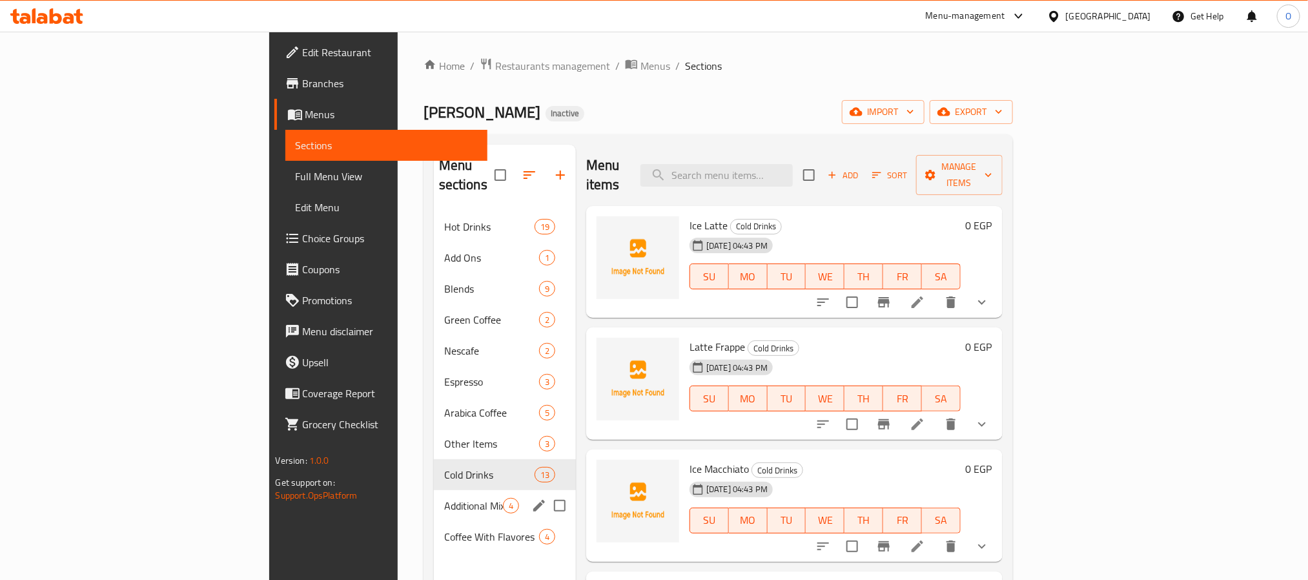
click at [444, 498] on span "Additional Mixed per Kilo" at bounding box center [473, 505] width 59 height 15
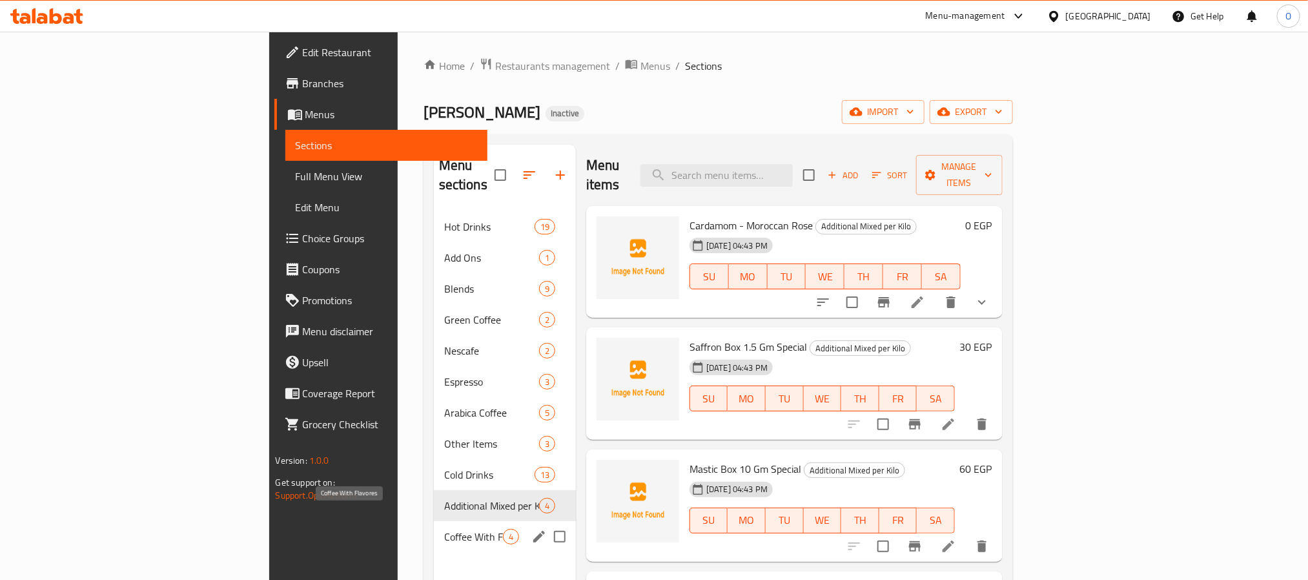
click at [444, 529] on span "Coffee With Flavores" at bounding box center [473, 536] width 59 height 15
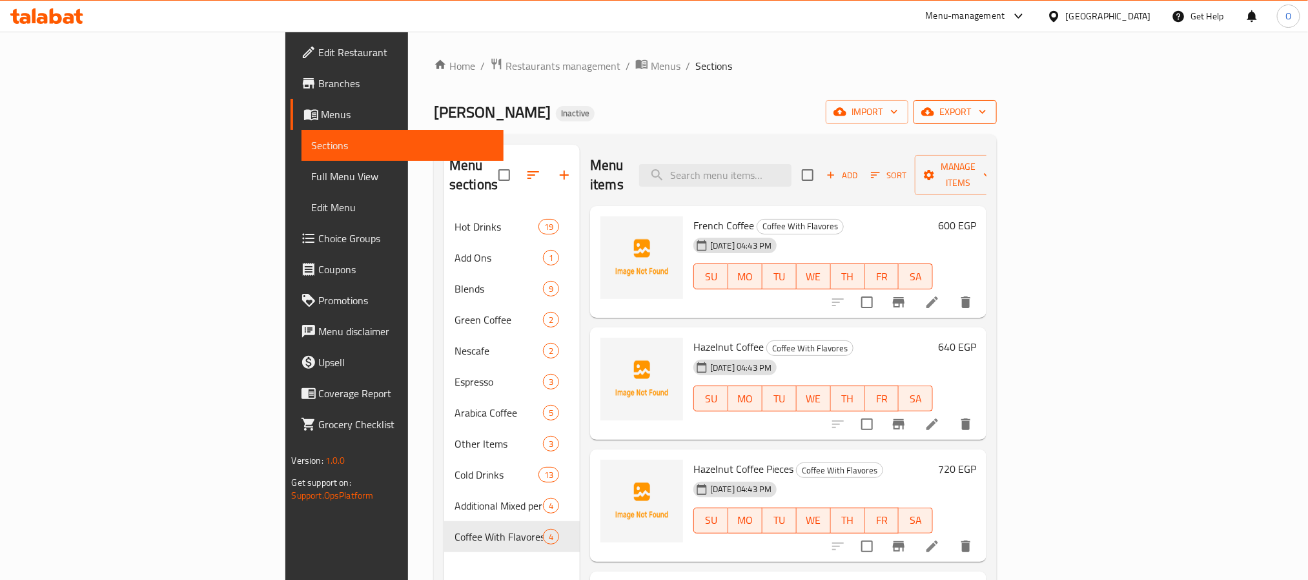
click at [934, 113] on icon "button" at bounding box center [927, 112] width 13 height 8
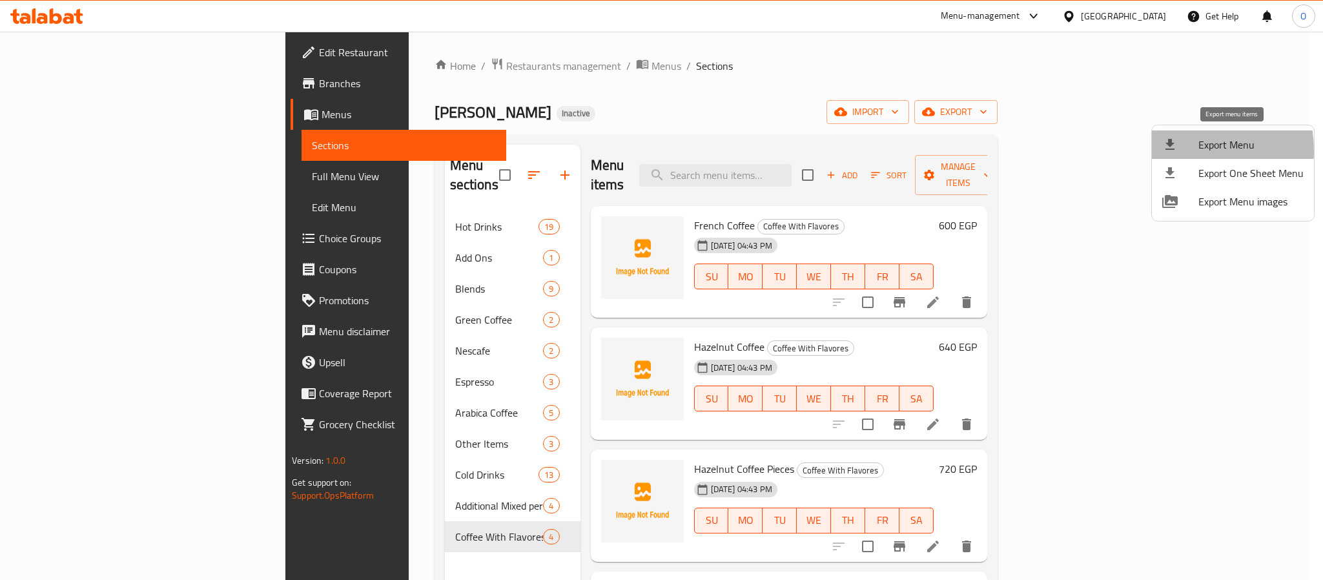
click at [1175, 151] on icon at bounding box center [1169, 144] width 15 height 15
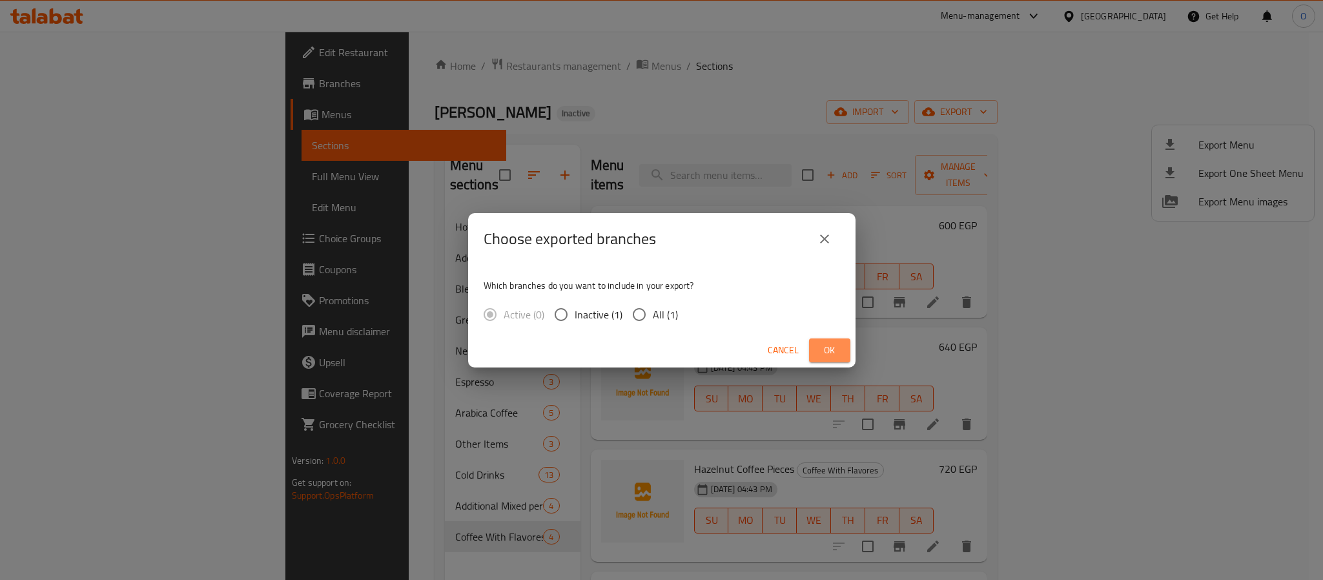
click at [848, 349] on button "Ok" at bounding box center [829, 350] width 41 height 24
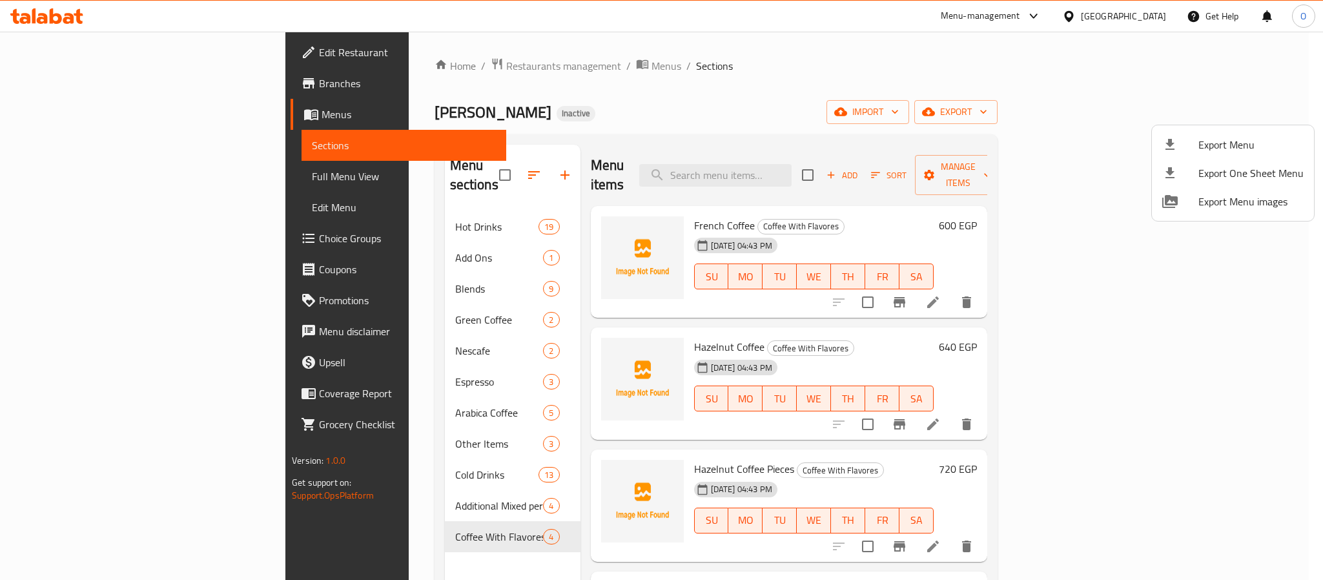
click at [831, 81] on div at bounding box center [661, 290] width 1323 height 580
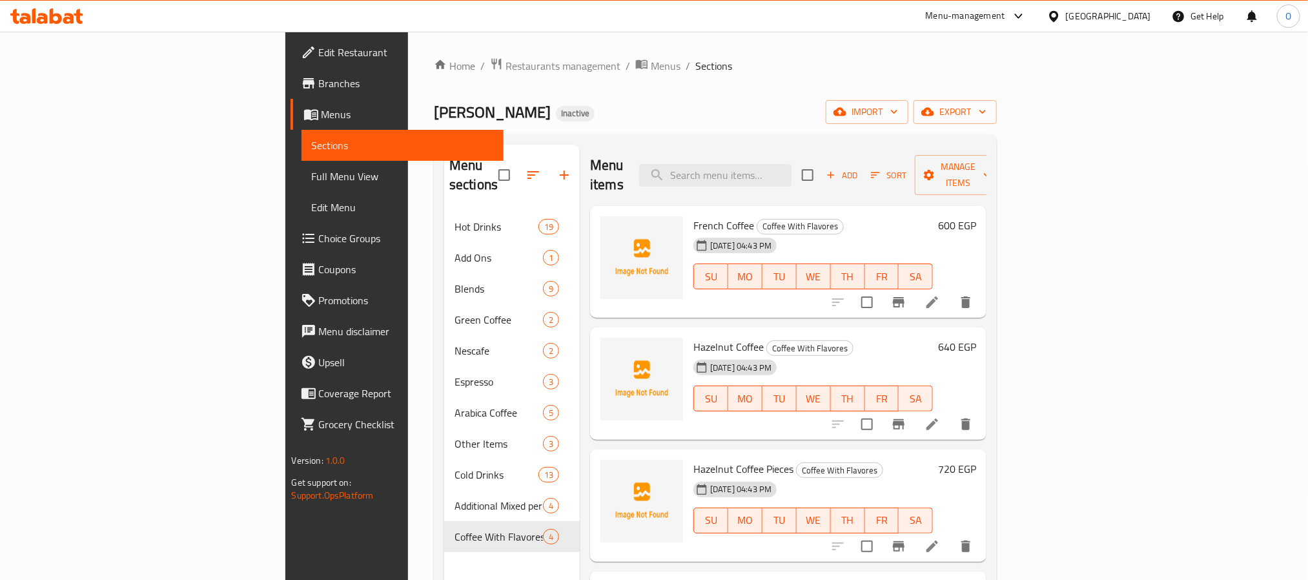
click at [578, 90] on div "Home / Restaurants management / Menus / Sections Omar Coffe Inactive import exp…" at bounding box center [715, 395] width 563 height 677
